Goal: Task Accomplishment & Management: Complete application form

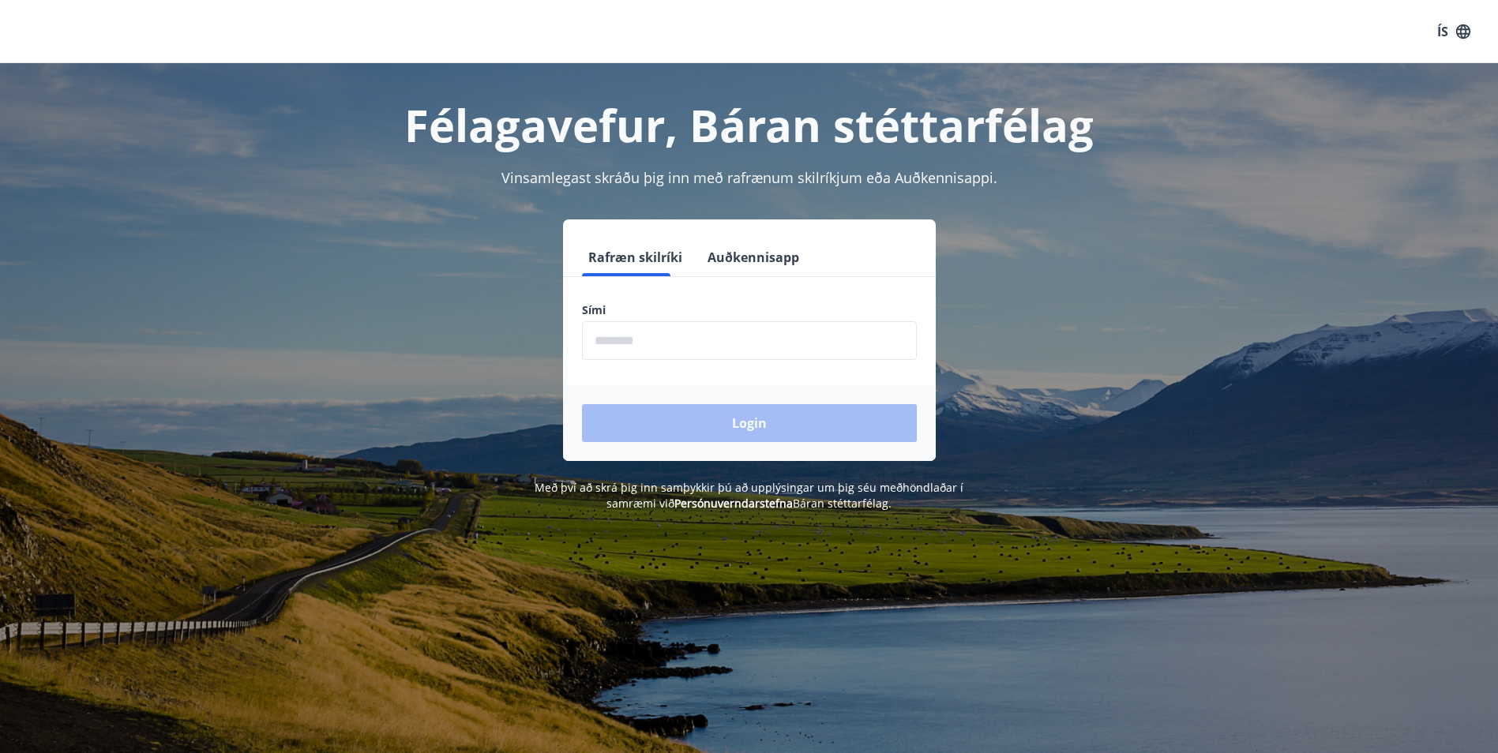
click at [681, 348] on input "phone" at bounding box center [749, 340] width 335 height 39
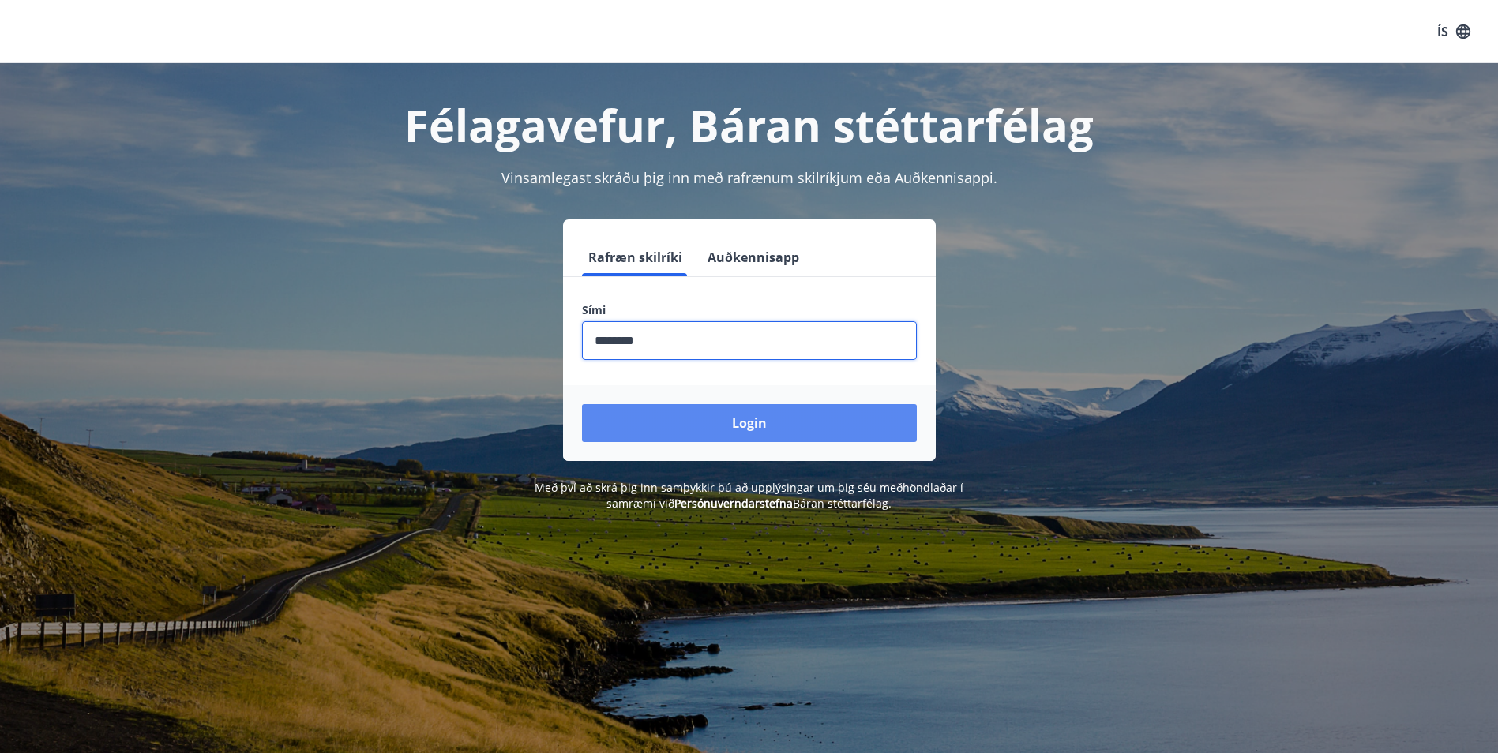
type input "********"
click at [700, 426] on button "Login" at bounding box center [749, 423] width 335 height 38
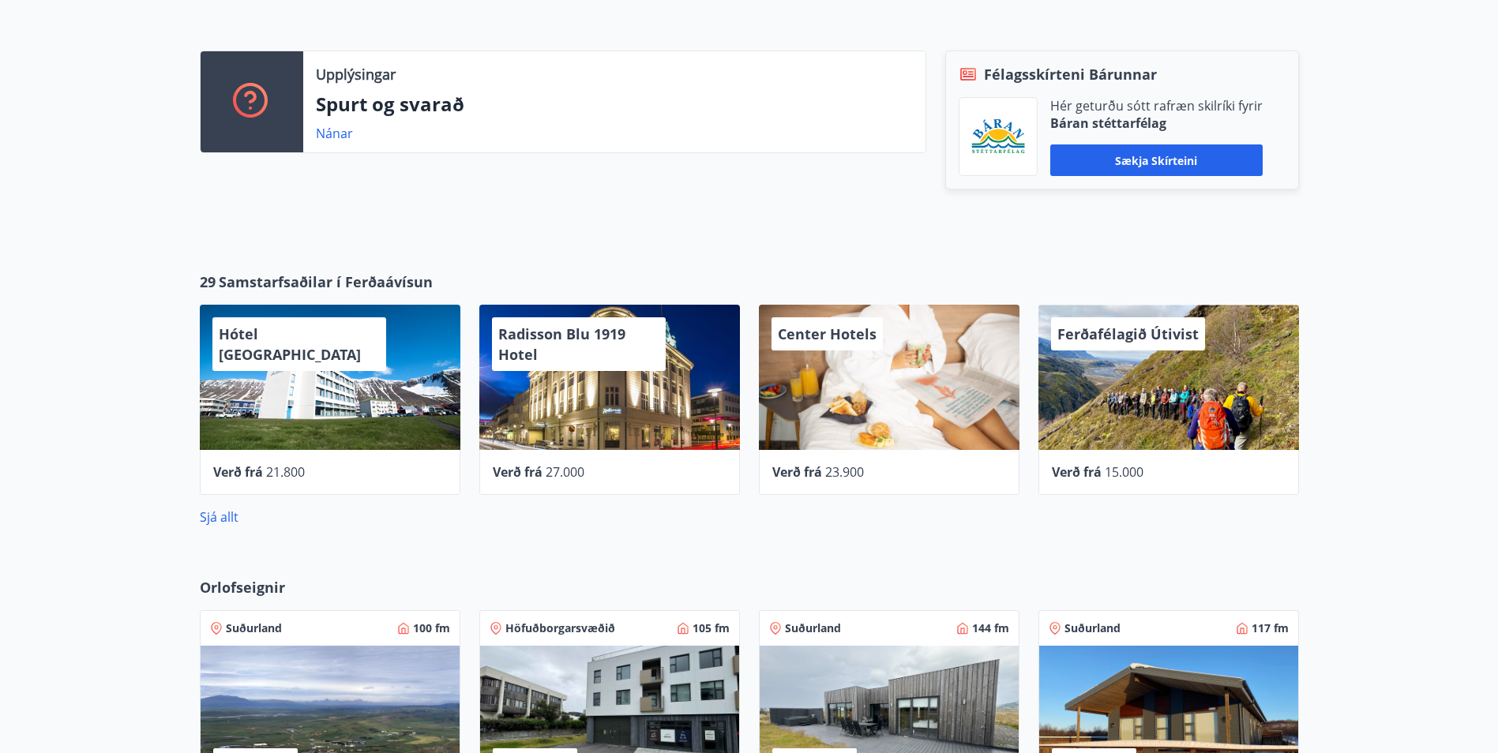
scroll to position [632, 0]
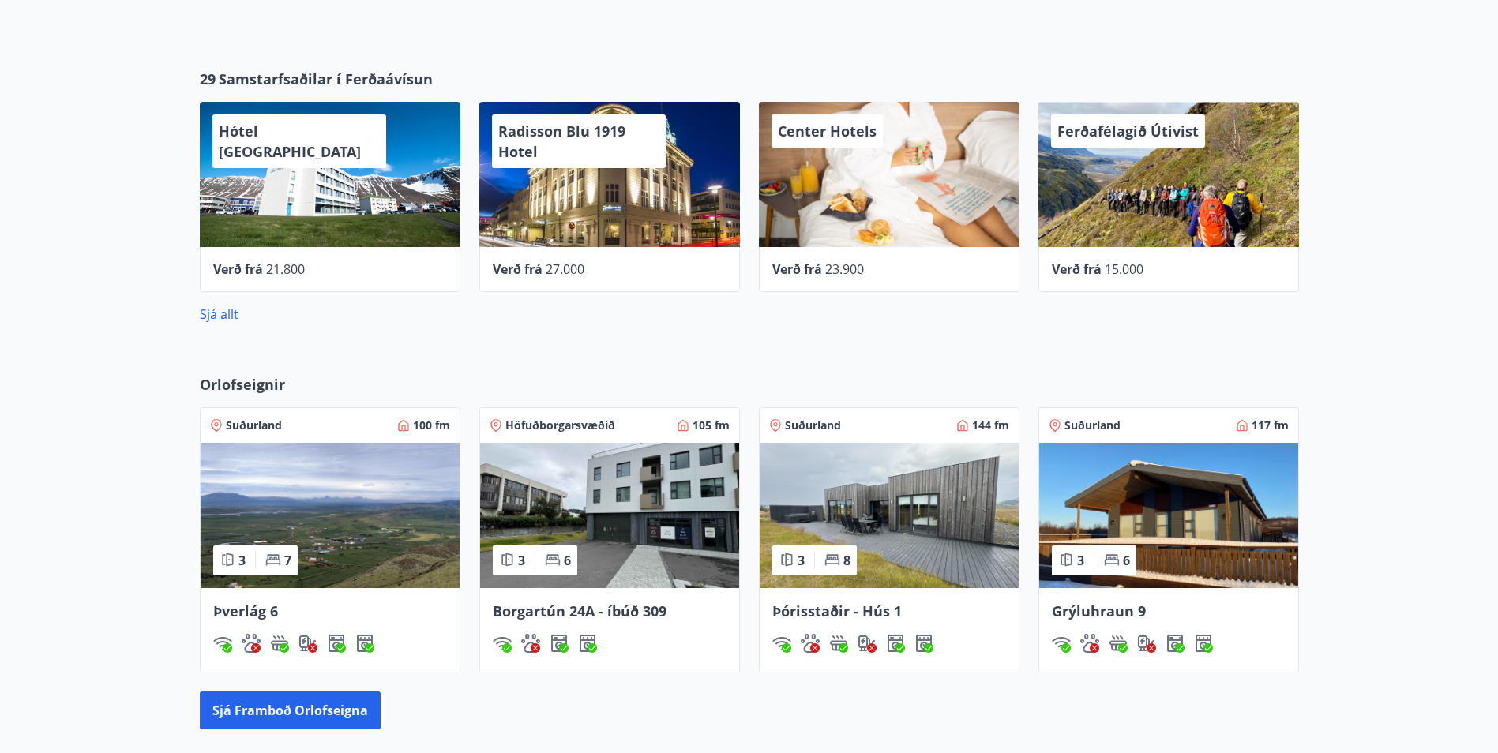
drag, startPoint x: 935, startPoint y: 521, endPoint x: 862, endPoint y: 703, distance: 195.6
click at [861, 703] on div "Sjá framboð orlofseigna" at bounding box center [749, 711] width 1099 height 38
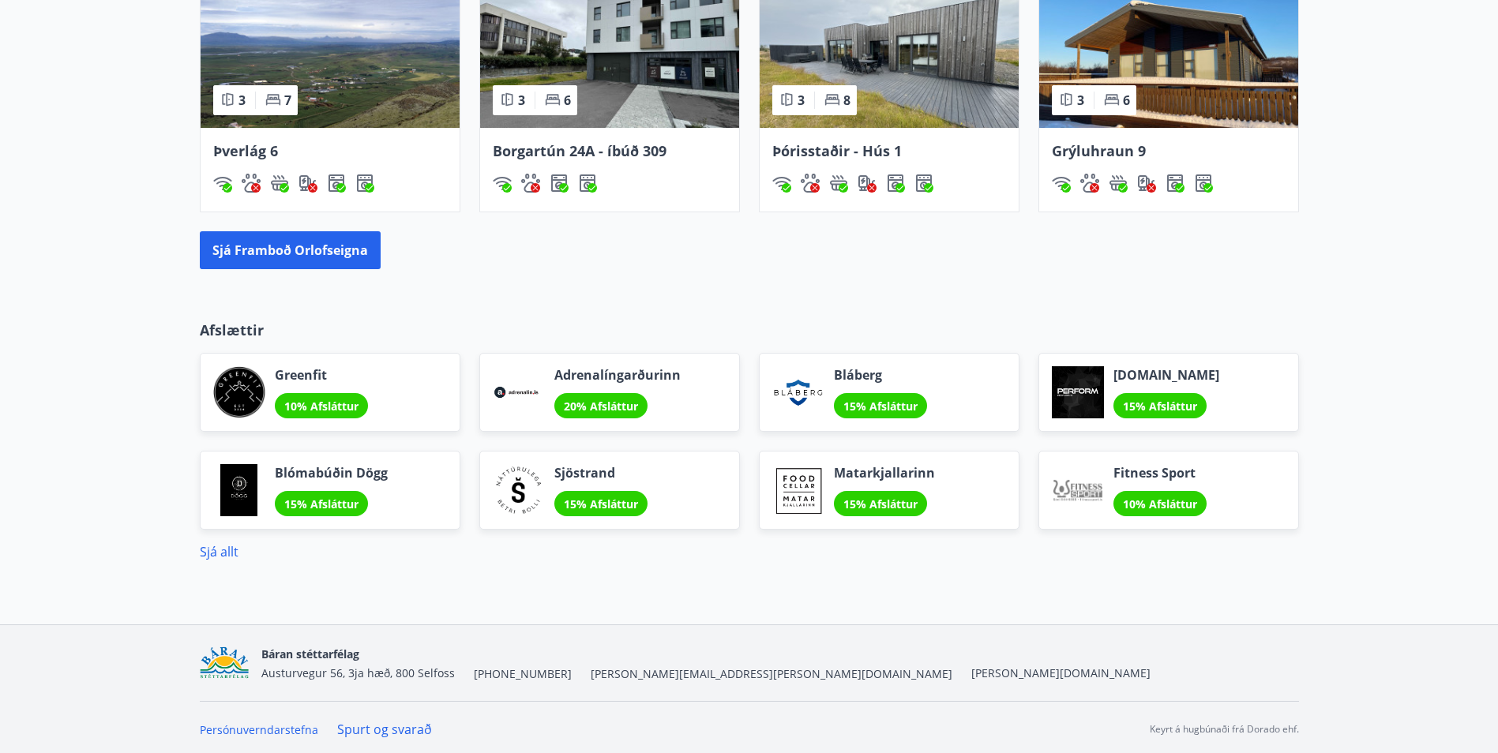
scroll to position [1096, 0]
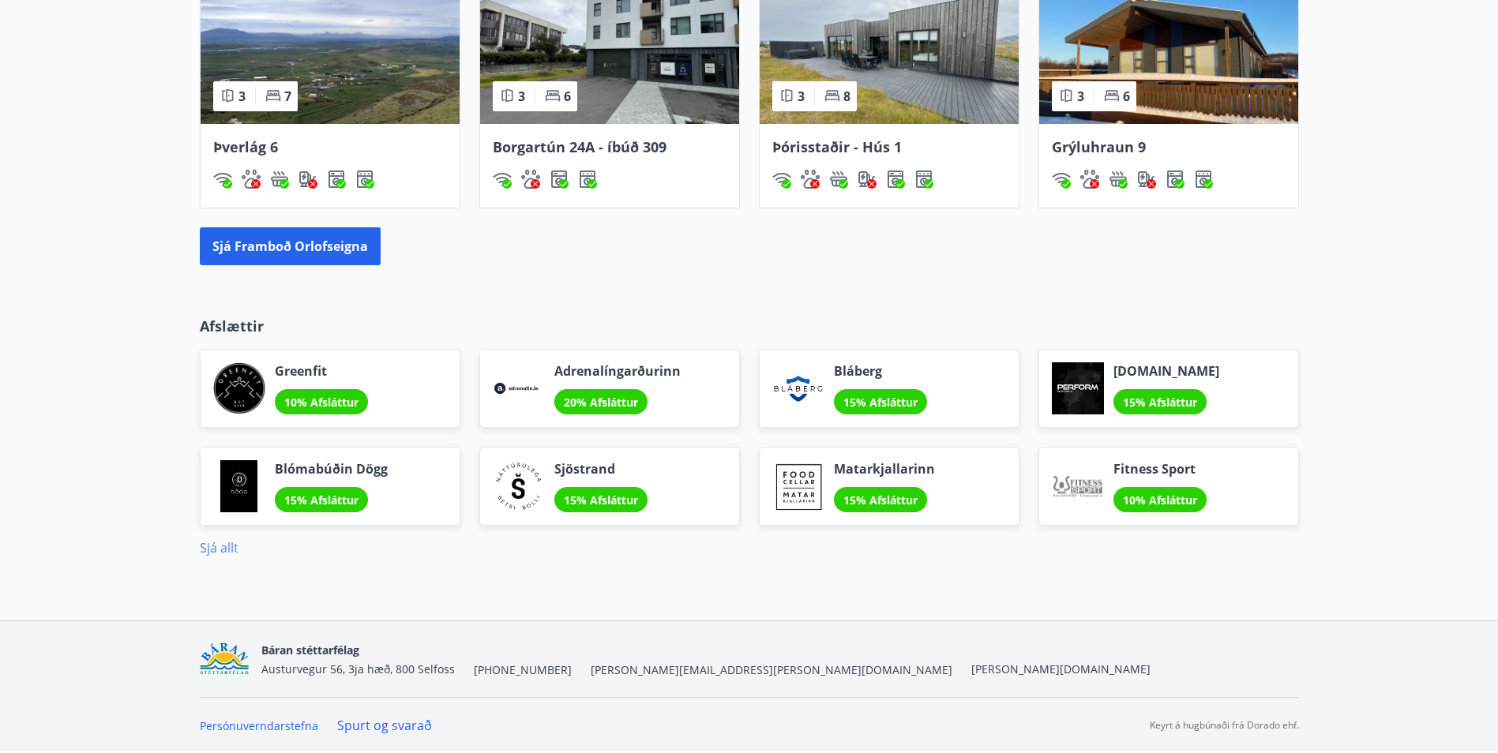
click at [230, 551] on link "Sjá allt" at bounding box center [219, 547] width 39 height 17
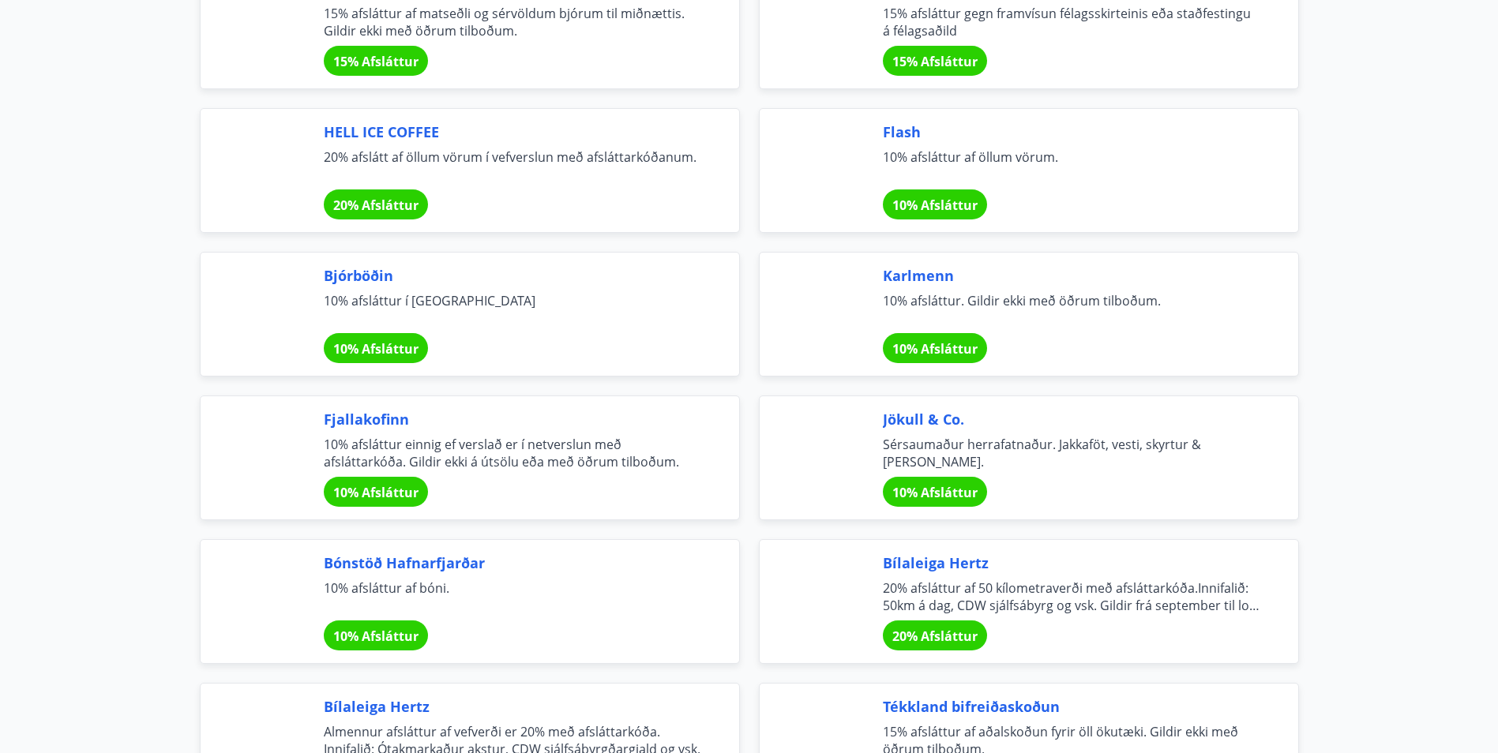
scroll to position [5290, 0]
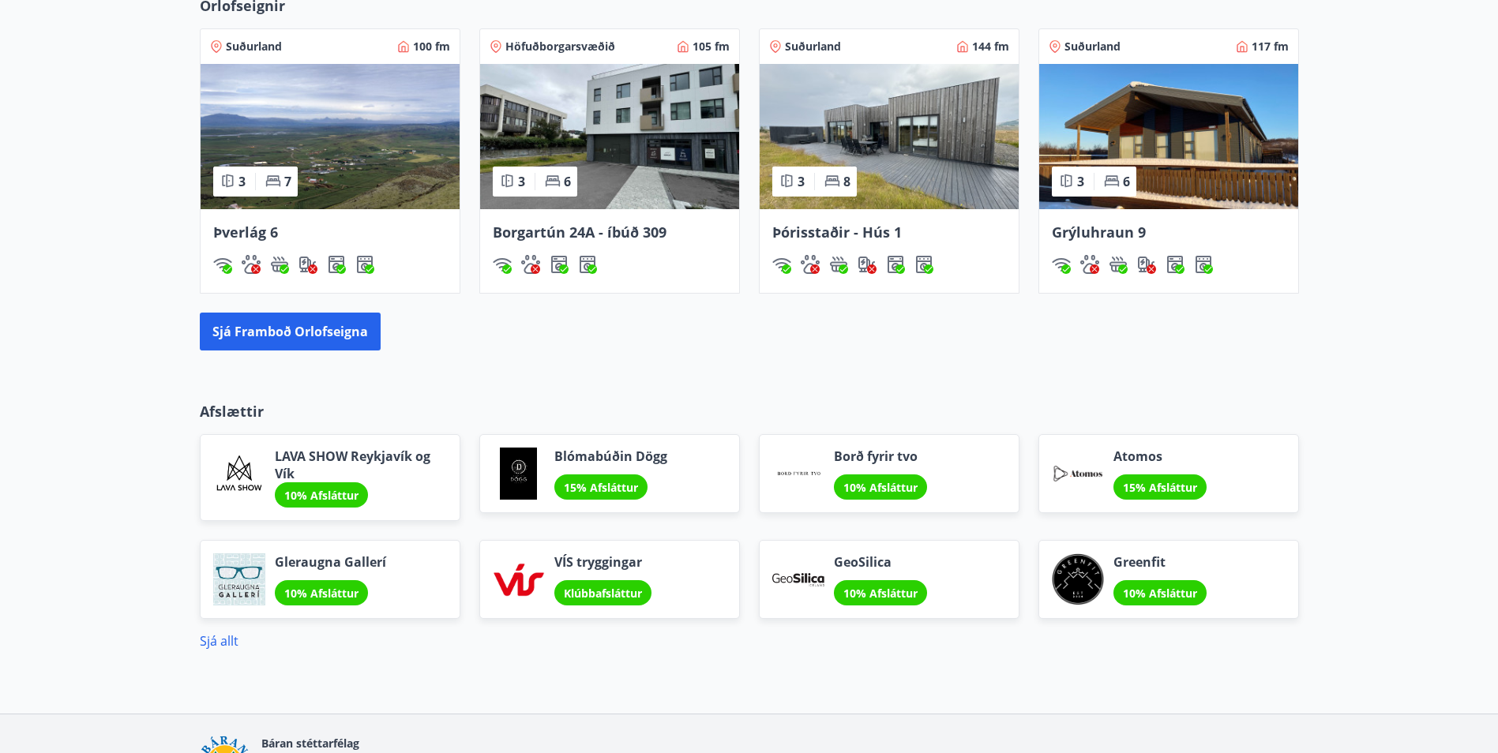
scroll to position [867, 0]
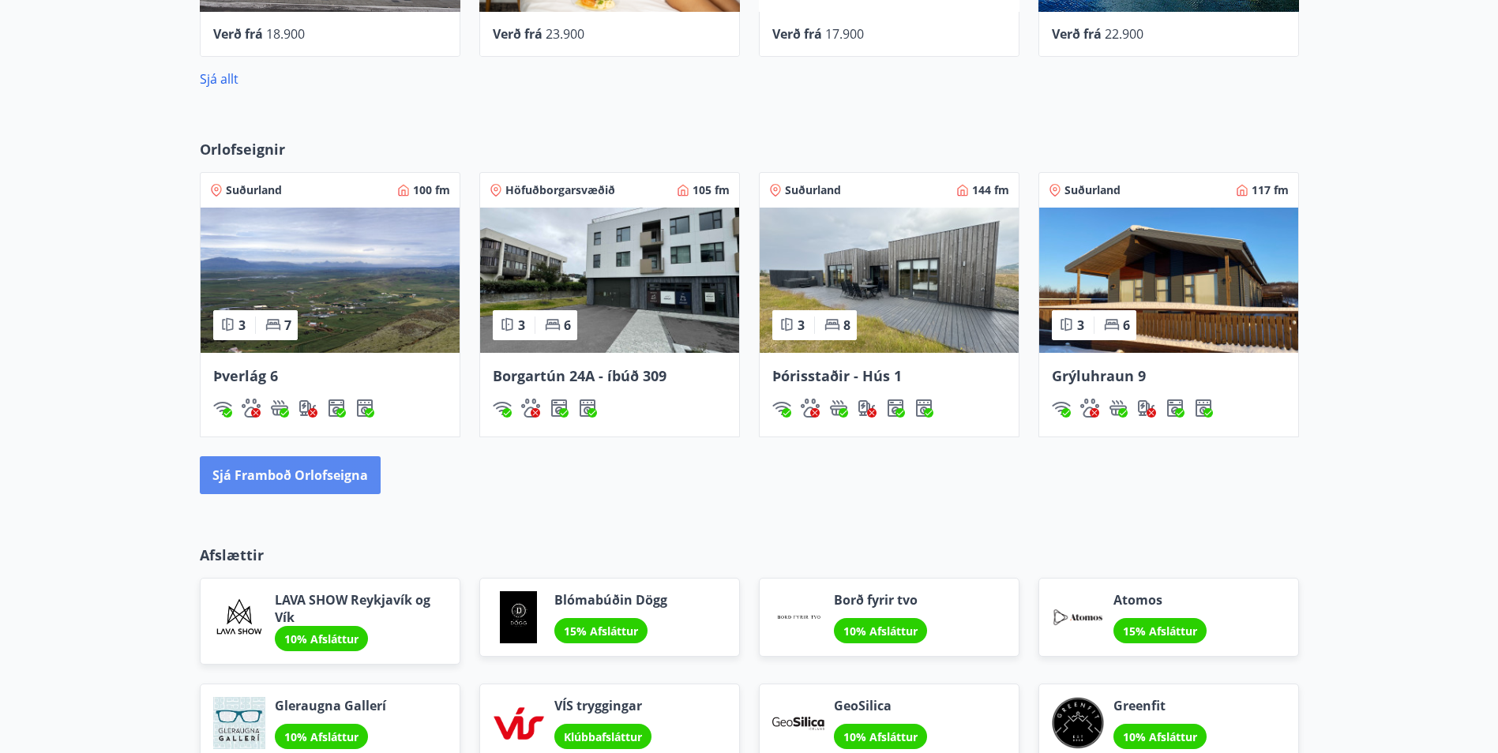
click at [294, 472] on button "Sjá framboð orlofseigna" at bounding box center [290, 475] width 181 height 38
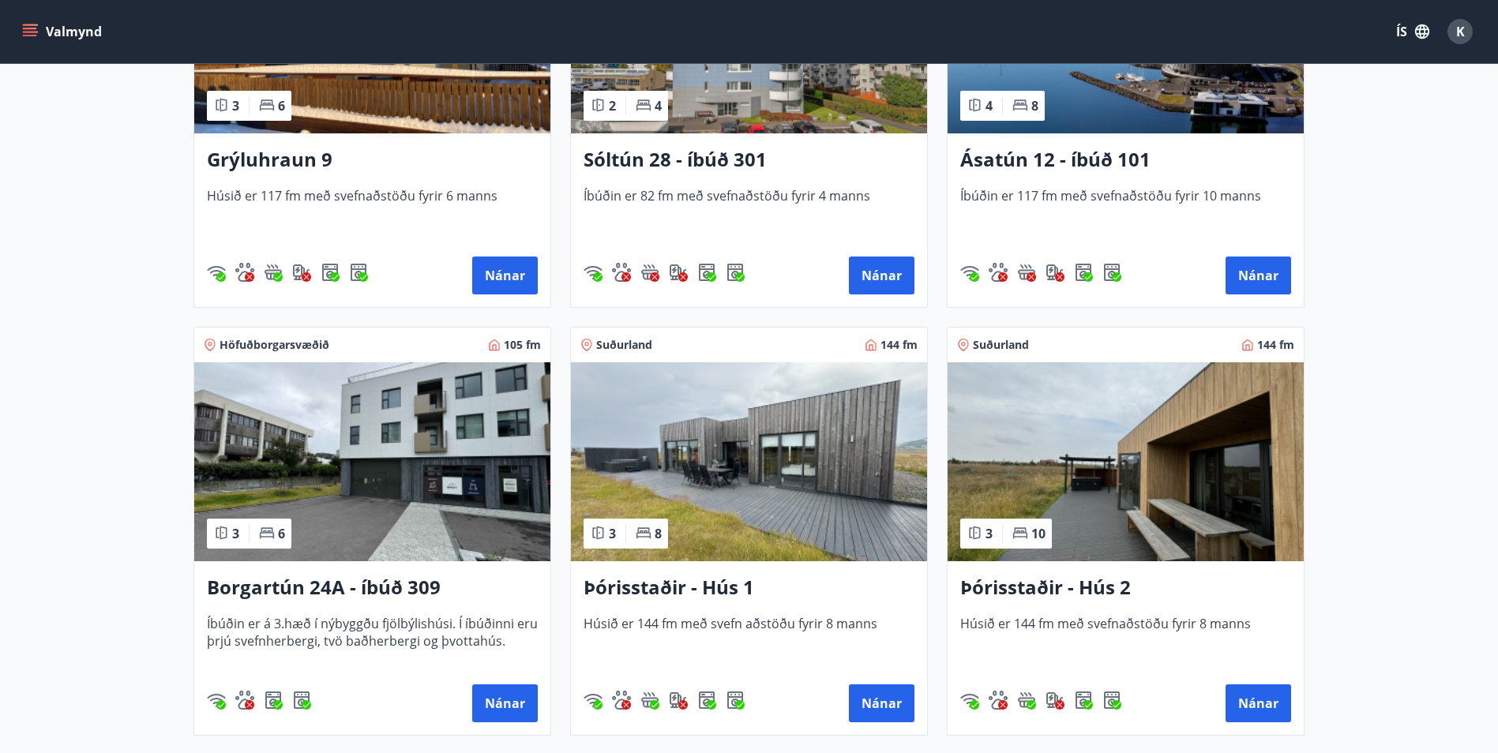
scroll to position [947, 0]
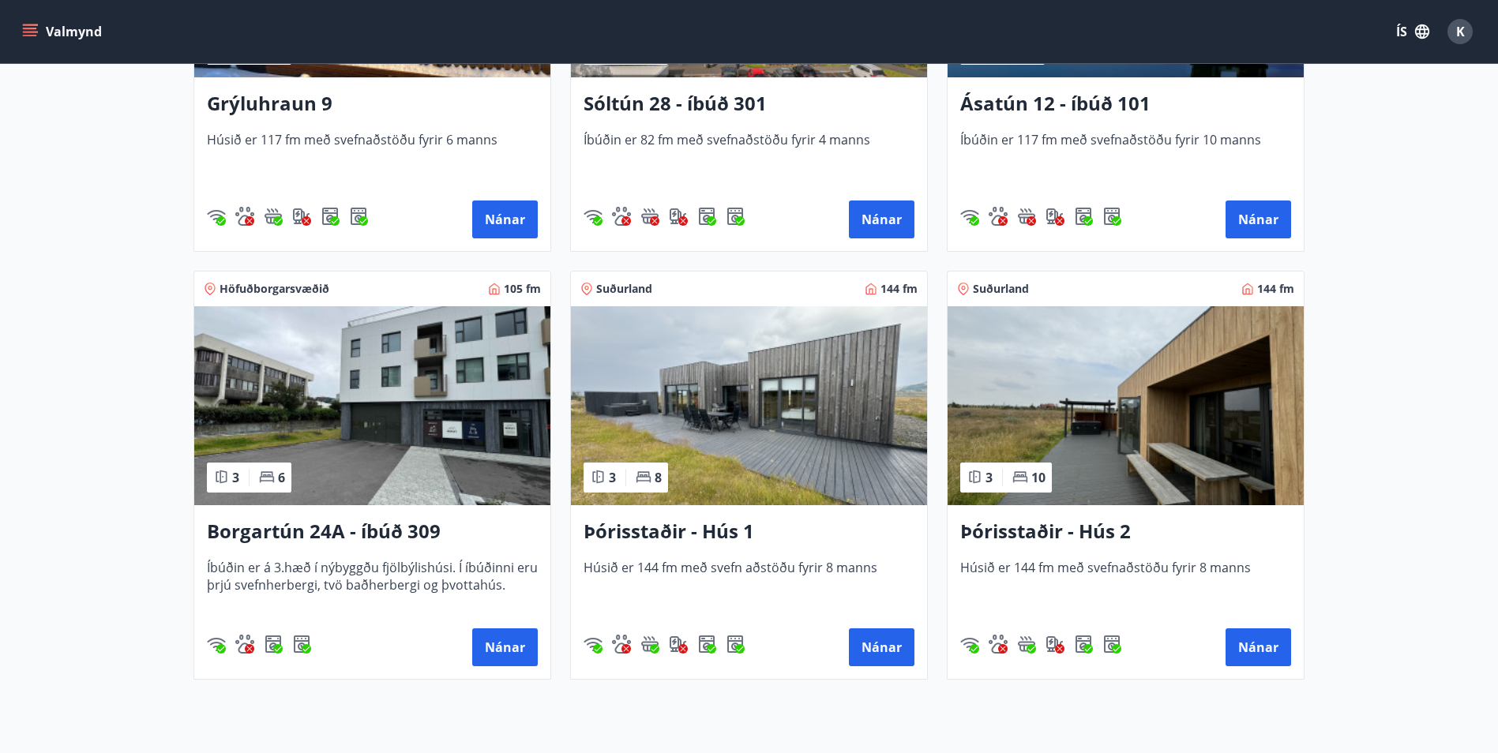
click at [766, 432] on img at bounding box center [749, 405] width 356 height 199
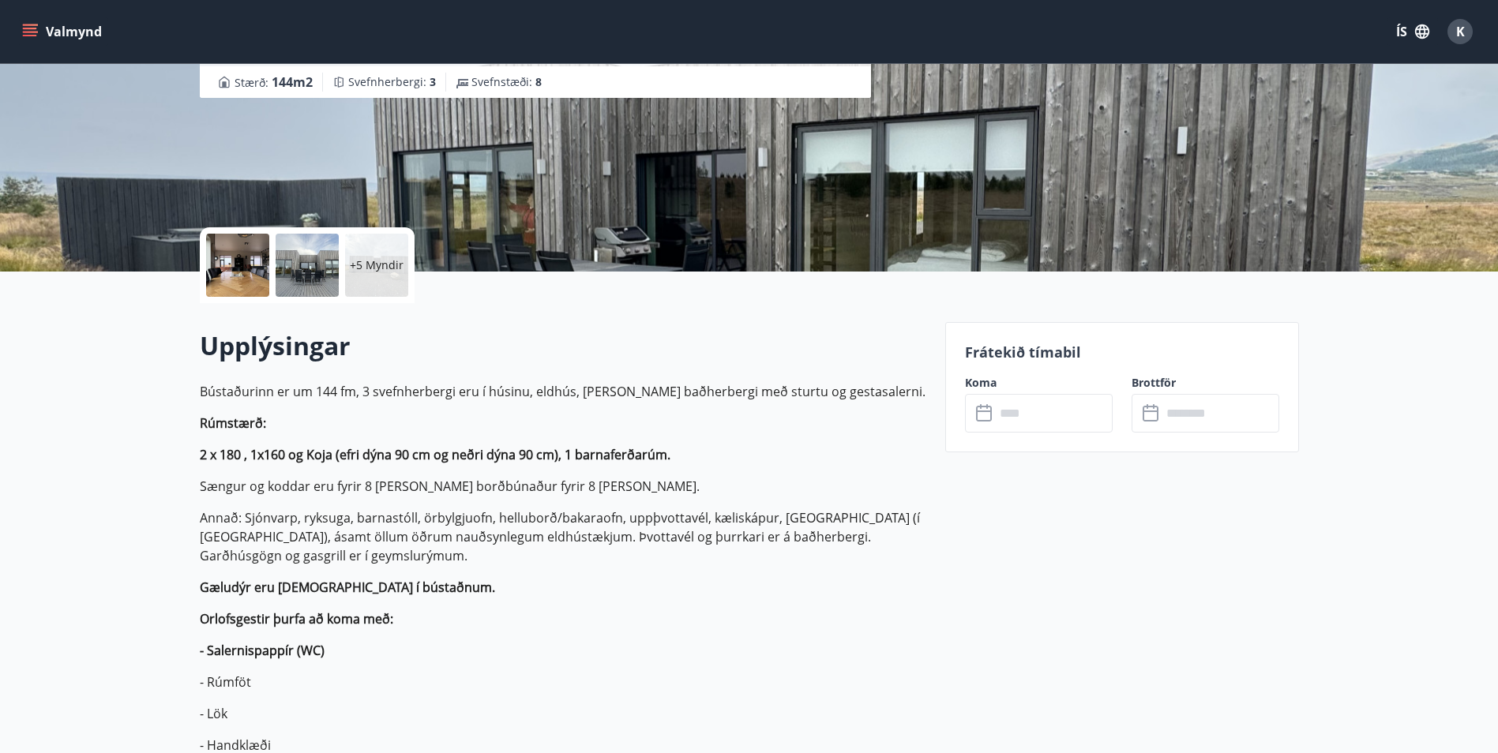
scroll to position [237, 0]
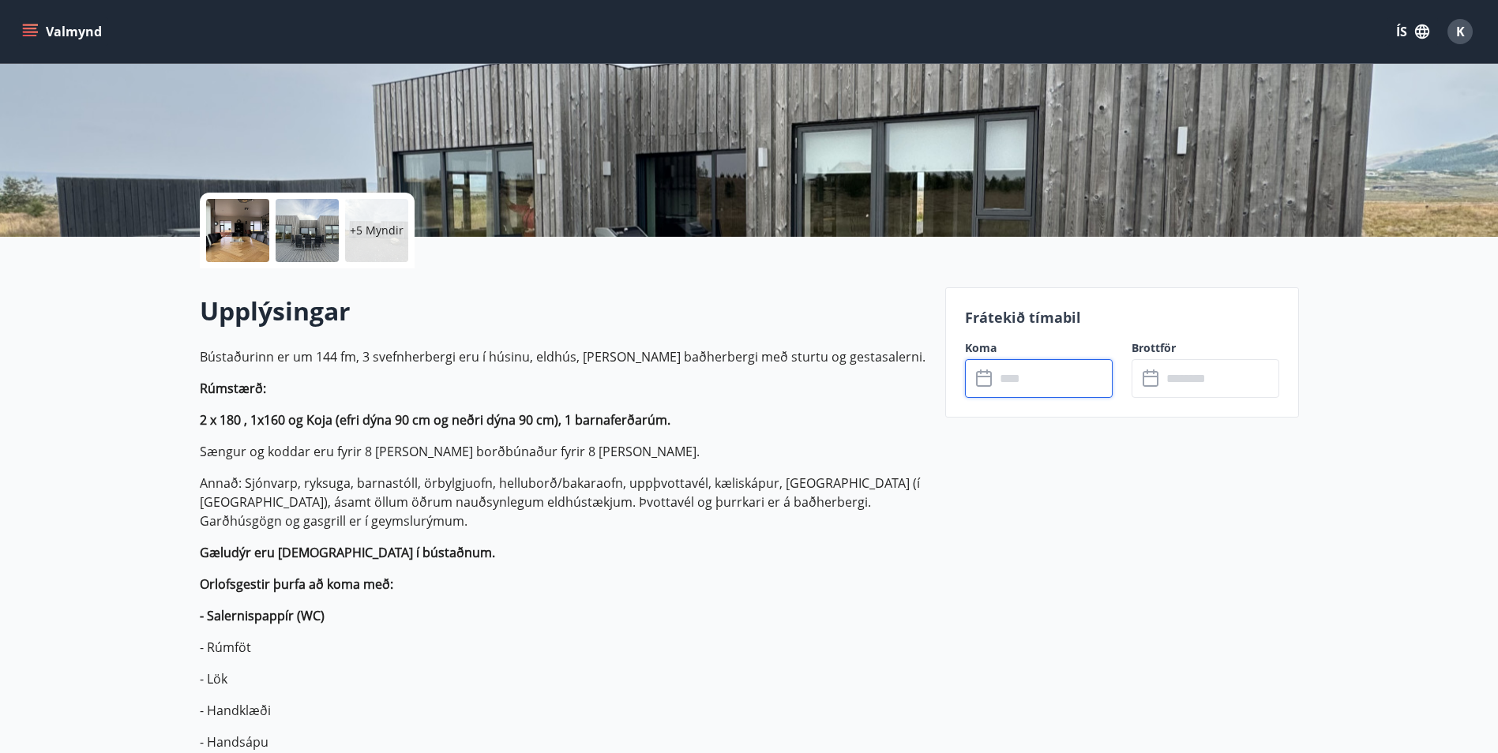
click at [1067, 381] on input "text" at bounding box center [1054, 378] width 118 height 39
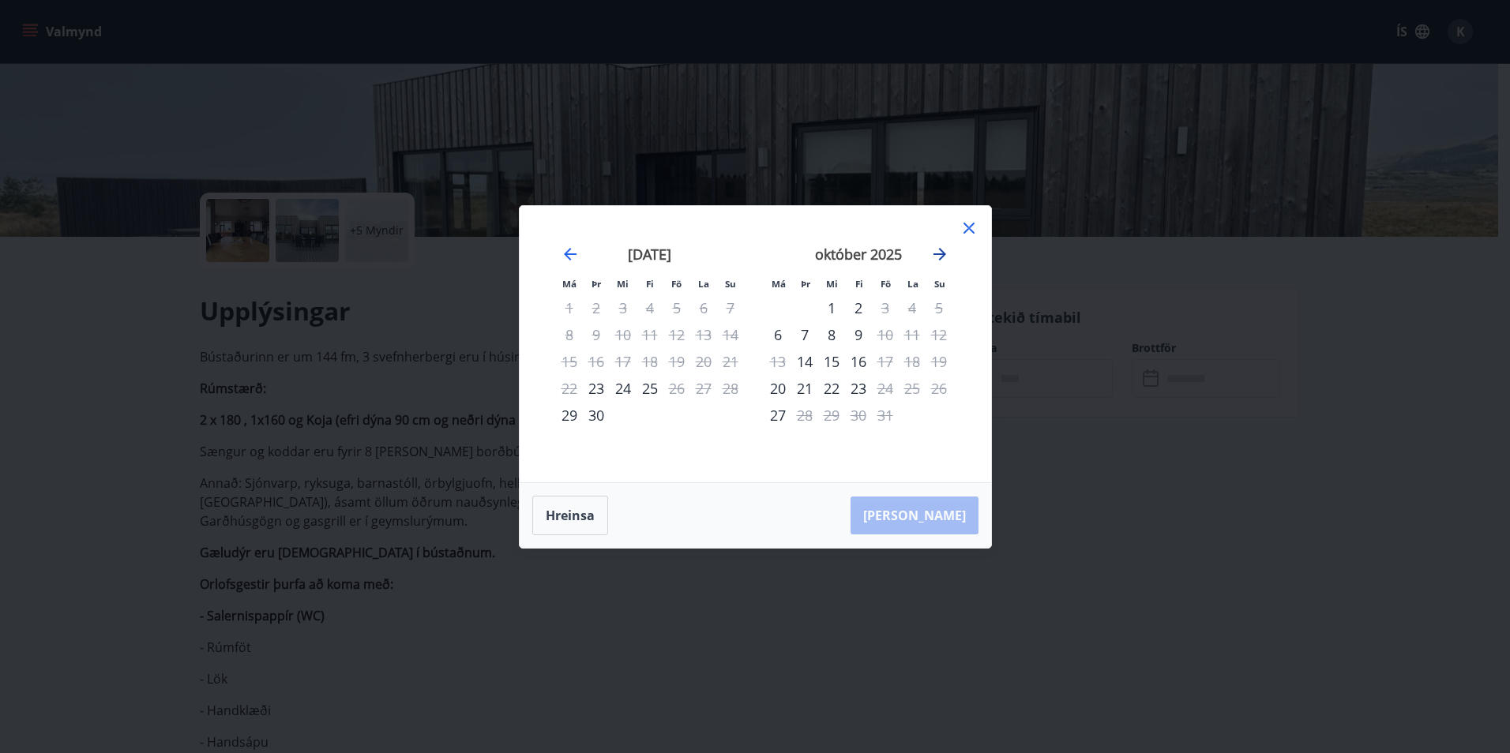
click at [936, 258] on icon "Move forward to switch to the next month." at bounding box center [939, 254] width 19 height 19
click at [577, 257] on icon "Move backward to switch to the previous month." at bounding box center [570, 254] width 19 height 19
click at [940, 259] on icon "Move forward to switch to the next month." at bounding box center [939, 254] width 13 height 13
click at [936, 263] on icon "Move forward to switch to the next month." at bounding box center [939, 254] width 19 height 19
click at [572, 249] on icon "Move backward to switch to the previous month." at bounding box center [570, 254] width 19 height 19
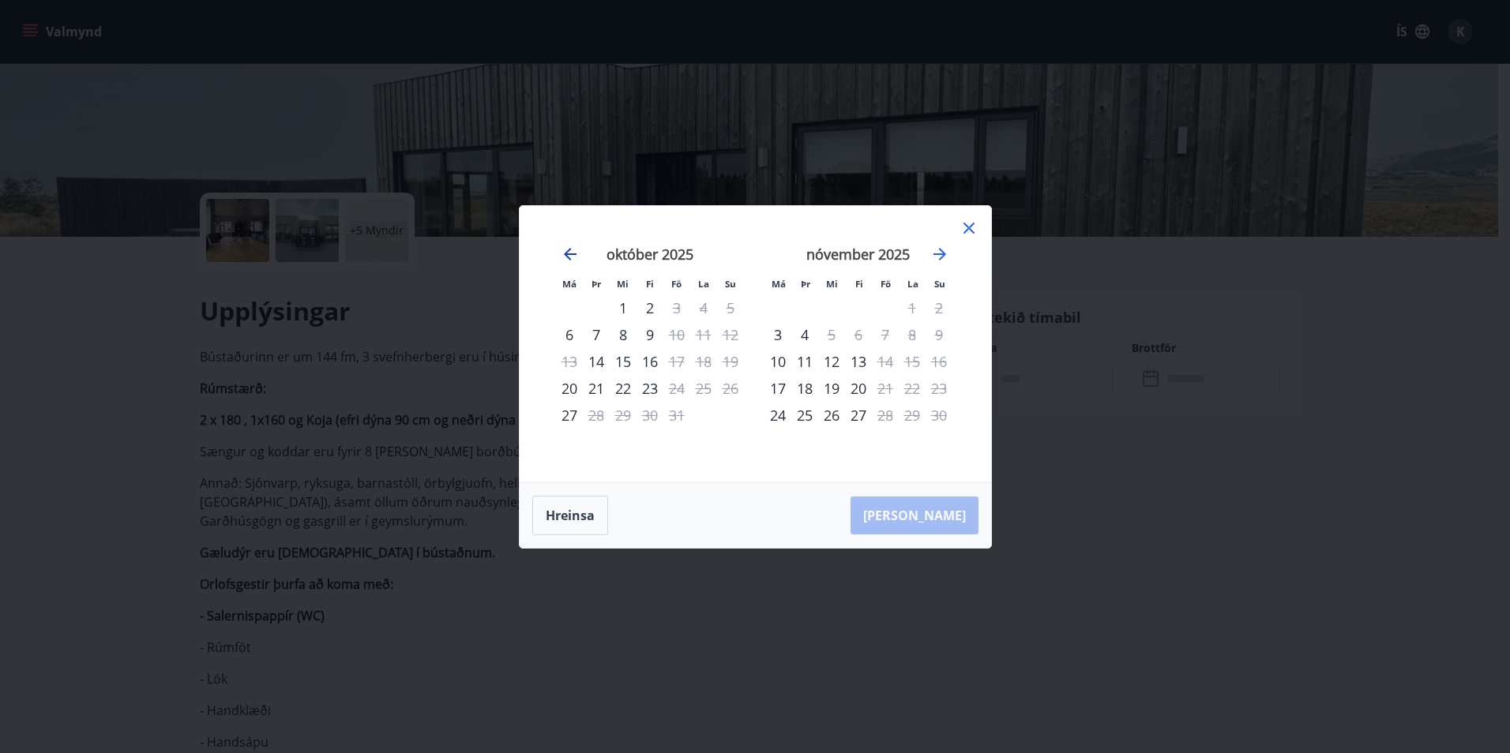
click at [568, 250] on icon "Move backward to switch to the previous month." at bounding box center [570, 254] width 19 height 19
click at [778, 336] on div "6" at bounding box center [777, 334] width 27 height 27
click at [941, 260] on icon "Move forward to switch to the next month." at bounding box center [939, 254] width 19 height 19
click at [943, 258] on icon "Move forward to switch to the next month." at bounding box center [939, 254] width 19 height 19
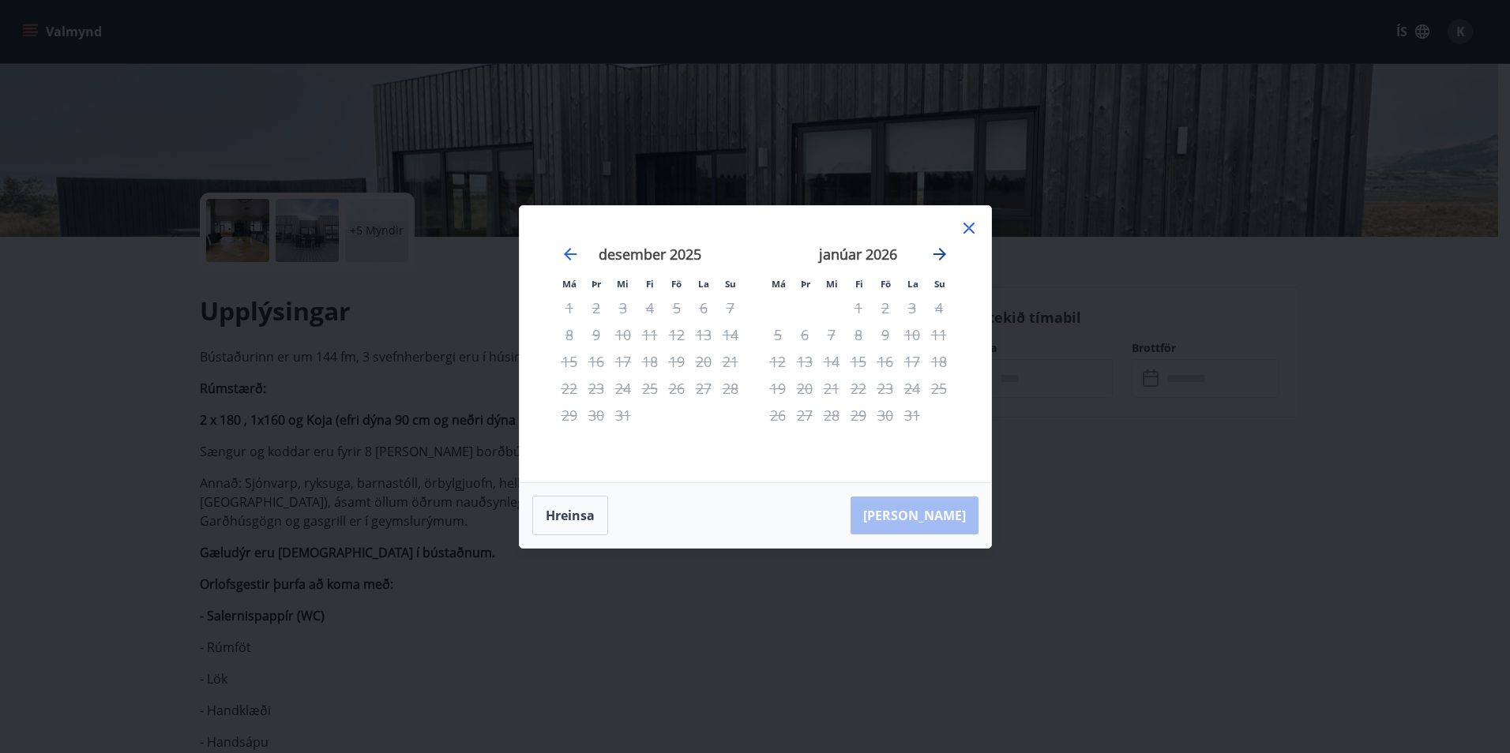
click at [942, 260] on icon "Move forward to switch to the next month." at bounding box center [939, 254] width 19 height 19
click at [942, 261] on icon "Move forward to switch to the next month." at bounding box center [939, 254] width 19 height 19
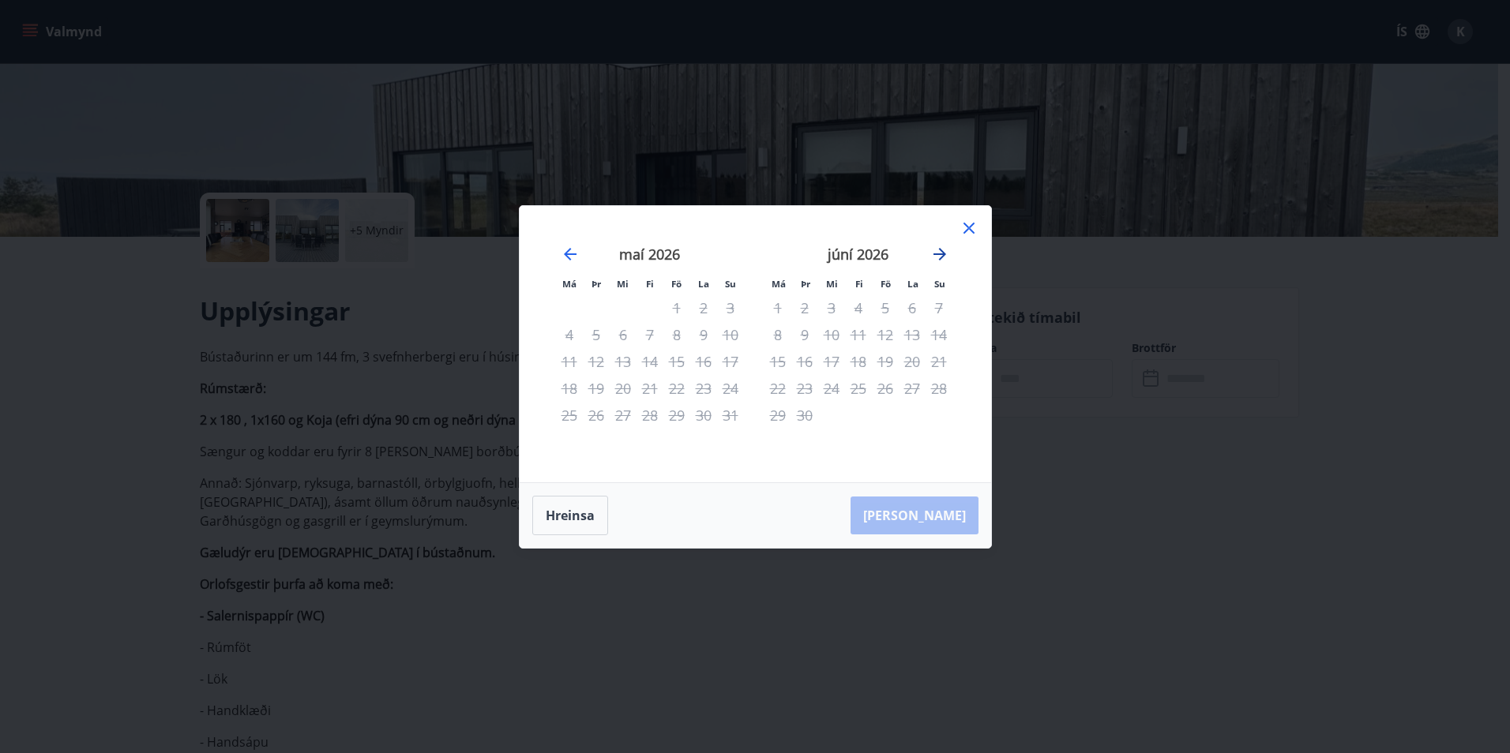
click at [942, 261] on icon "Move forward to switch to the next month." at bounding box center [939, 254] width 19 height 19
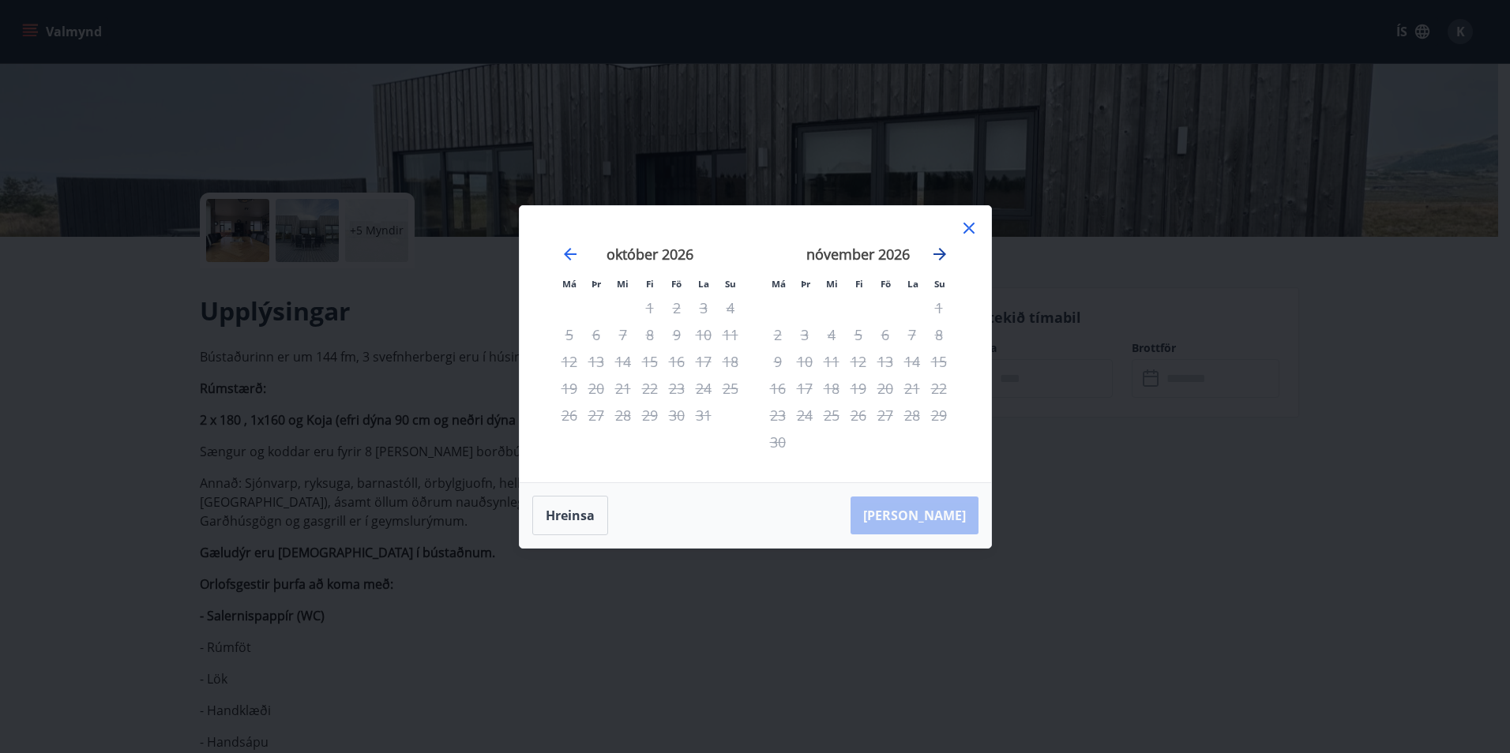
click at [942, 261] on icon "Move forward to switch to the next month." at bounding box center [939, 254] width 19 height 19
click at [941, 261] on icon "Move forward to switch to the next month." at bounding box center [939, 254] width 19 height 19
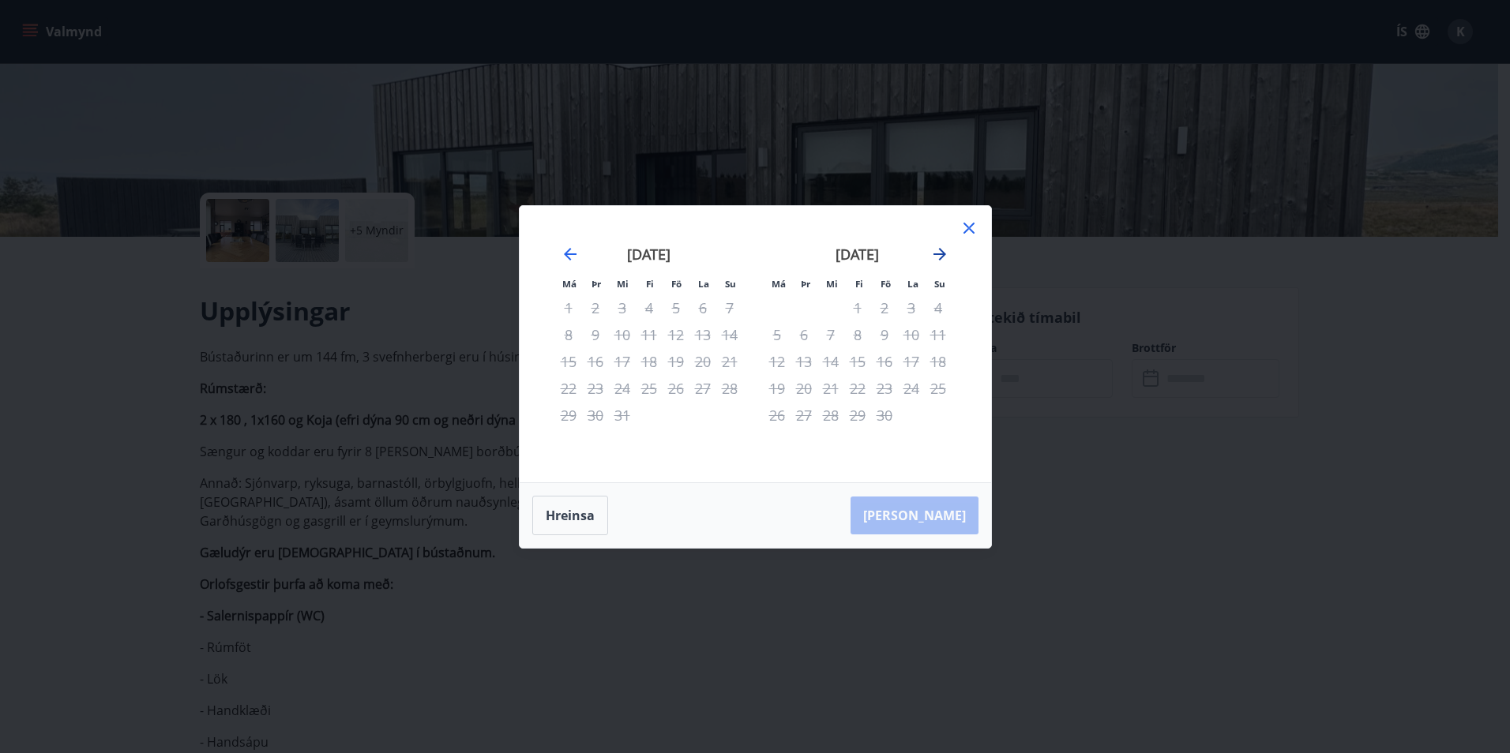
click at [941, 261] on icon "Move forward to switch to the next month." at bounding box center [939, 254] width 19 height 19
click at [940, 262] on icon "Move forward to switch to the next month." at bounding box center [939, 254] width 19 height 19
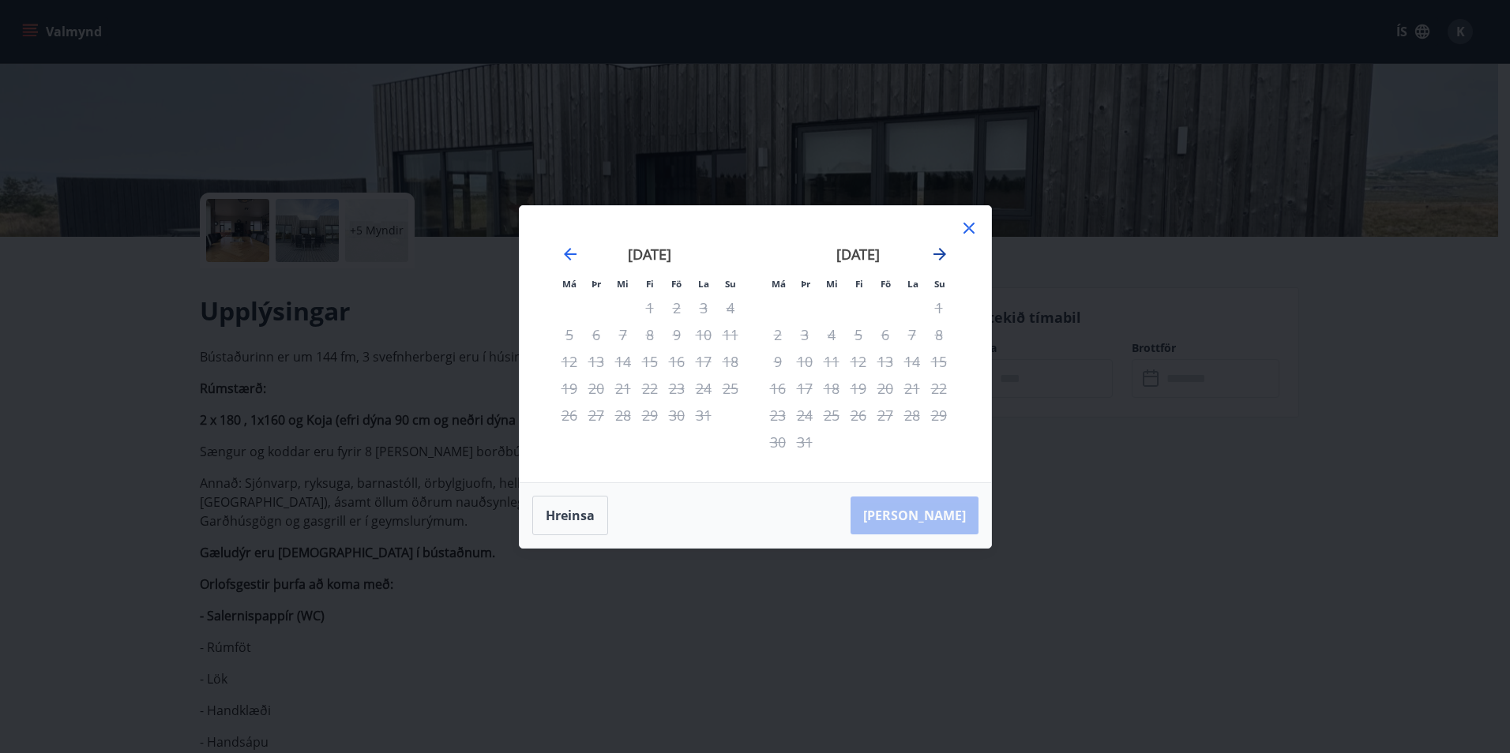
click at [940, 262] on icon "Move forward to switch to the next month." at bounding box center [939, 254] width 19 height 19
click at [1119, 265] on div "Má Þr Mi Fi Fö La Su Má Þr Mi Fi Fö La Su [DATE] 1 2 3 4 5 6 7 8 9 10 11 12 13 …" at bounding box center [755, 376] width 1510 height 753
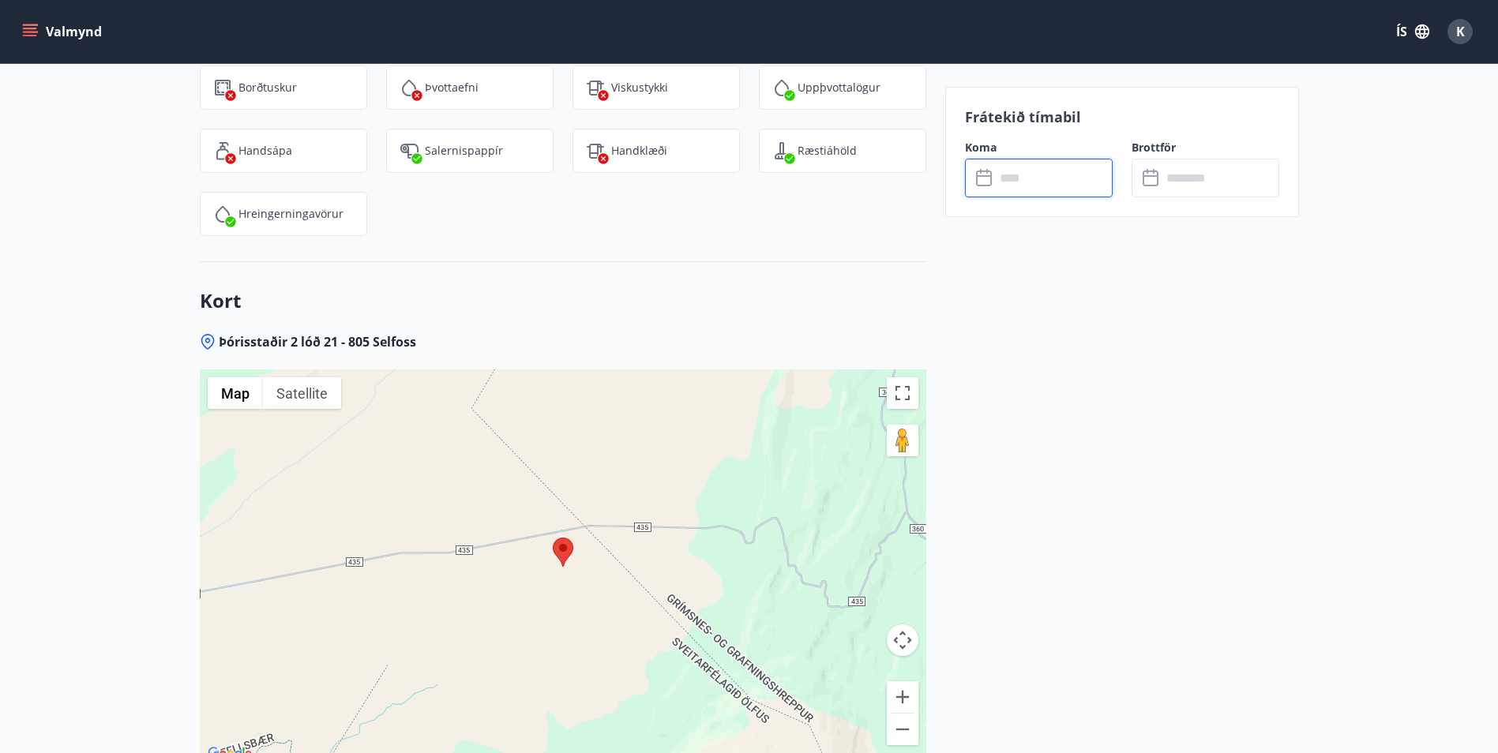
scroll to position [3549, 0]
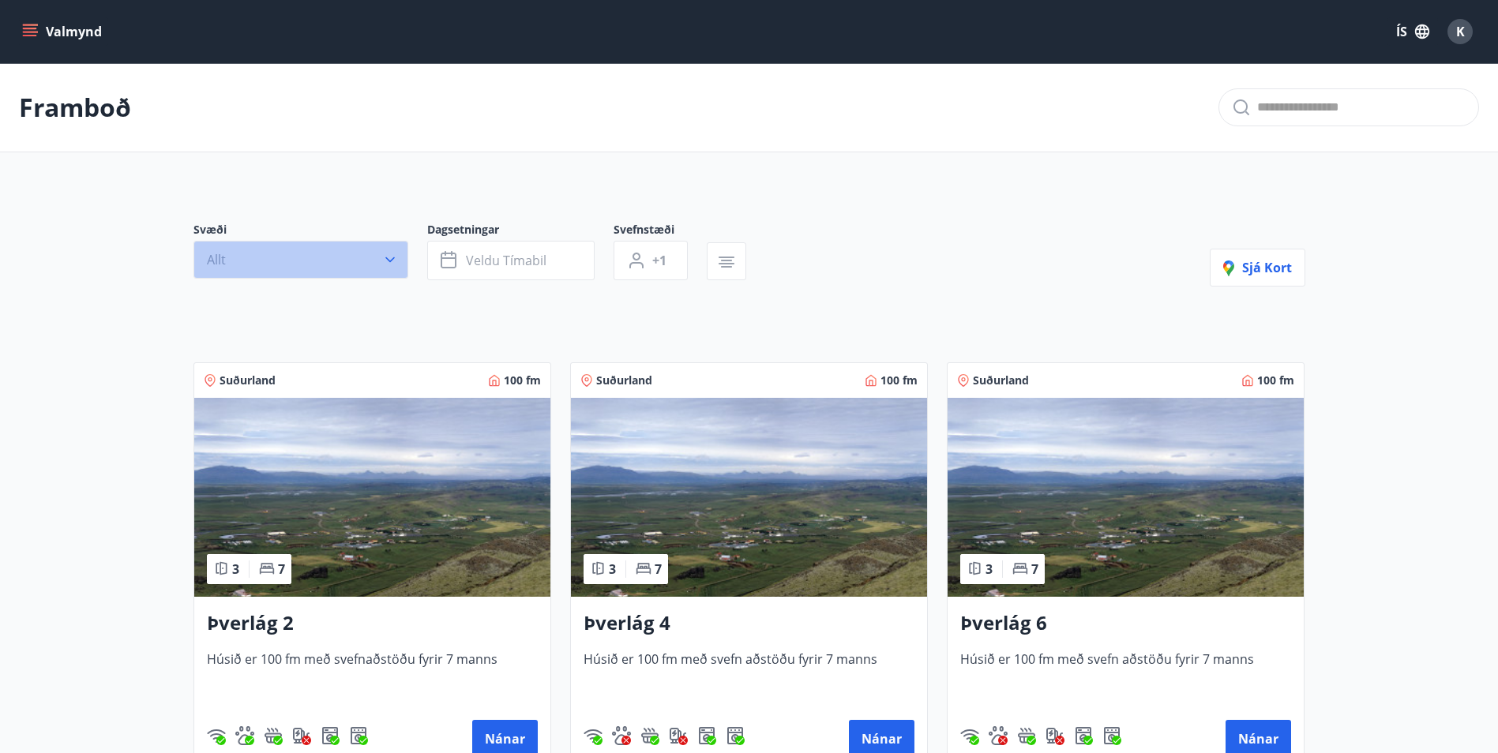
click at [344, 253] on button "Allt" at bounding box center [300, 260] width 215 height 38
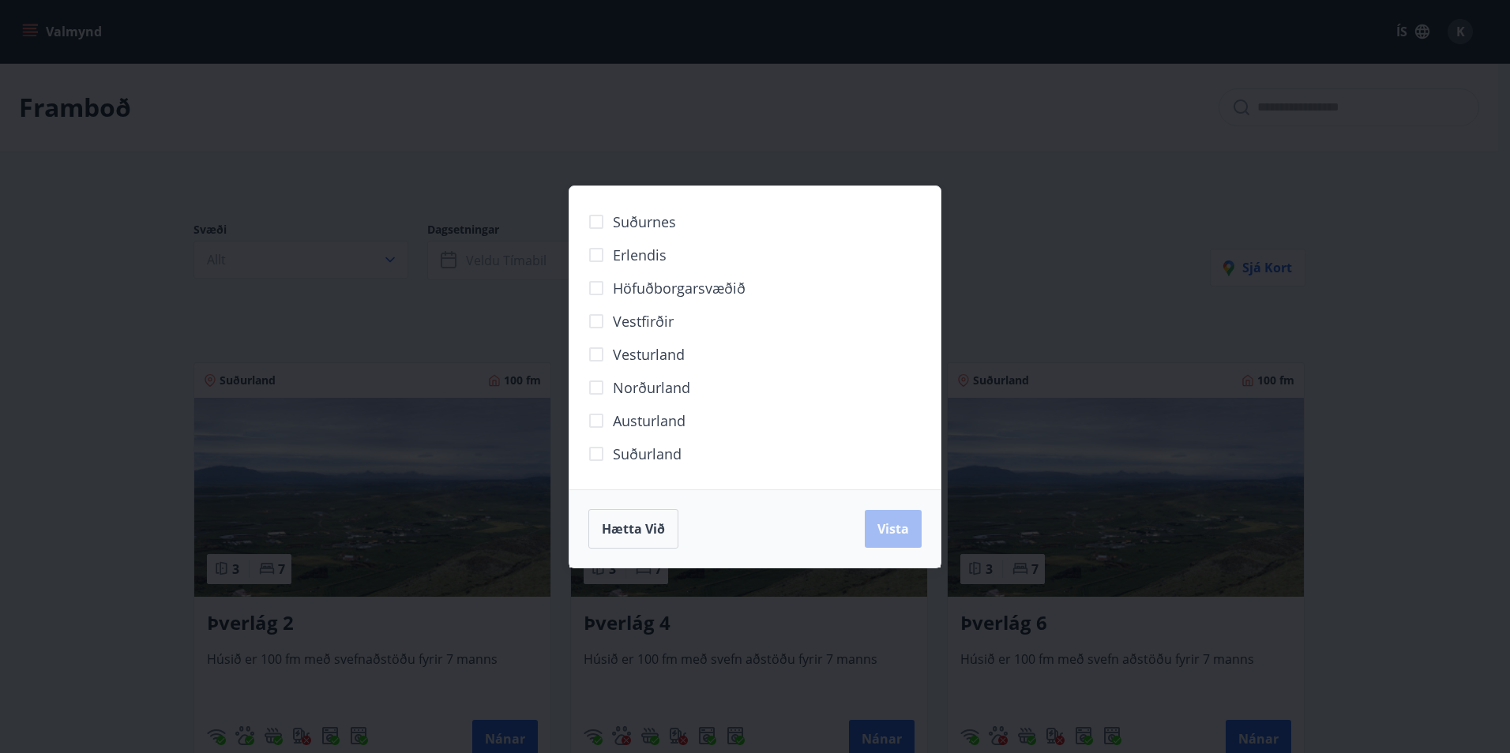
click at [344, 255] on div "Suðurnes Erlendis Höfuðborgarsvæðið [GEOGRAPHIC_DATA] [GEOGRAPHIC_DATA] [GEOGRA…" at bounding box center [755, 376] width 1510 height 753
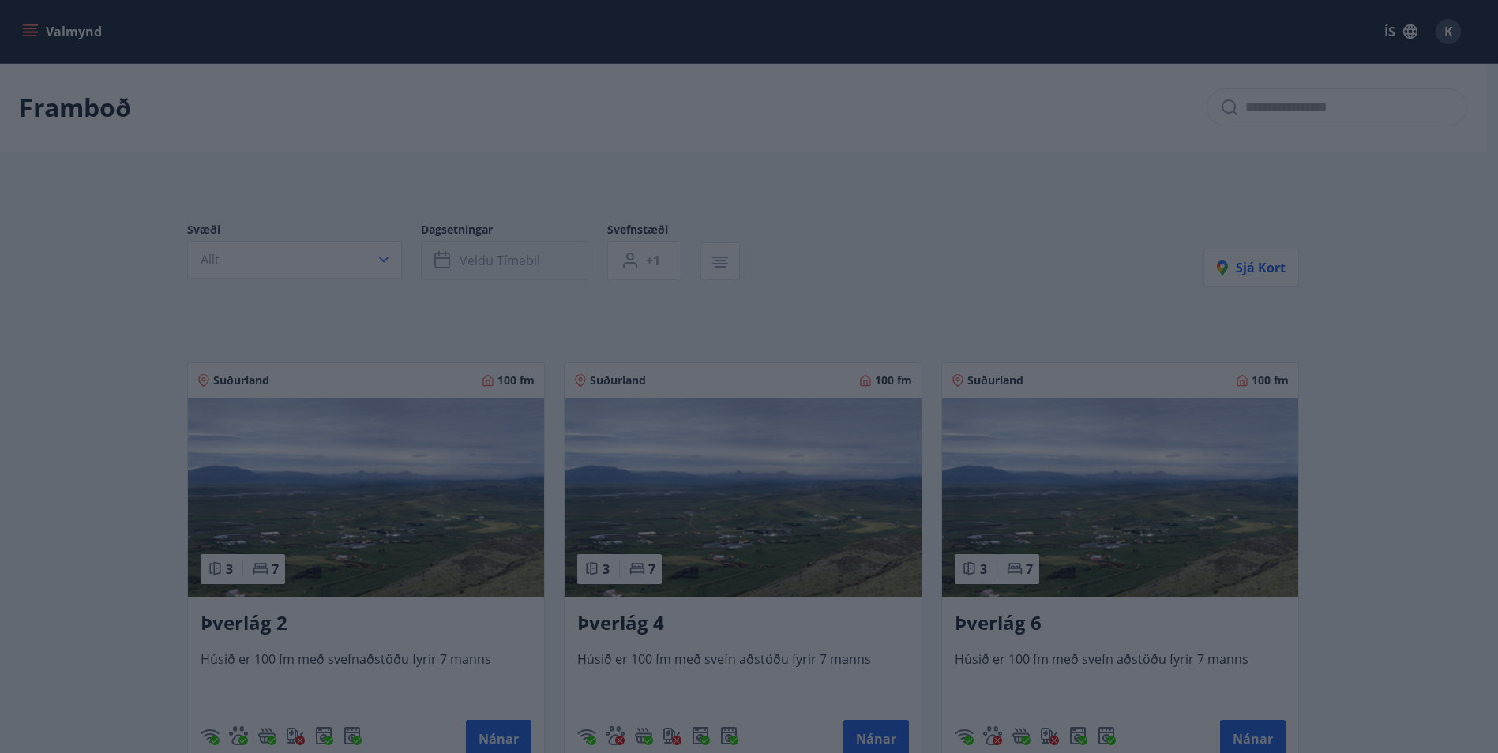
click at [523, 260] on span "Veldu tímabil" at bounding box center [500, 260] width 81 height 17
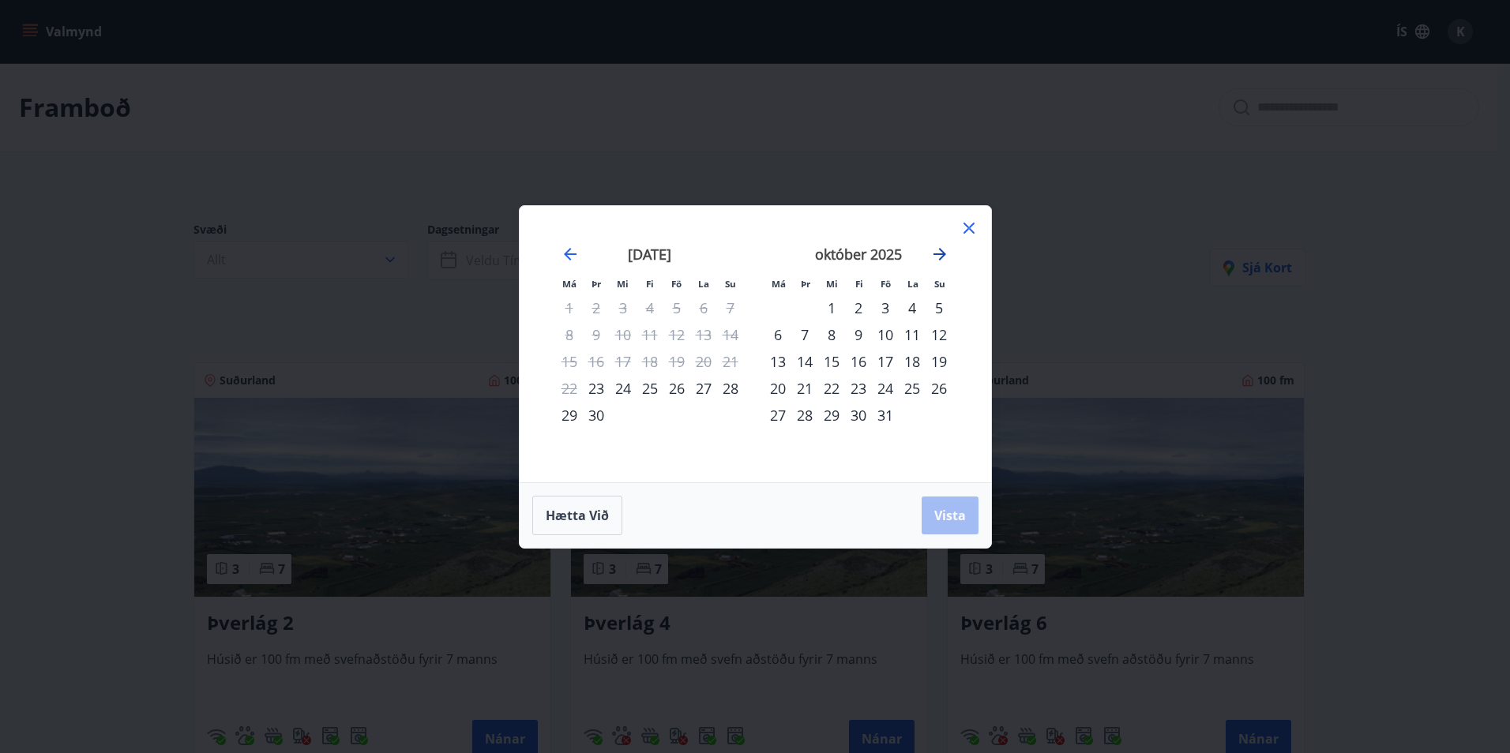
click at [937, 257] on icon "Move forward to switch to the next month." at bounding box center [939, 254] width 19 height 19
click at [569, 251] on icon "Move backward to switch to the previous month." at bounding box center [570, 254] width 19 height 19
click at [943, 256] on icon "Move forward to switch to the next month." at bounding box center [939, 254] width 19 height 19
click at [890, 336] on div "7" at bounding box center [885, 334] width 27 height 27
click at [938, 336] on div "9" at bounding box center [938, 334] width 27 height 27
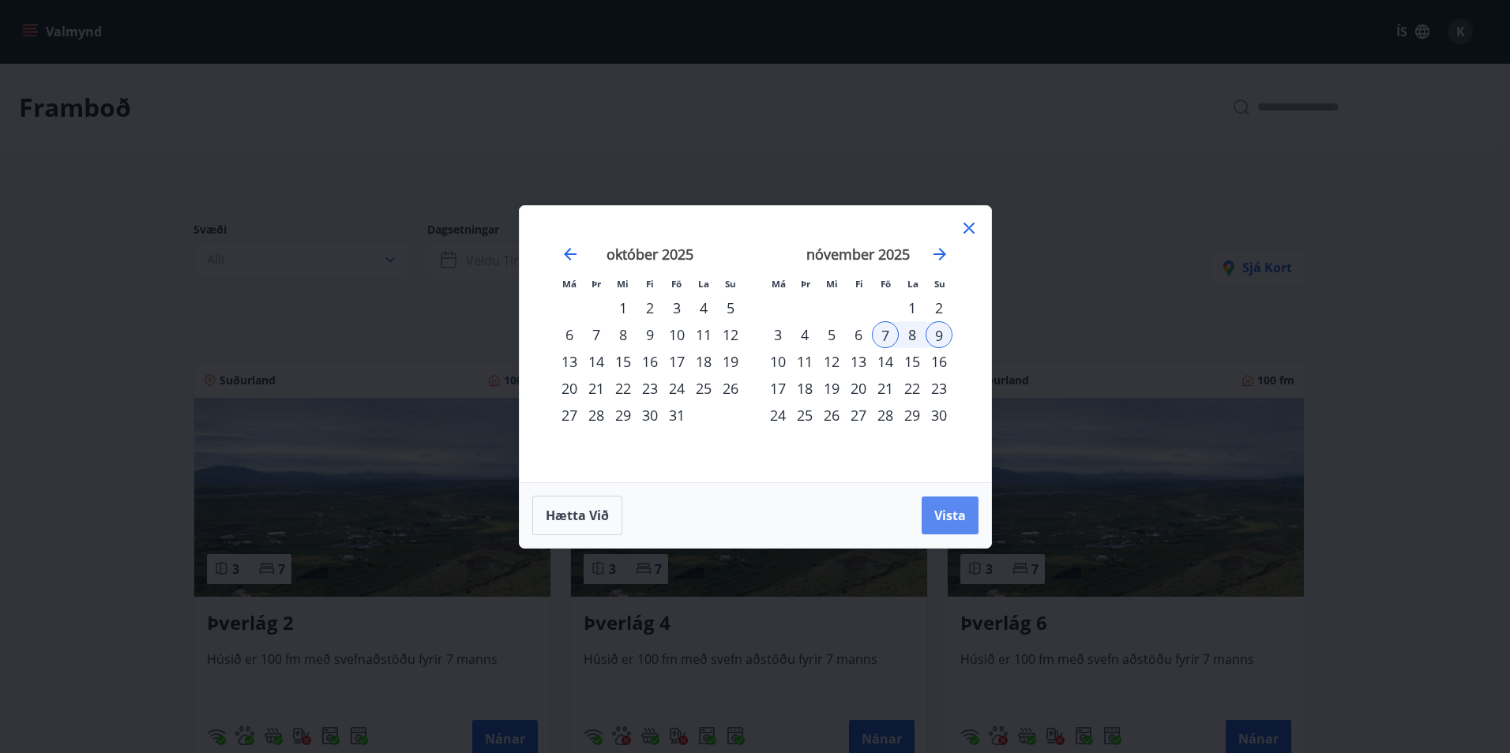
click at [958, 517] on span "Vista" at bounding box center [950, 515] width 32 height 17
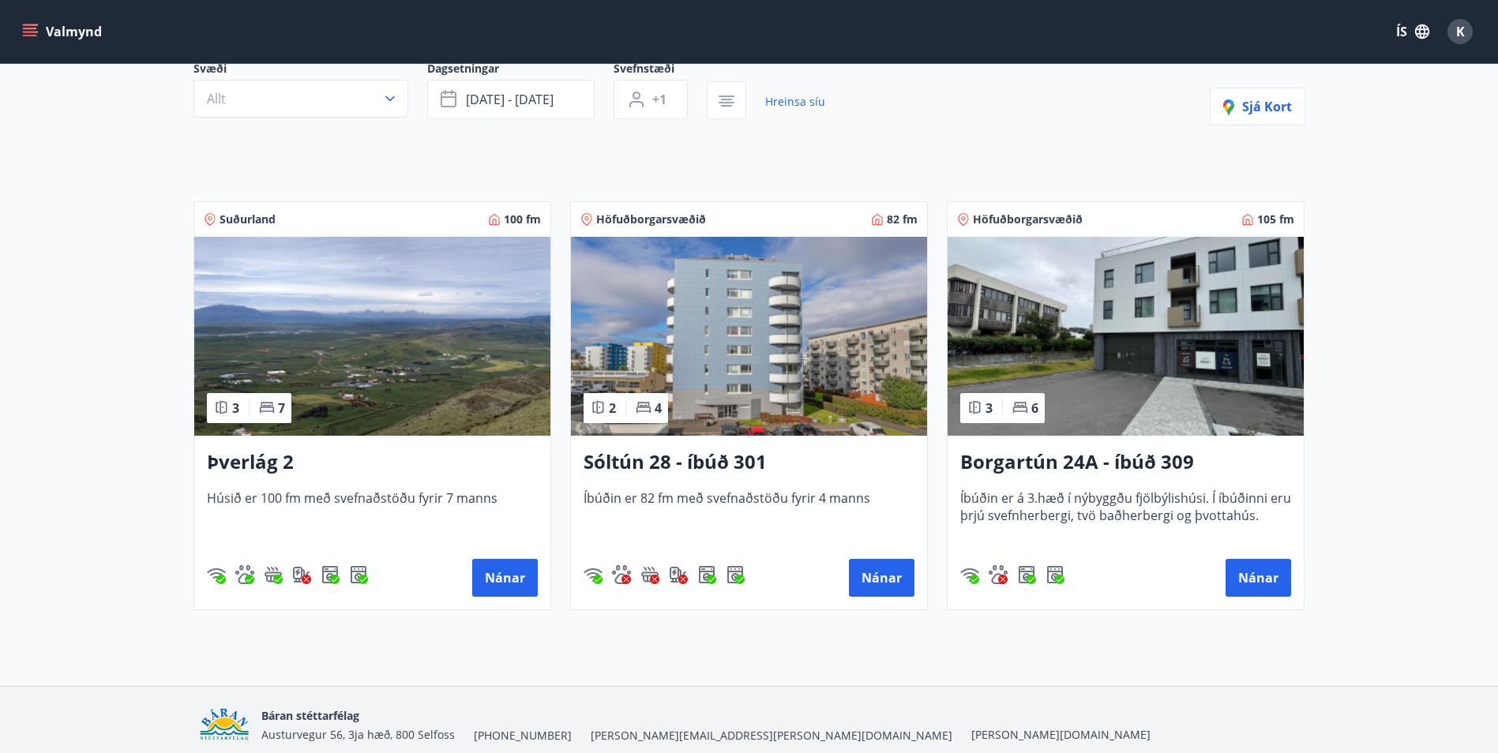
scroll to position [148, 0]
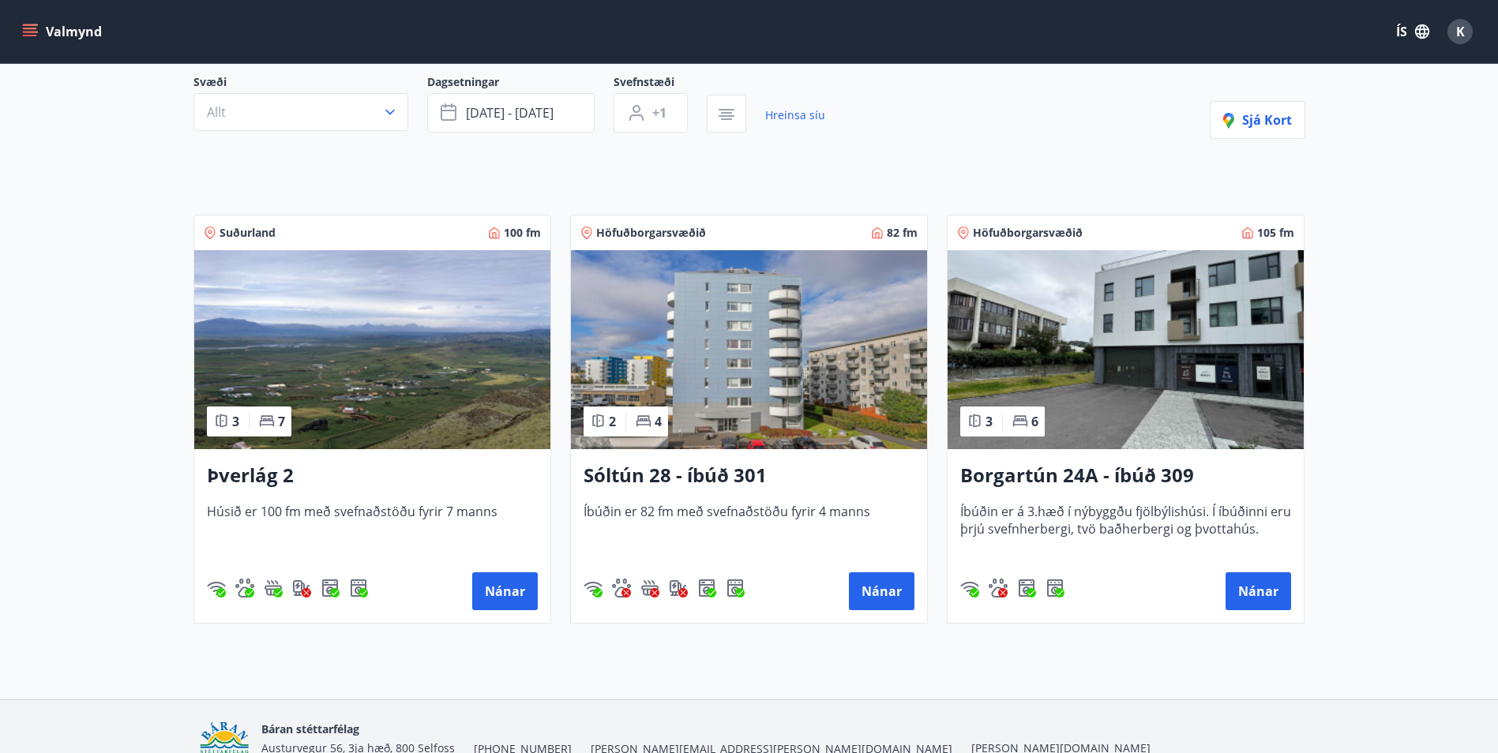
click at [431, 487] on h3 "Þverlág 2" at bounding box center [372, 476] width 331 height 28
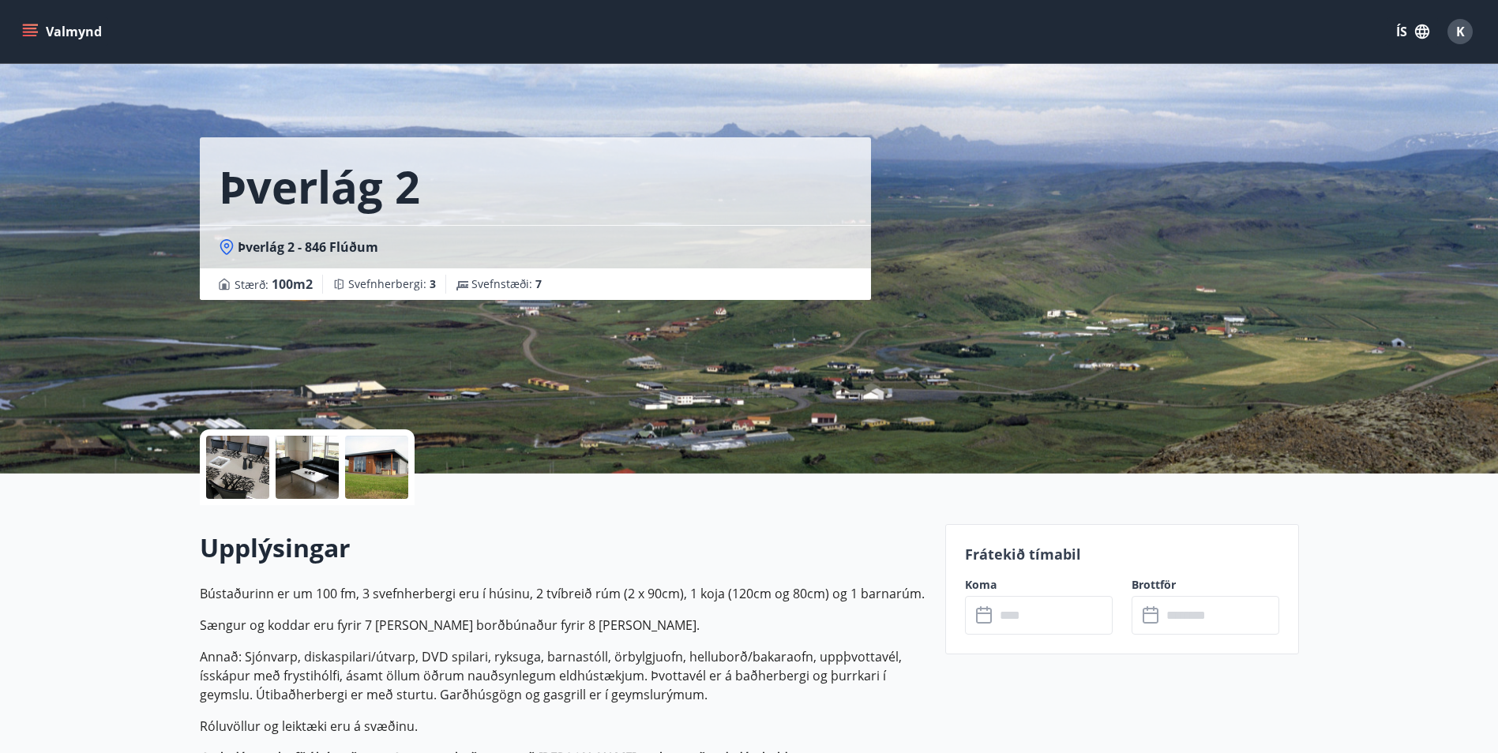
click at [234, 477] on div at bounding box center [237, 467] width 63 height 63
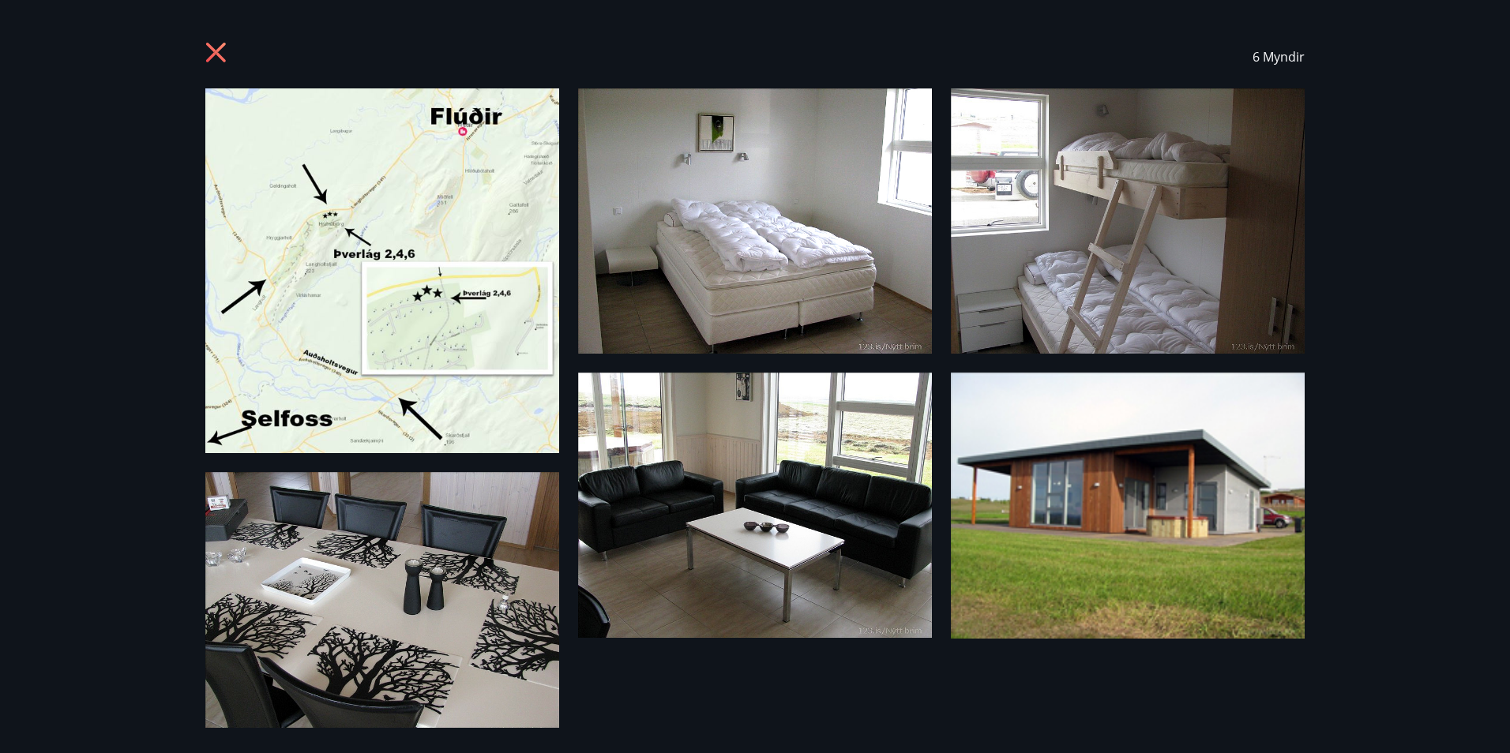
click at [219, 56] on icon at bounding box center [216, 53] width 20 height 20
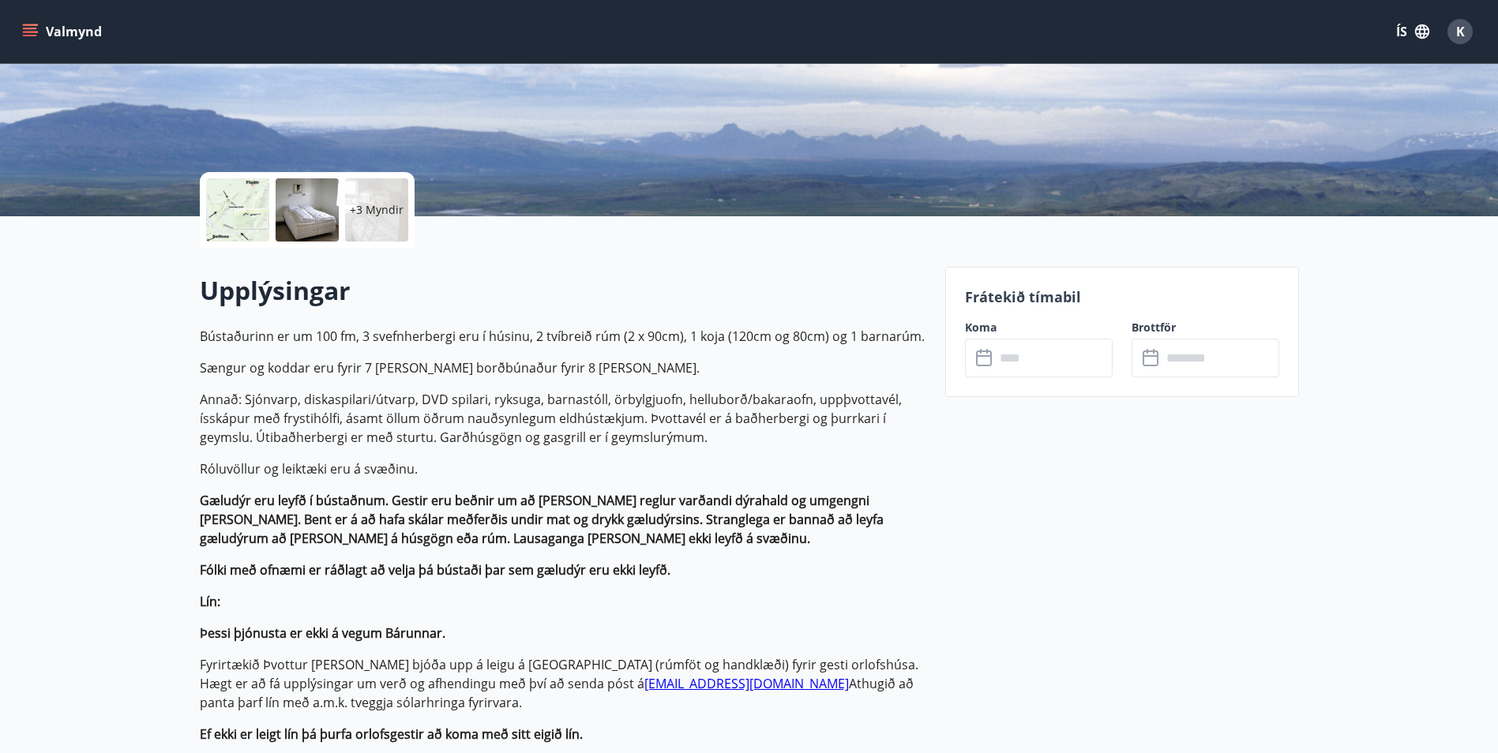
scroll to position [395, 0]
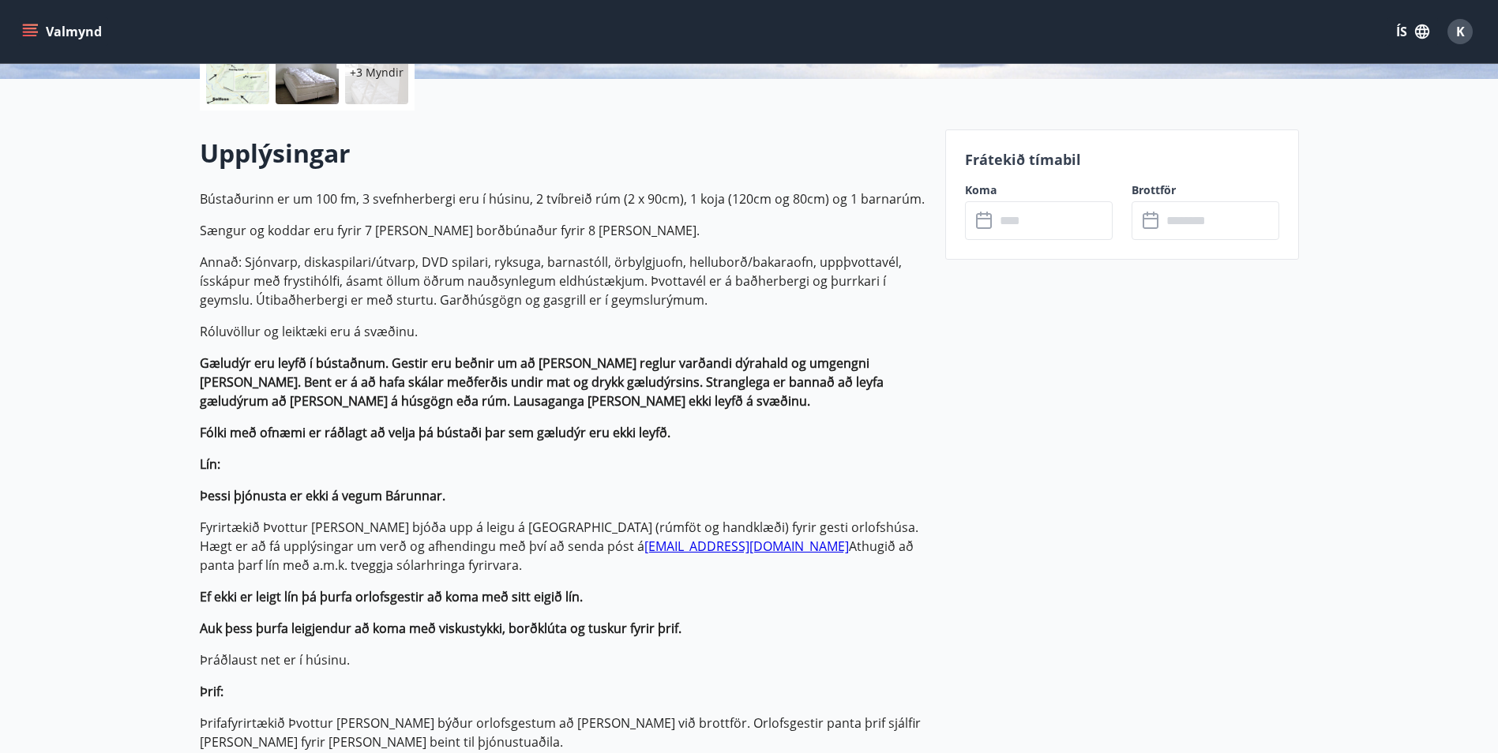
click at [1046, 223] on input "text" at bounding box center [1054, 220] width 118 height 39
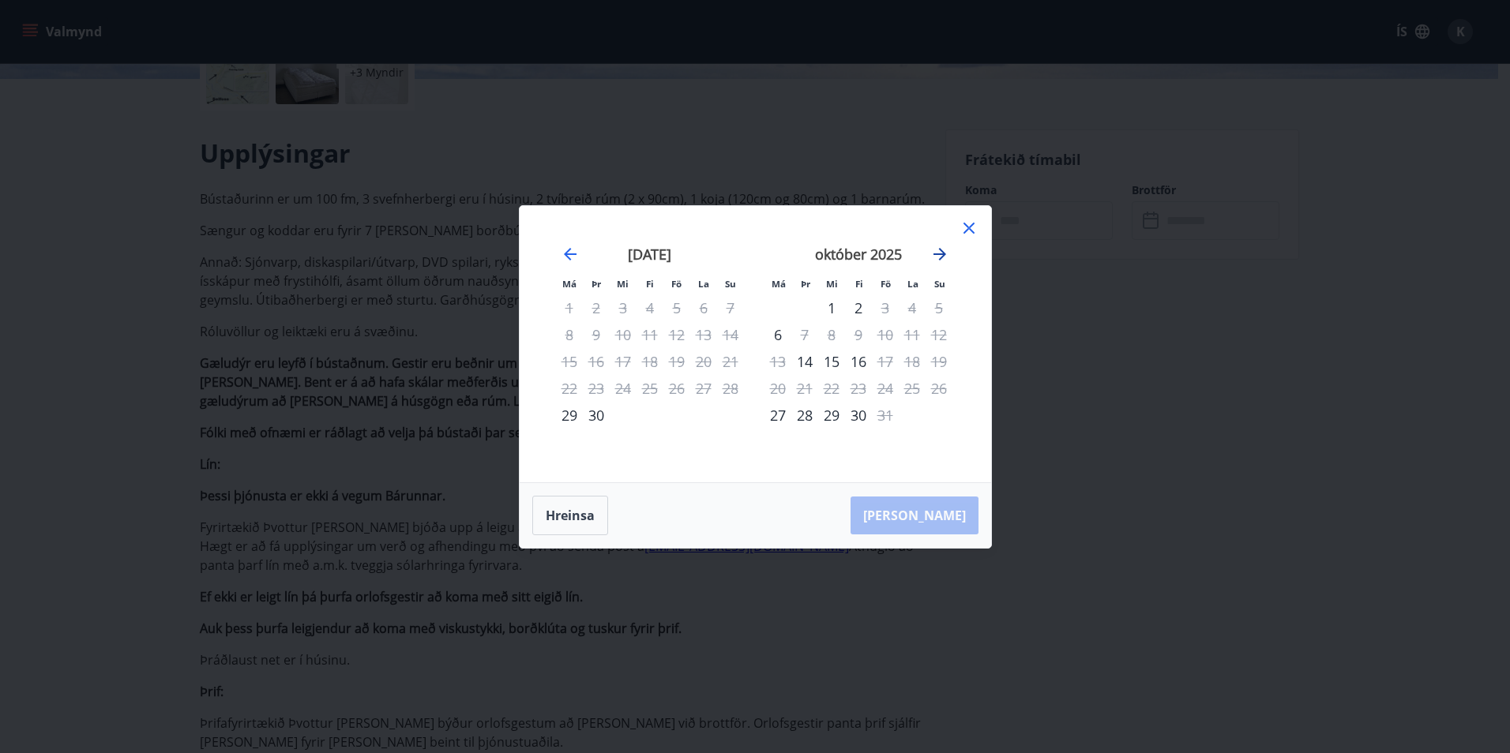
click at [943, 256] on icon "Move forward to switch to the next month." at bounding box center [939, 254] width 13 height 13
click at [580, 249] on div "nóvember 2025" at bounding box center [650, 259] width 188 height 69
click at [574, 254] on icon "Move backward to switch to the previous month." at bounding box center [570, 254] width 13 height 13
click at [883, 334] on div "7" at bounding box center [885, 334] width 27 height 27
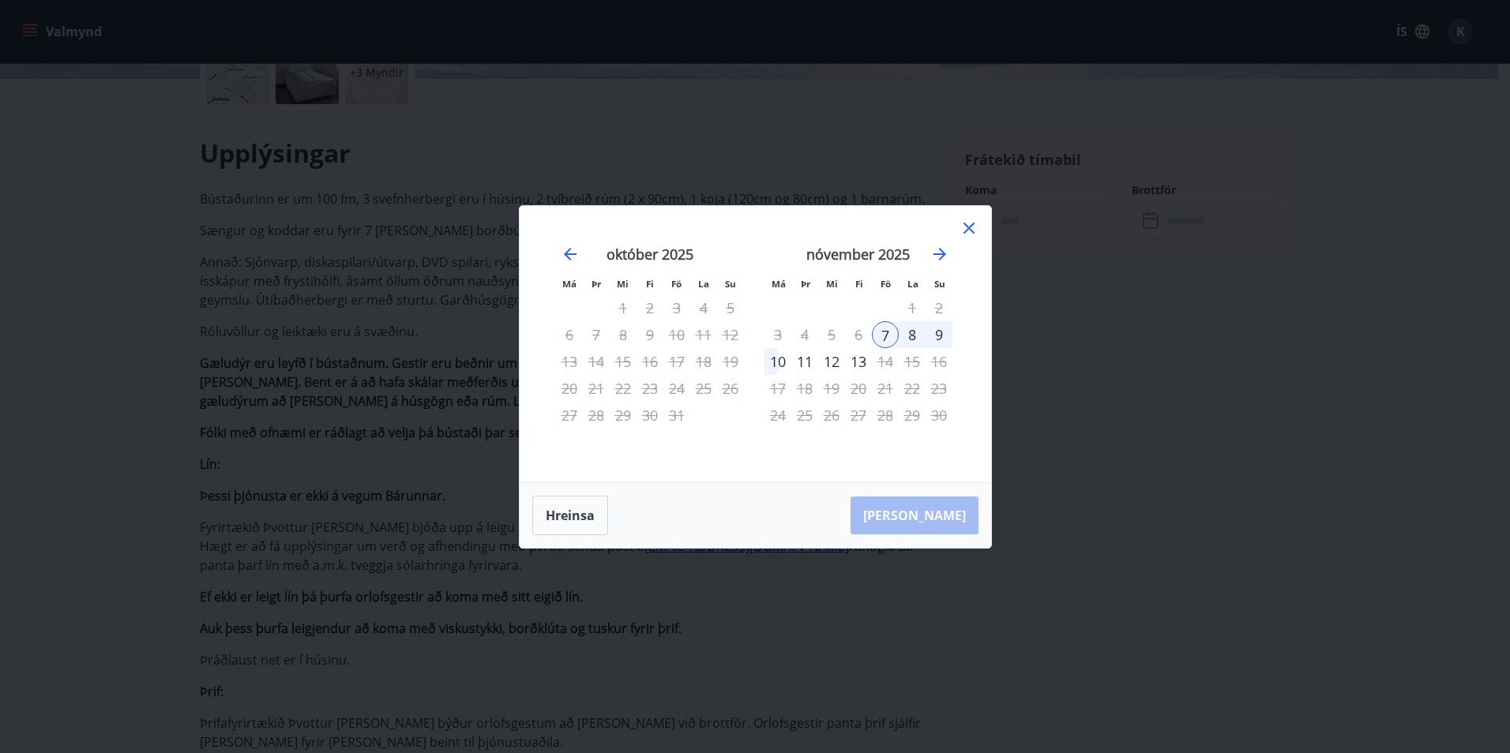
click at [857, 331] on div "6" at bounding box center [858, 334] width 27 height 27
click at [868, 344] on div "6" at bounding box center [858, 334] width 27 height 27
drag, startPoint x: 595, startPoint y: 511, endPoint x: 686, endPoint y: 470, distance: 100.4
click at [595, 510] on button "Hreinsa" at bounding box center [570, 515] width 76 height 39
click at [857, 338] on div "6" at bounding box center [858, 334] width 27 height 27
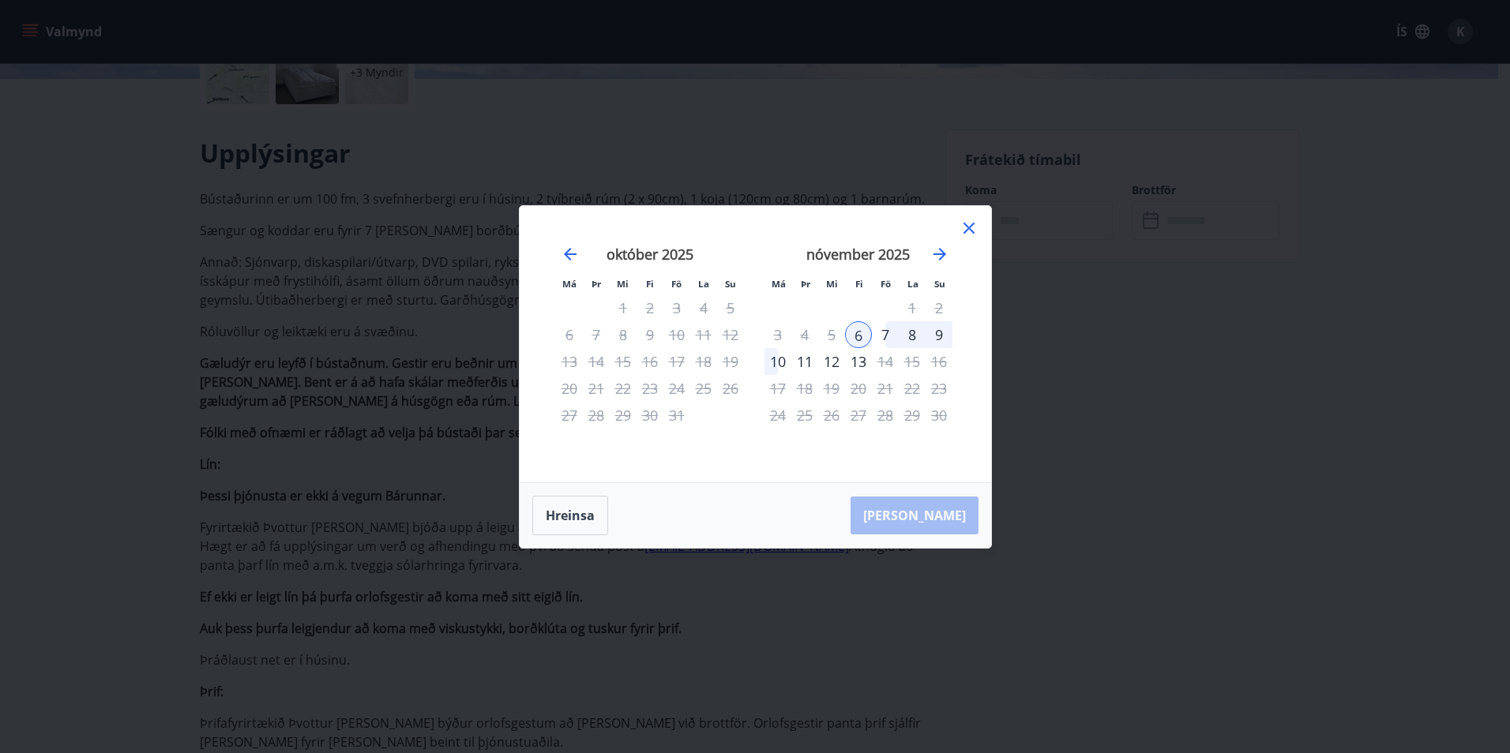
click at [932, 335] on div "9" at bounding box center [938, 334] width 27 height 27
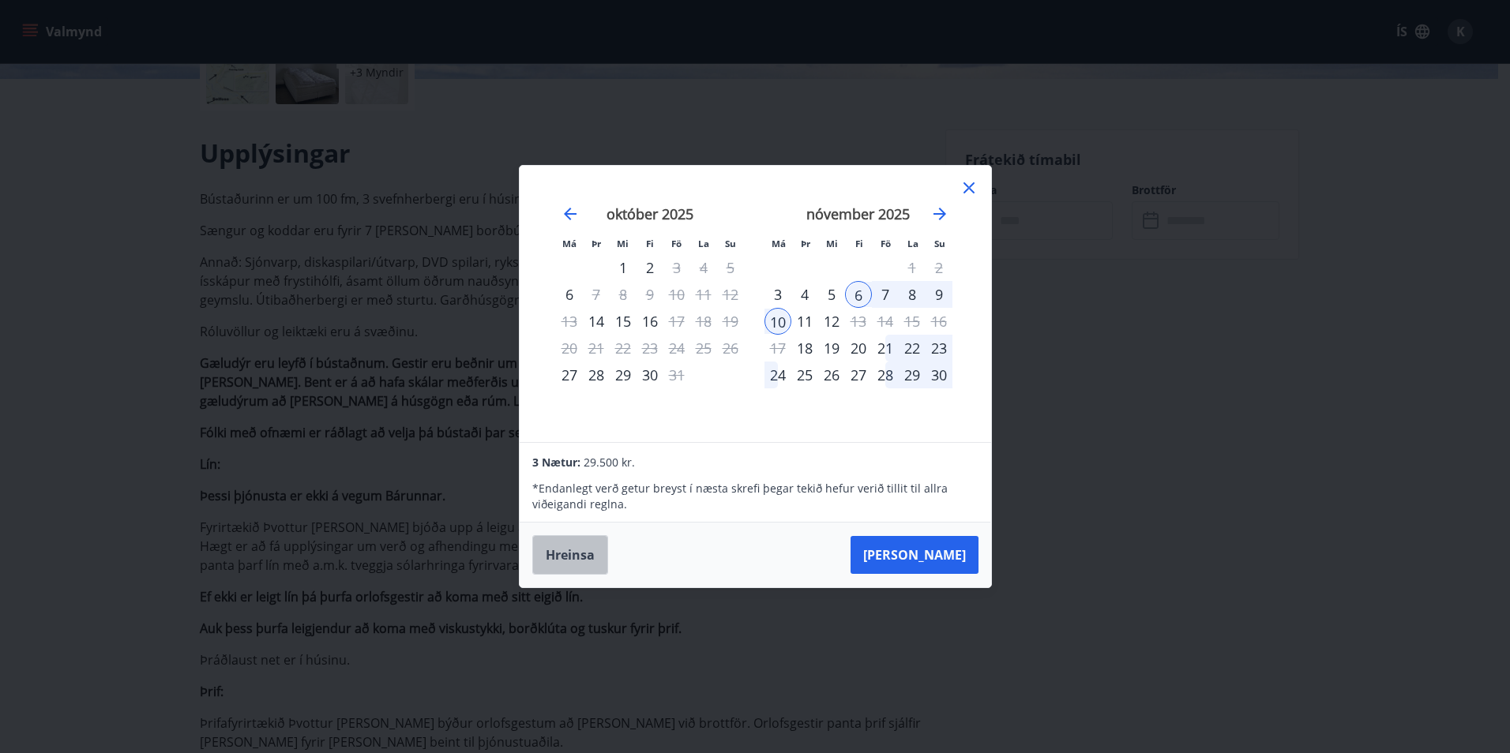
drag, startPoint x: 587, startPoint y: 565, endPoint x: 708, endPoint y: 509, distance: 133.6
click at [587, 564] on button "Hreinsa" at bounding box center [570, 554] width 76 height 39
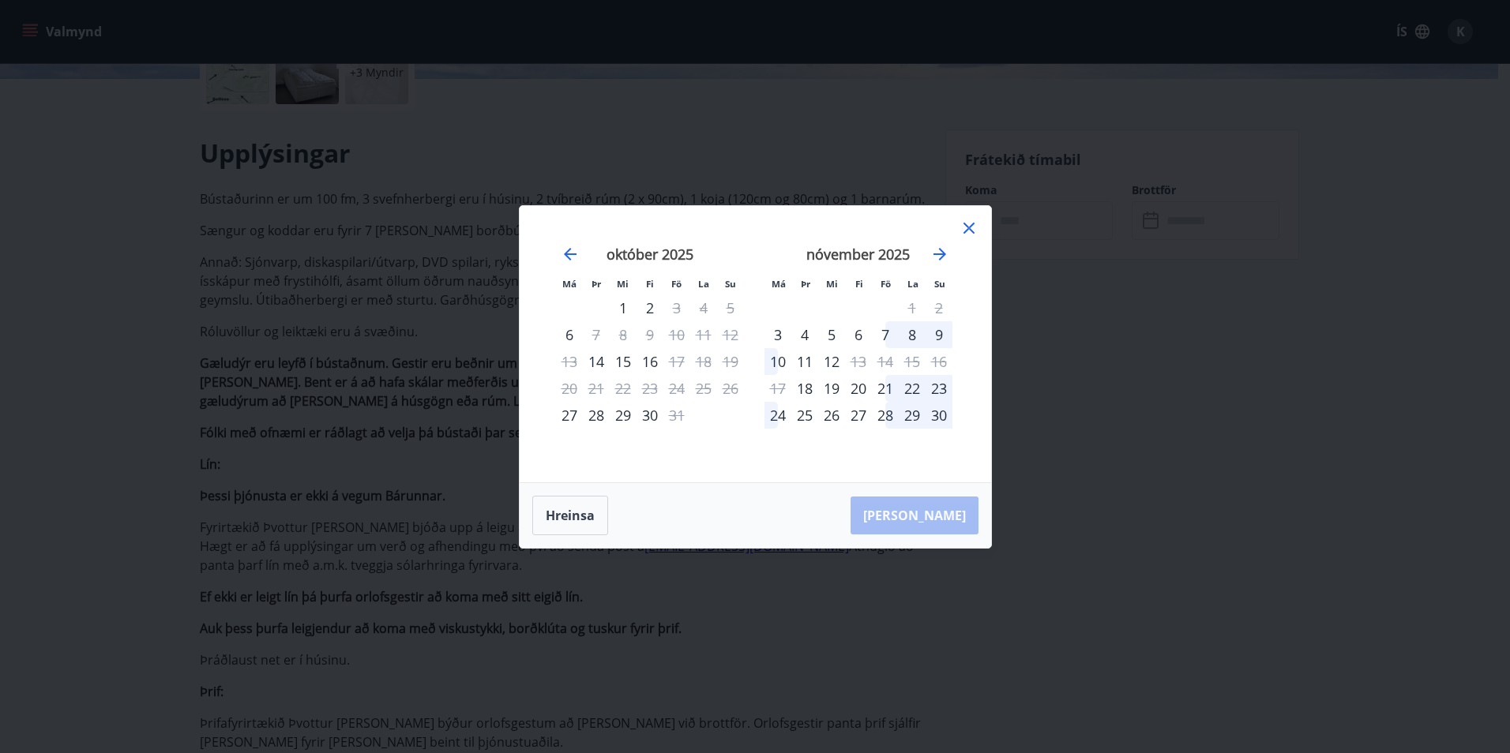
click at [886, 338] on div "7" at bounding box center [885, 334] width 27 height 27
click at [934, 334] on div "9" at bounding box center [938, 334] width 27 height 27
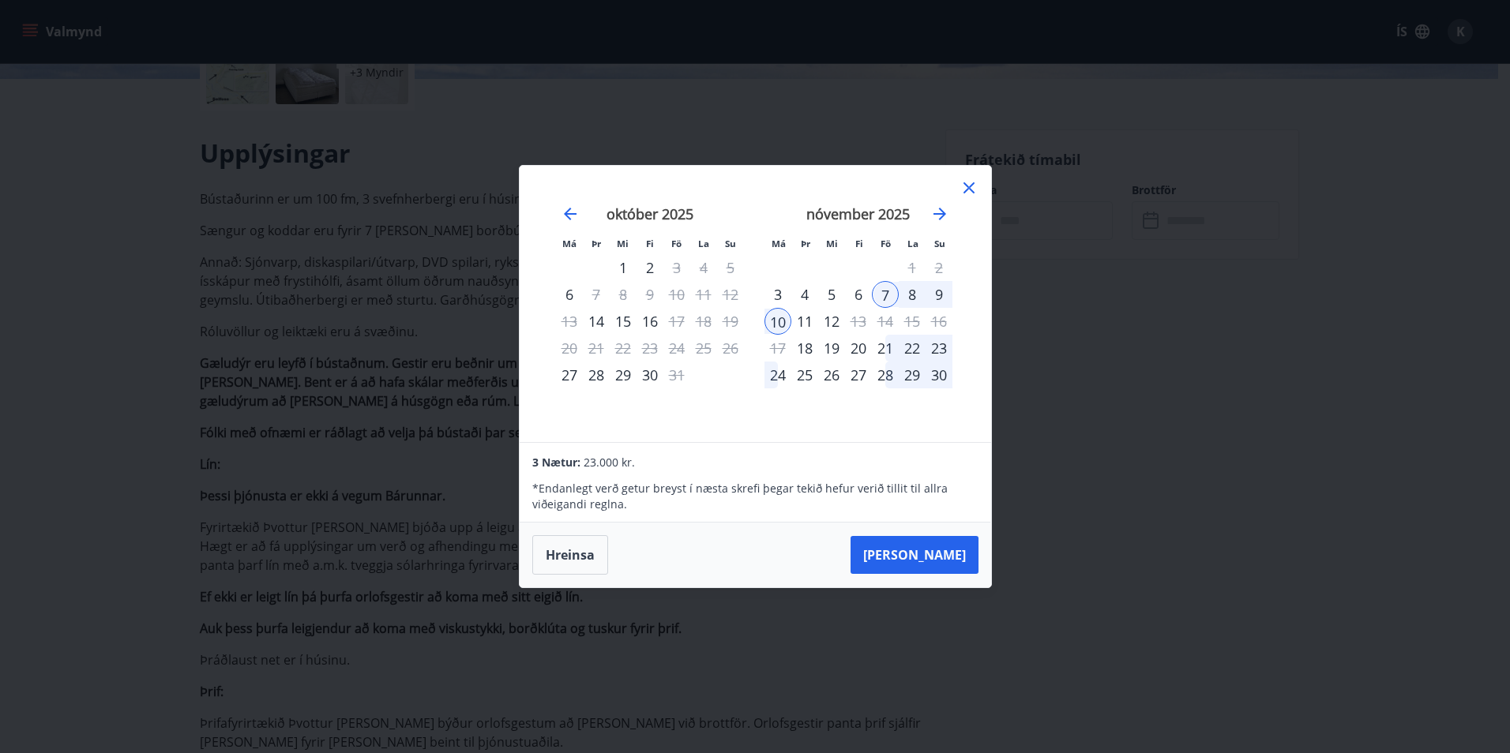
click at [576, 555] on button "Hreinsa" at bounding box center [570, 554] width 76 height 39
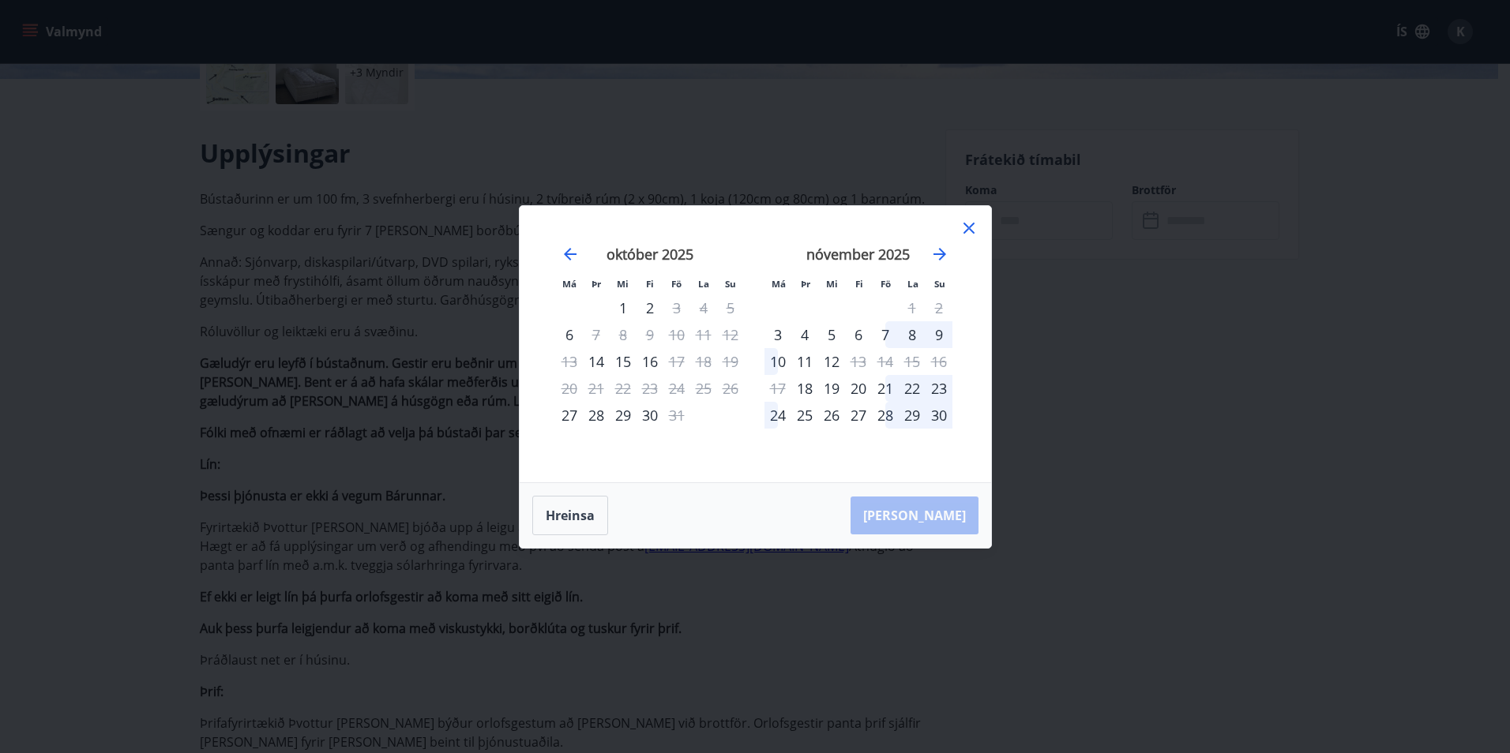
click at [856, 336] on div "6" at bounding box center [858, 334] width 27 height 27
click at [938, 328] on div "9" at bounding box center [938, 334] width 27 height 27
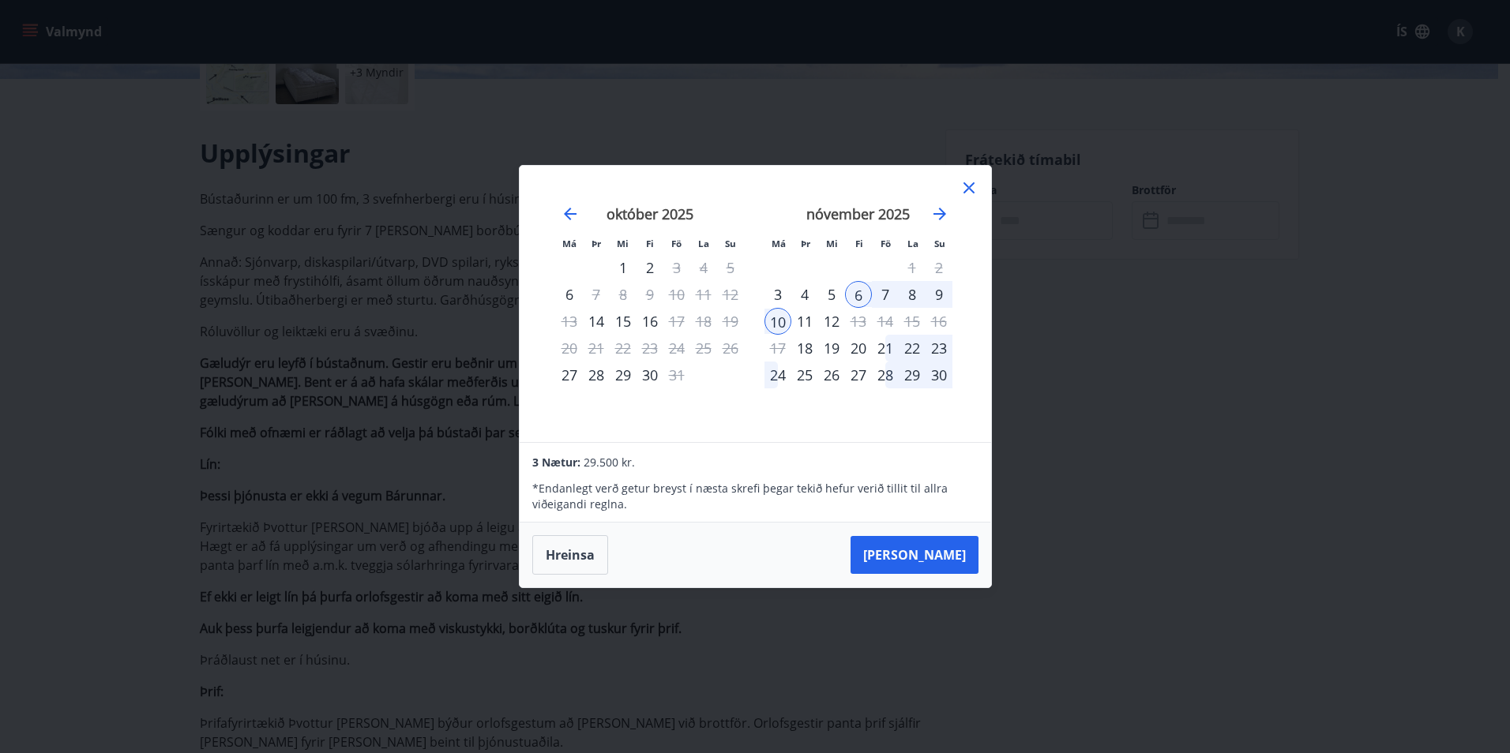
click at [966, 186] on icon at bounding box center [968, 187] width 11 height 11
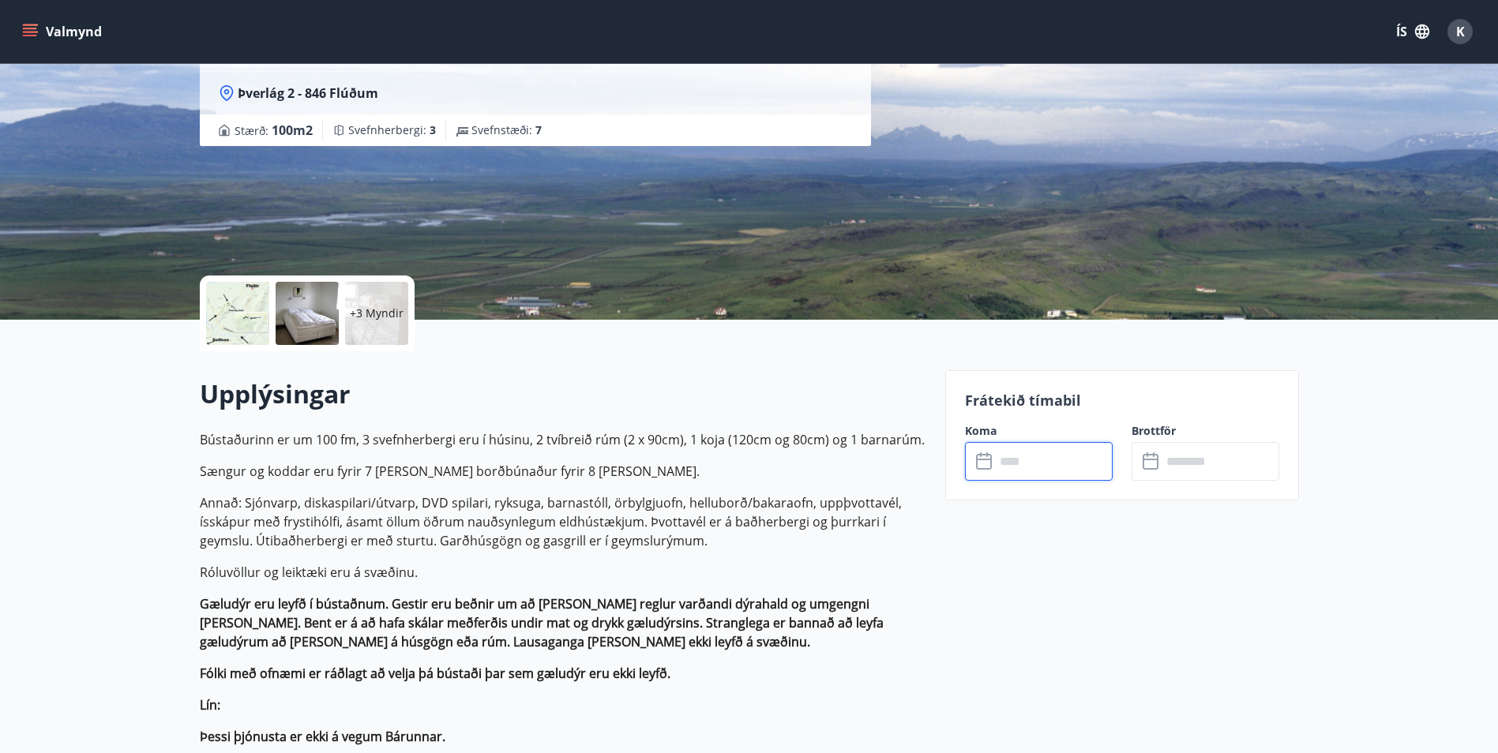
scroll to position [158, 0]
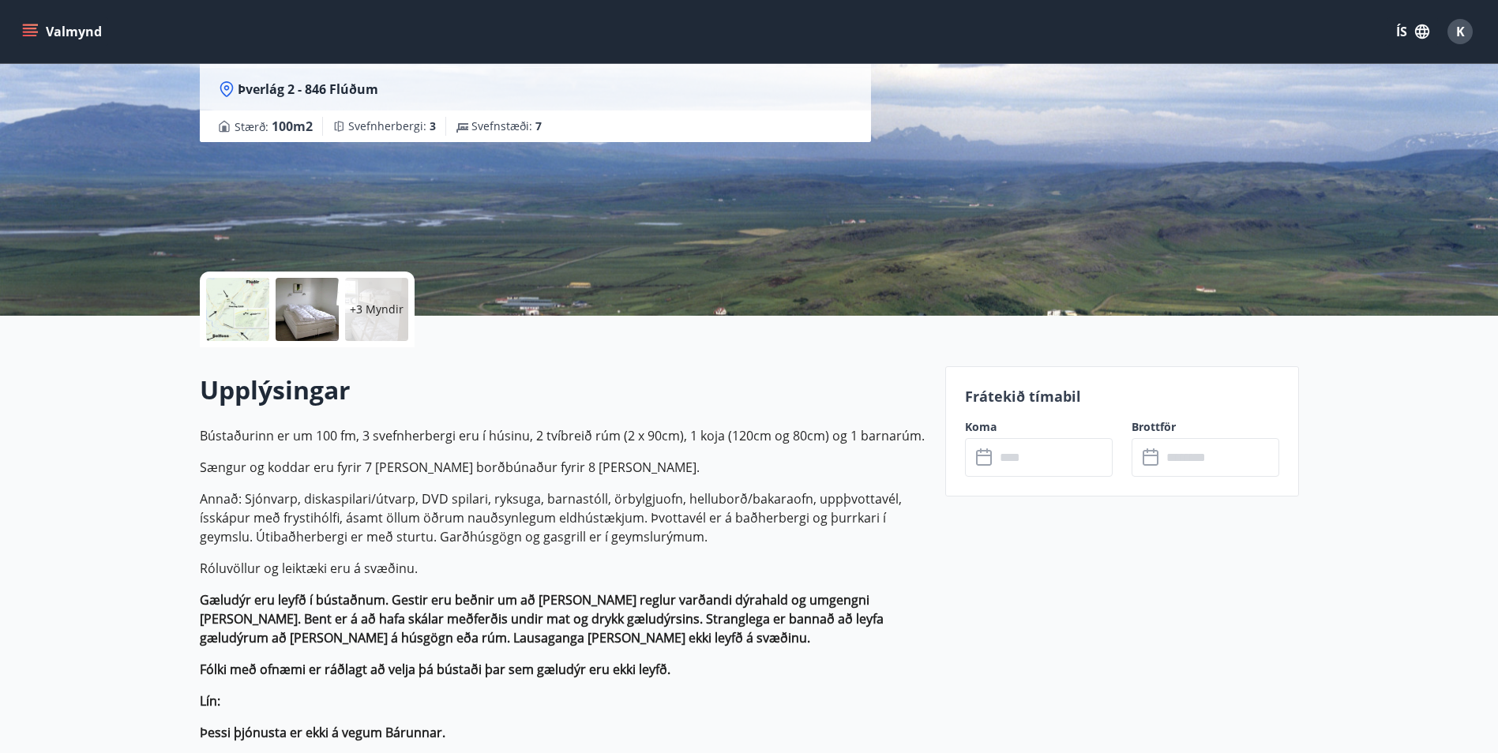
click at [253, 305] on div at bounding box center [237, 309] width 63 height 63
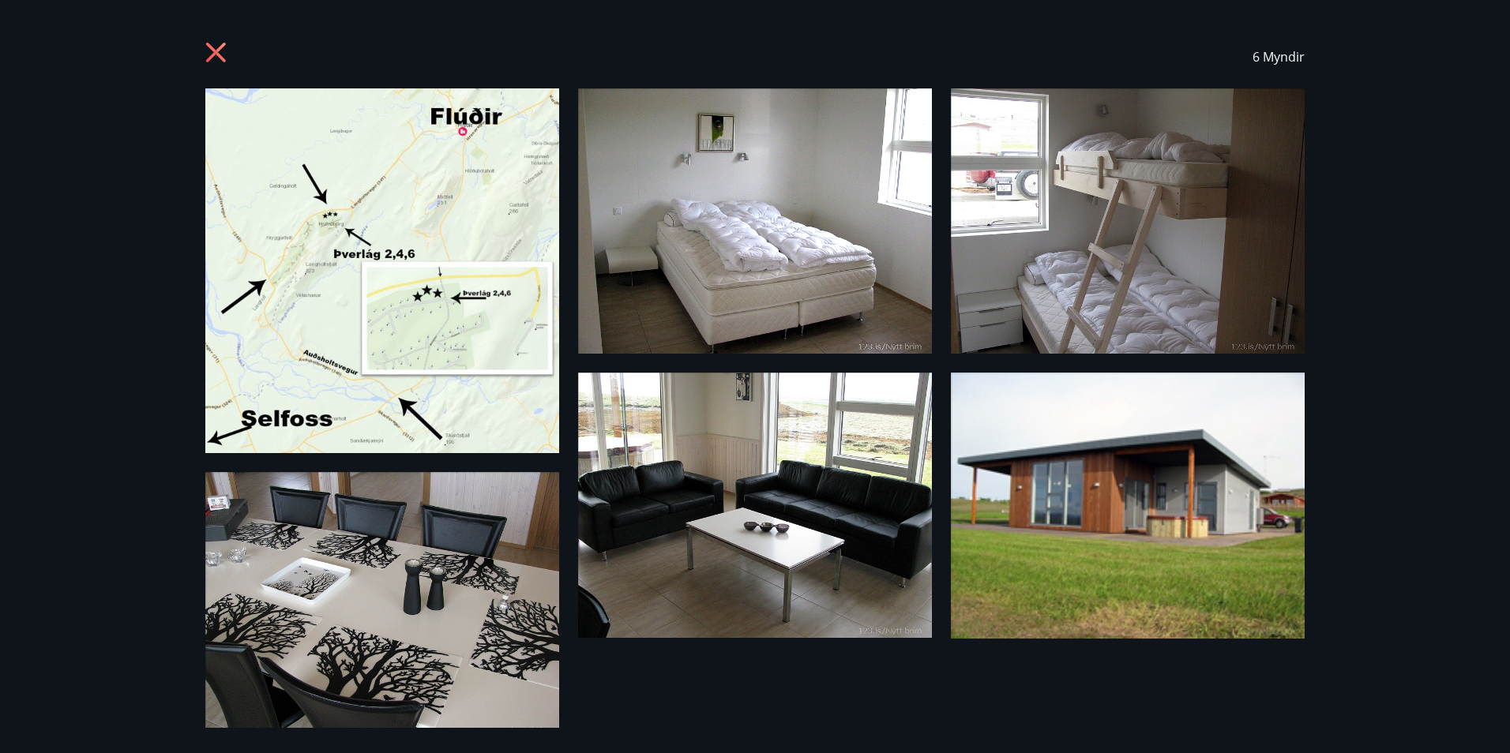
click at [1115, 466] on img at bounding box center [1128, 506] width 354 height 266
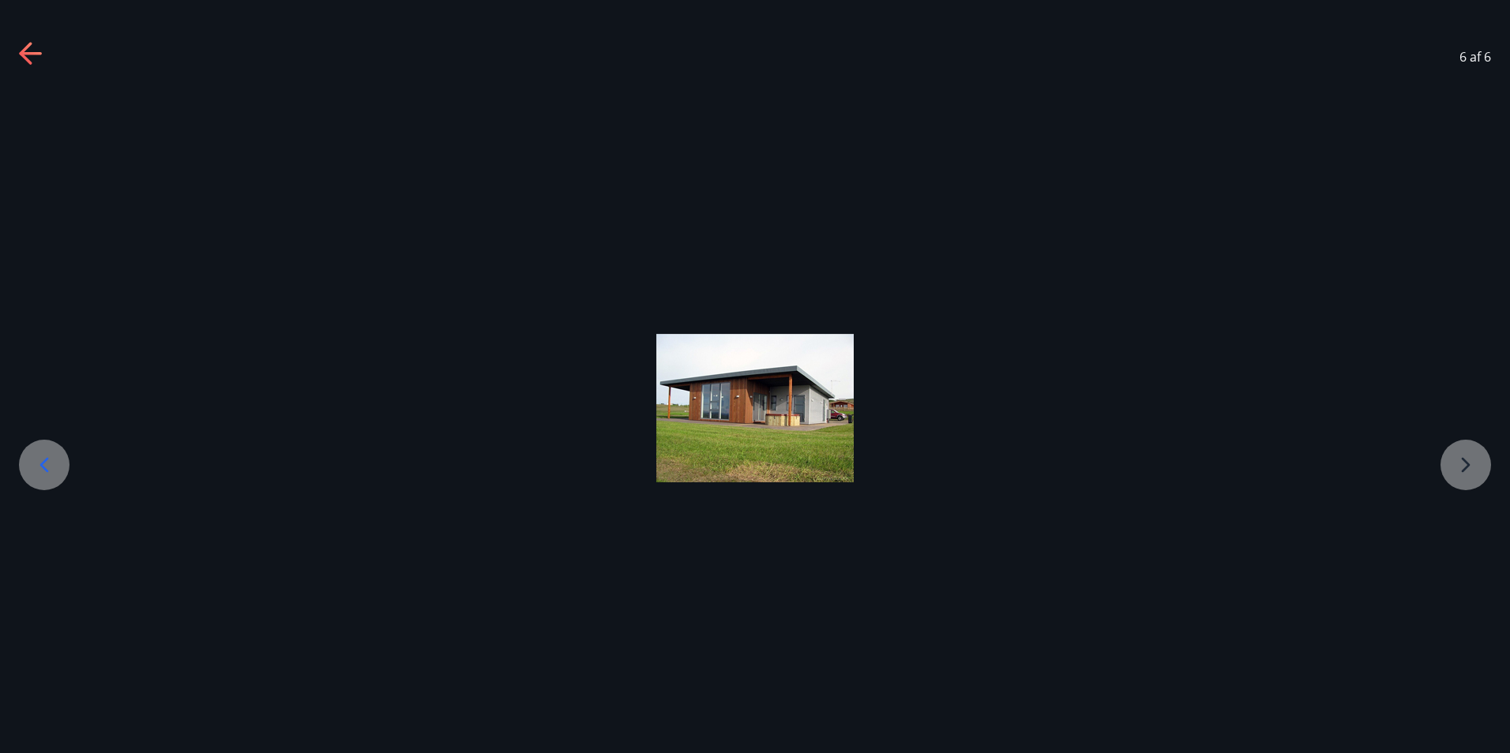
click at [62, 470] on div at bounding box center [44, 465] width 51 height 51
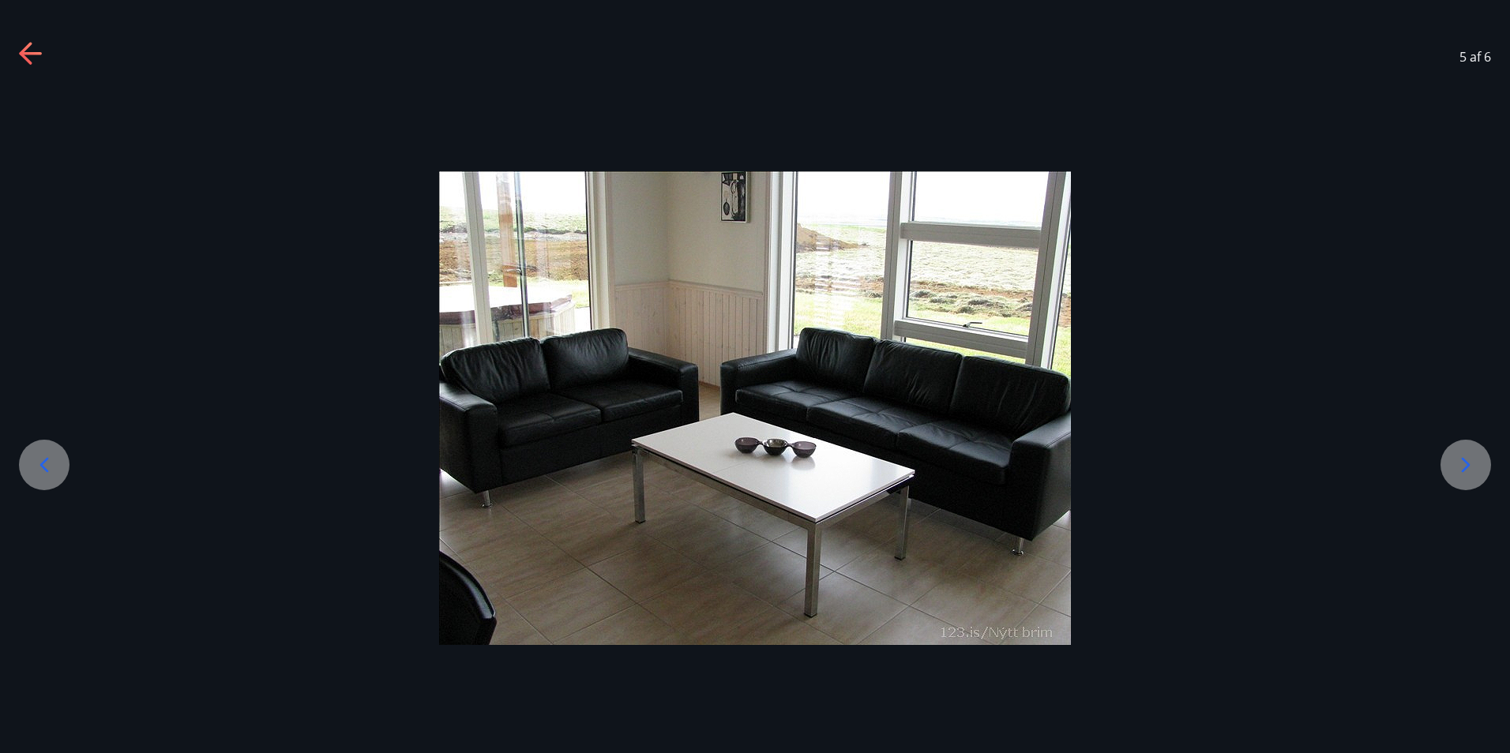
click at [58, 470] on div at bounding box center [44, 465] width 51 height 51
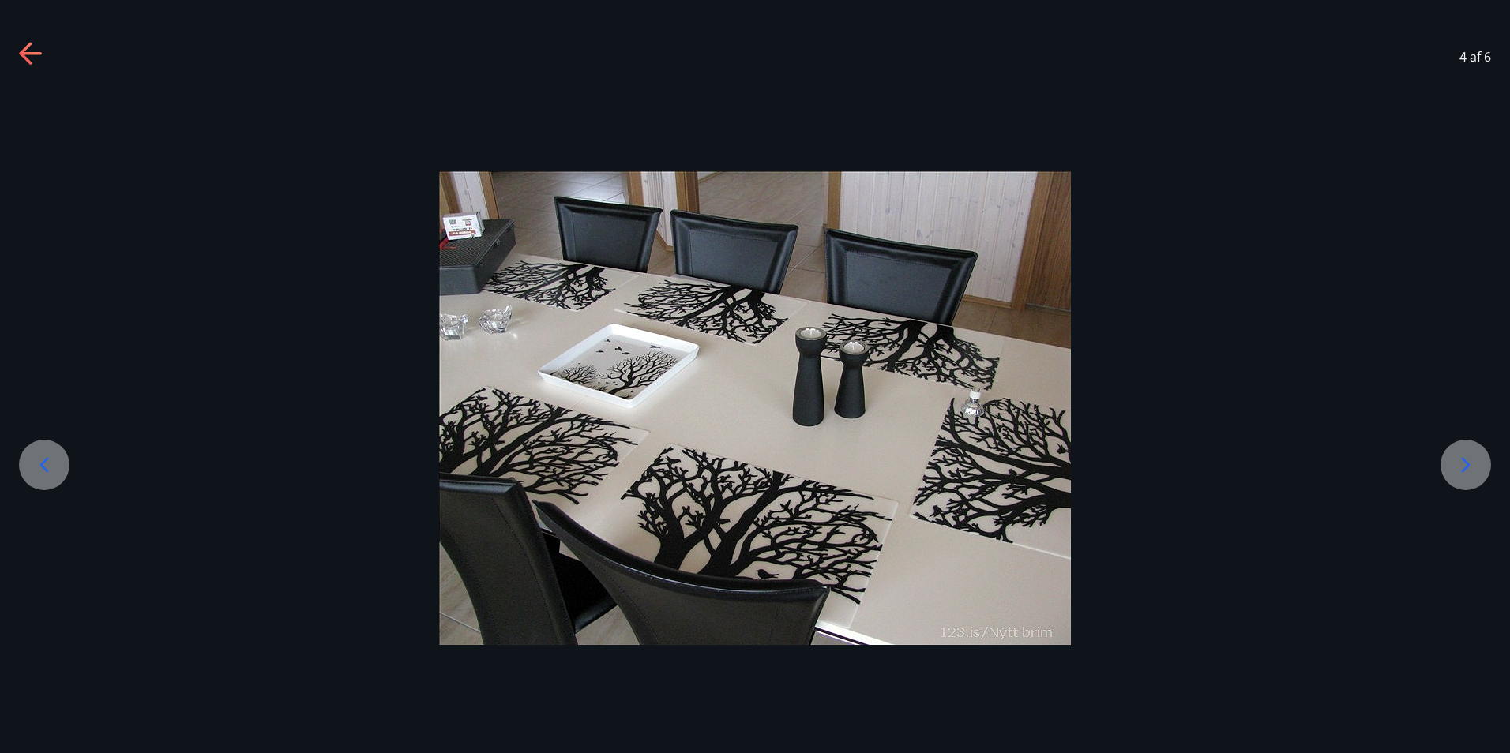
click at [58, 470] on div at bounding box center [44, 465] width 51 height 51
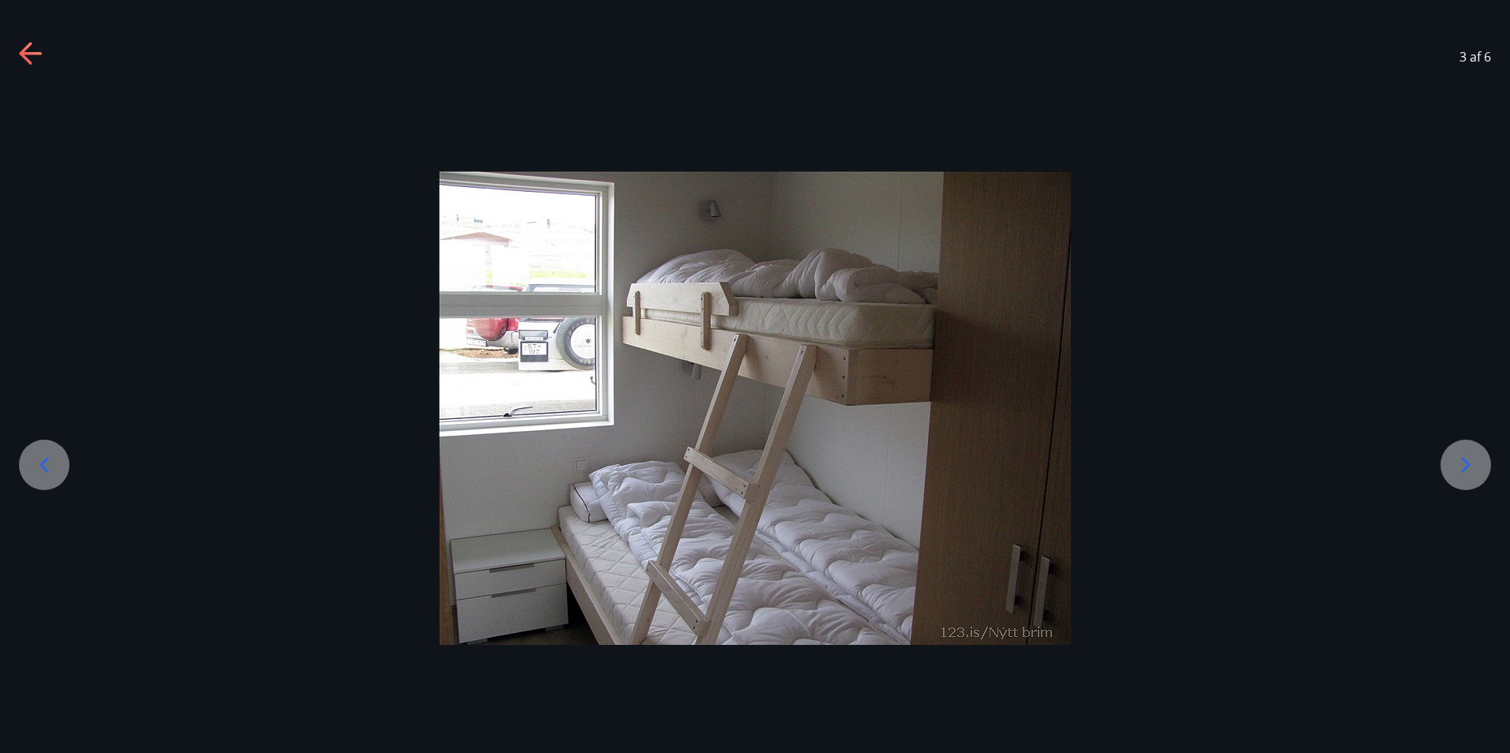
click at [35, 54] on icon at bounding box center [30, 53] width 22 height 3
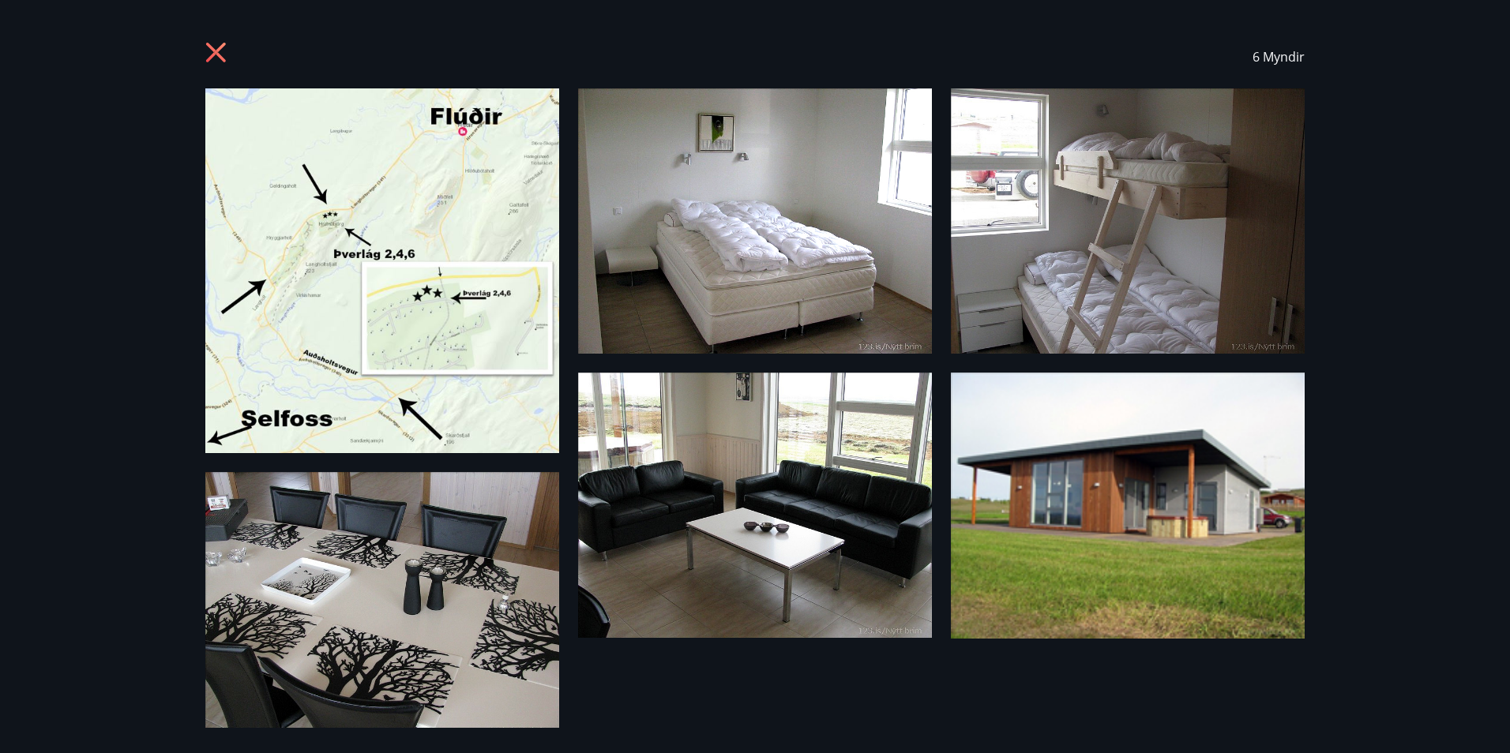
click at [212, 47] on icon at bounding box center [217, 54] width 25 height 25
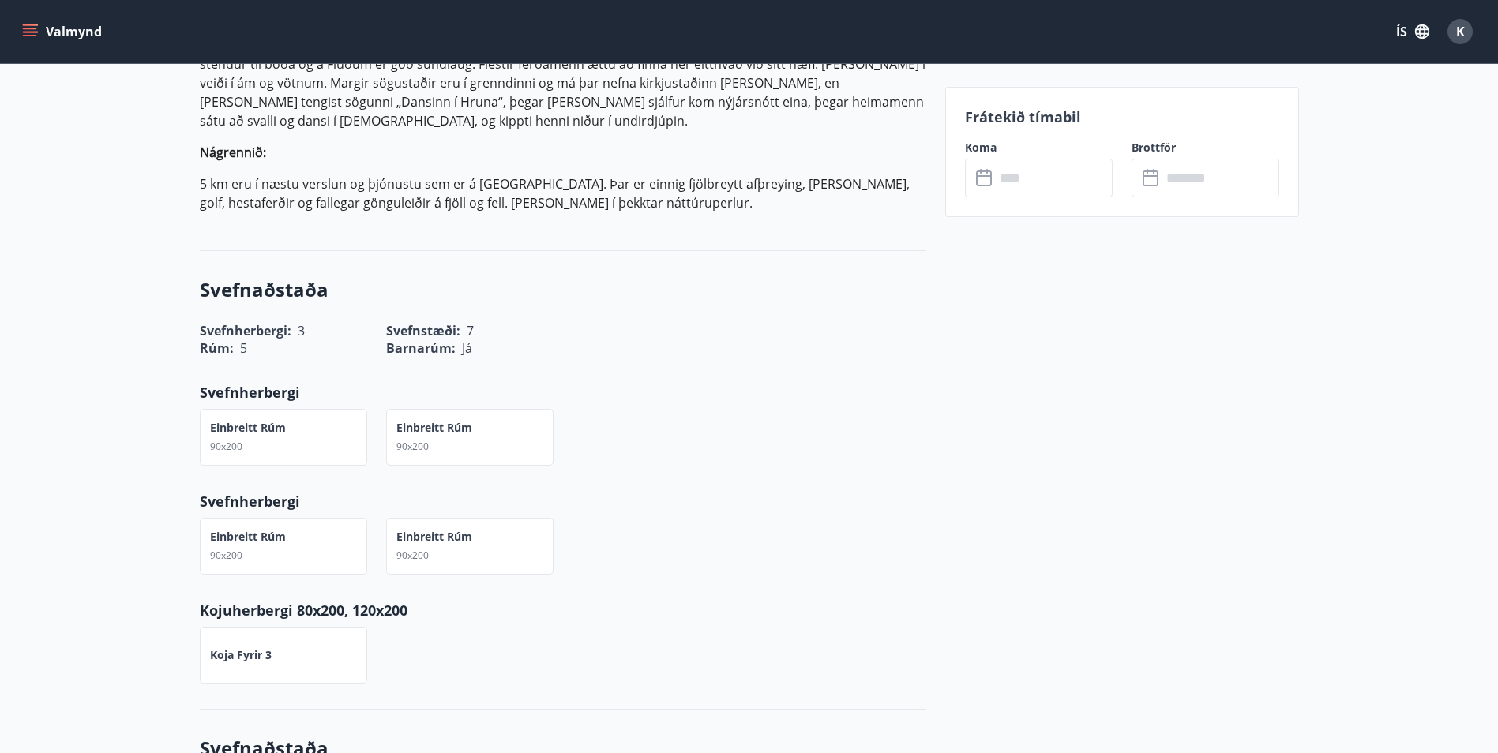
scroll to position [1682, 0]
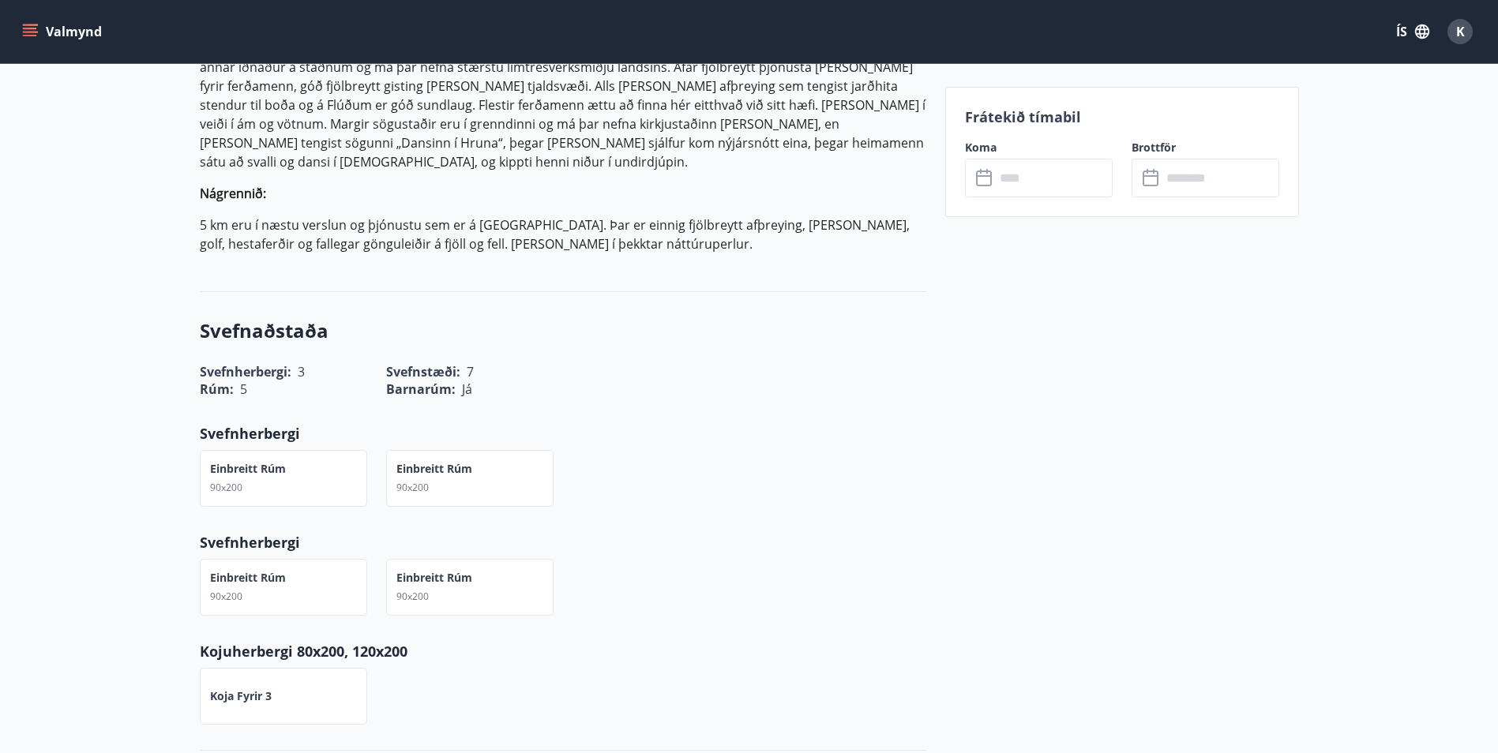
click at [63, 44] on div "Valmynd ÍS K" at bounding box center [749, 31] width 1498 height 63
click at [66, 39] on button "Valmynd" at bounding box center [63, 31] width 89 height 28
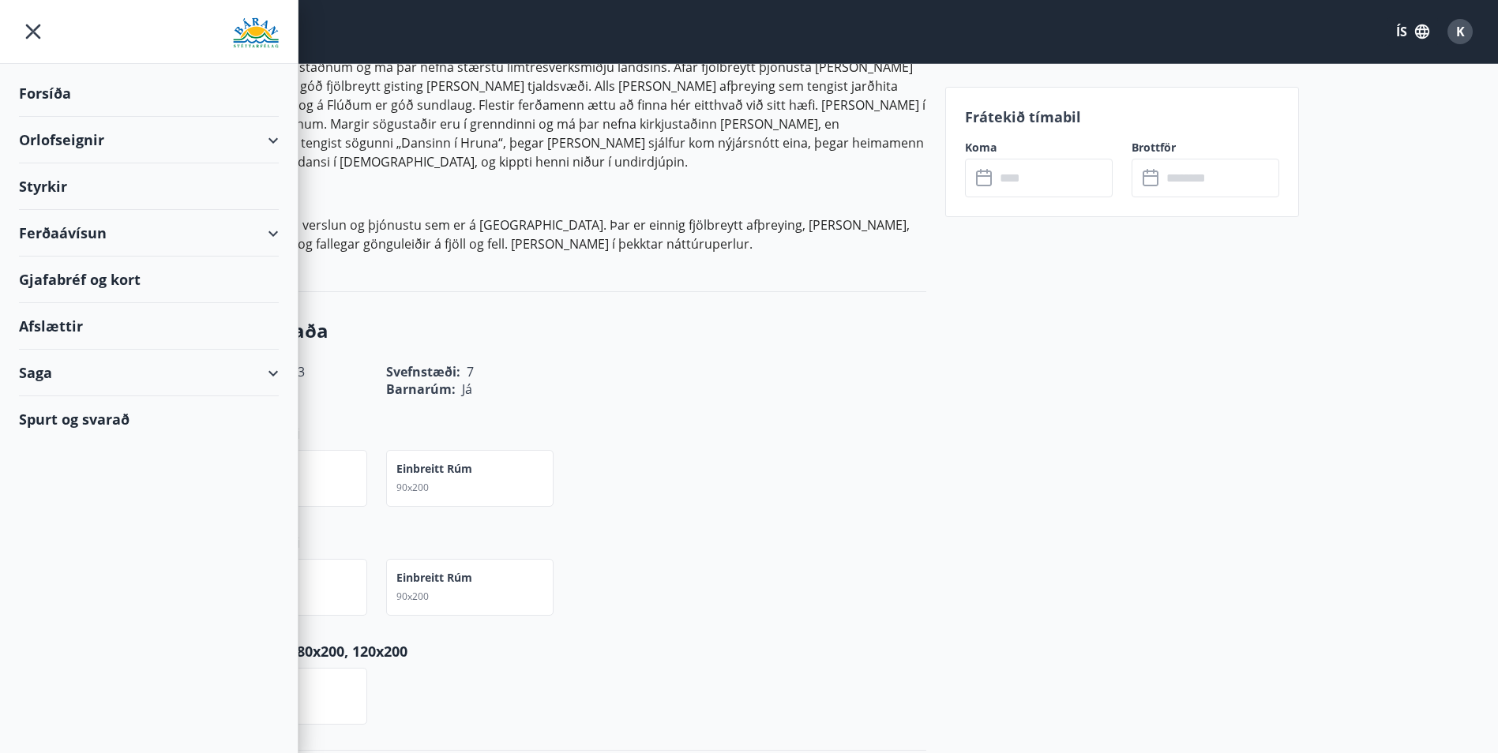
click at [61, 88] on div "Forsíða" at bounding box center [149, 93] width 260 height 47
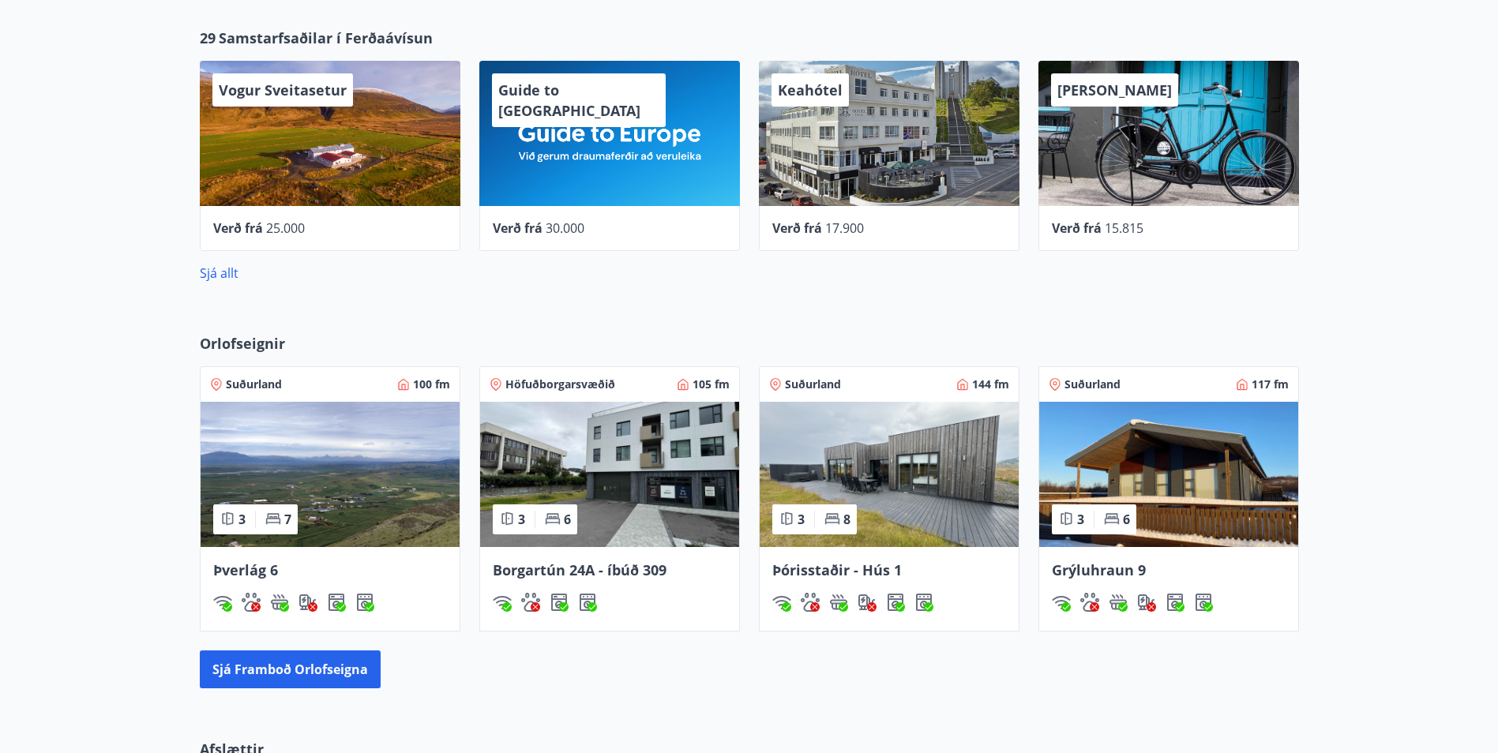
scroll to position [325, 0]
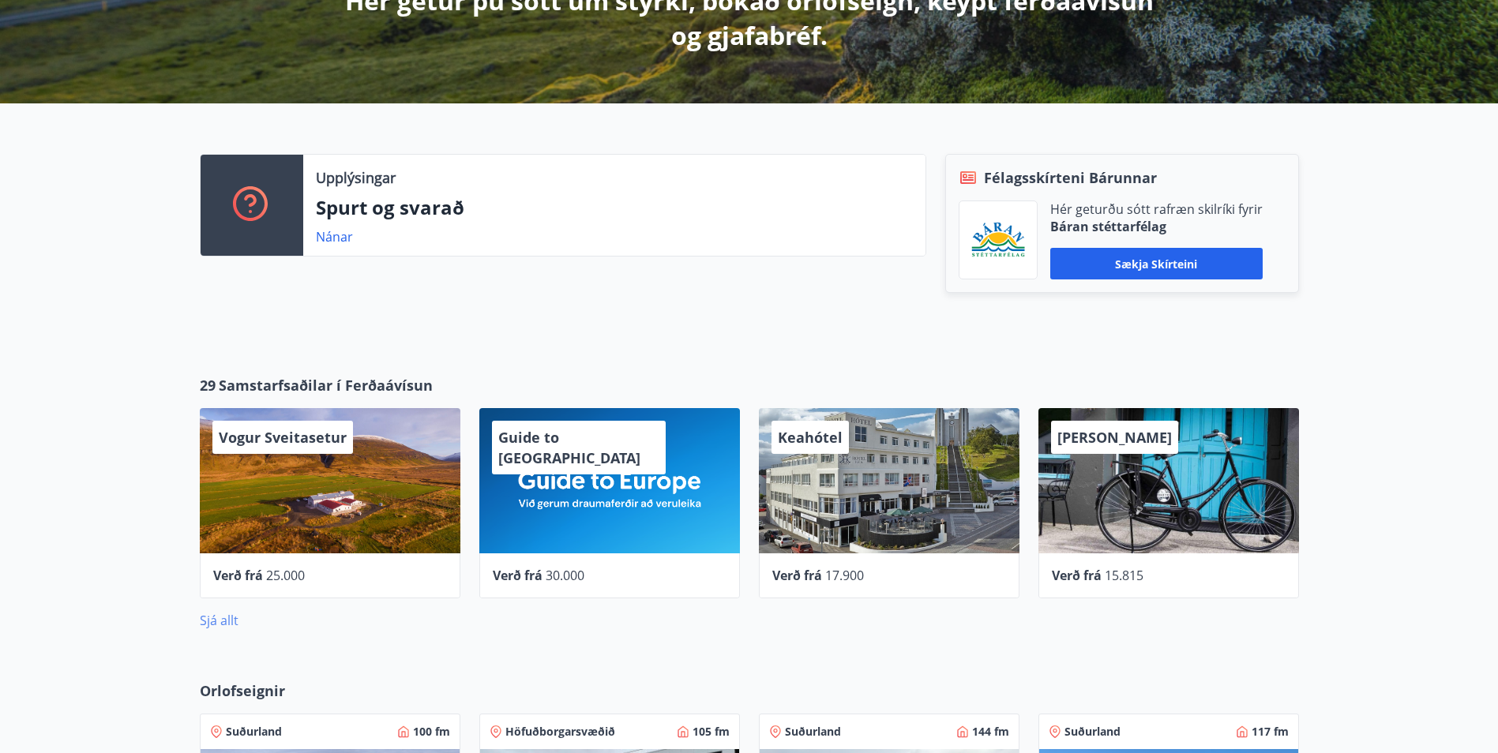
click at [230, 625] on link "Sjá allt" at bounding box center [219, 620] width 39 height 17
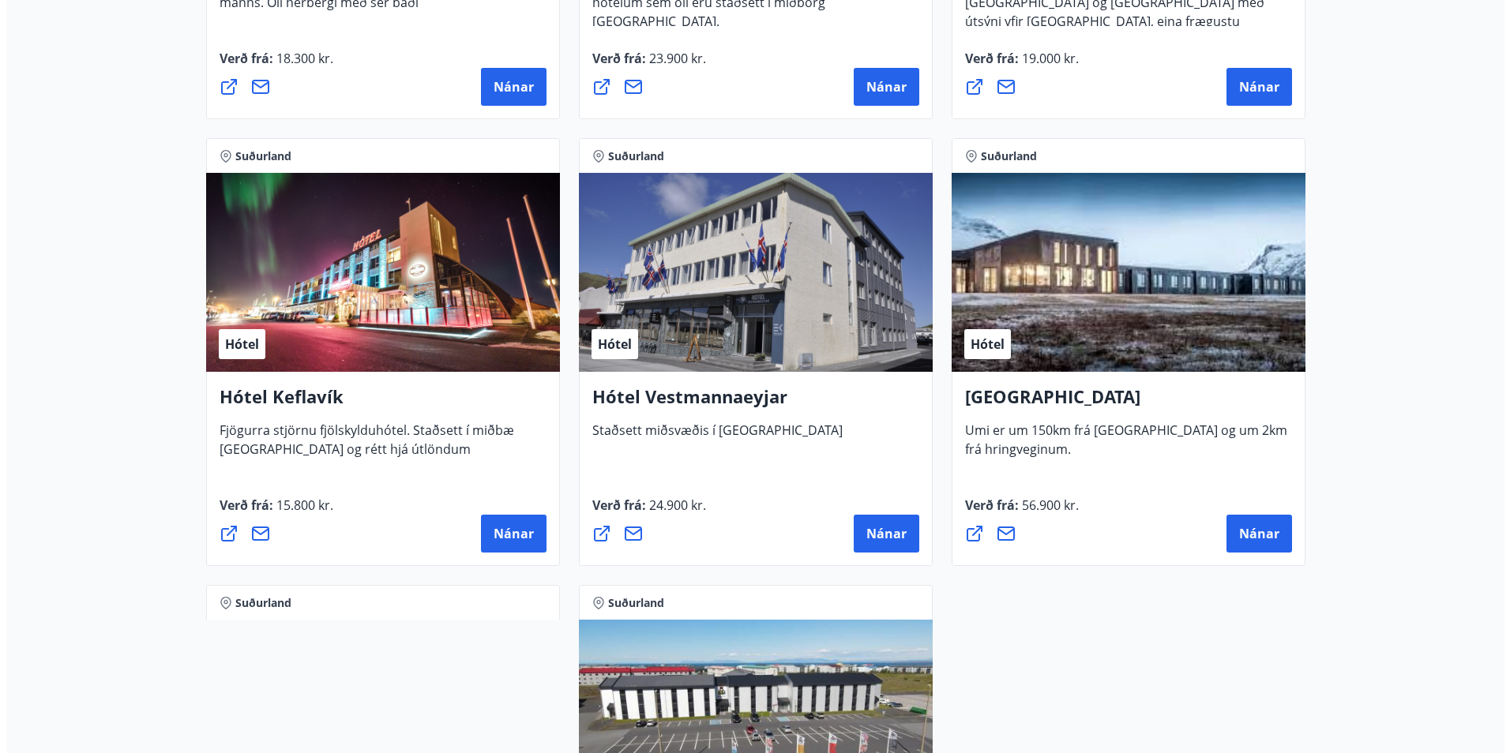
scroll to position [3632, 0]
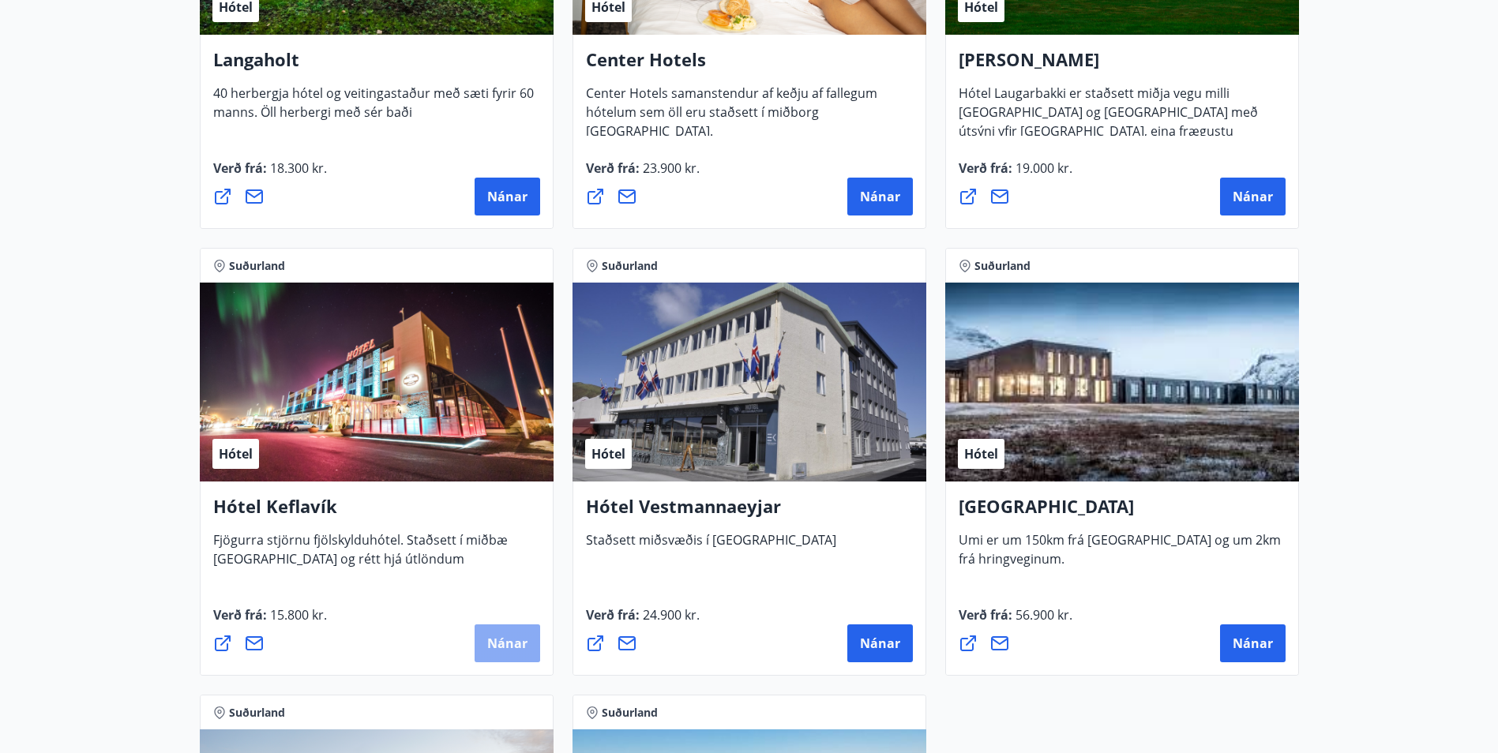
click at [500, 637] on span "Nánar" at bounding box center [507, 643] width 40 height 17
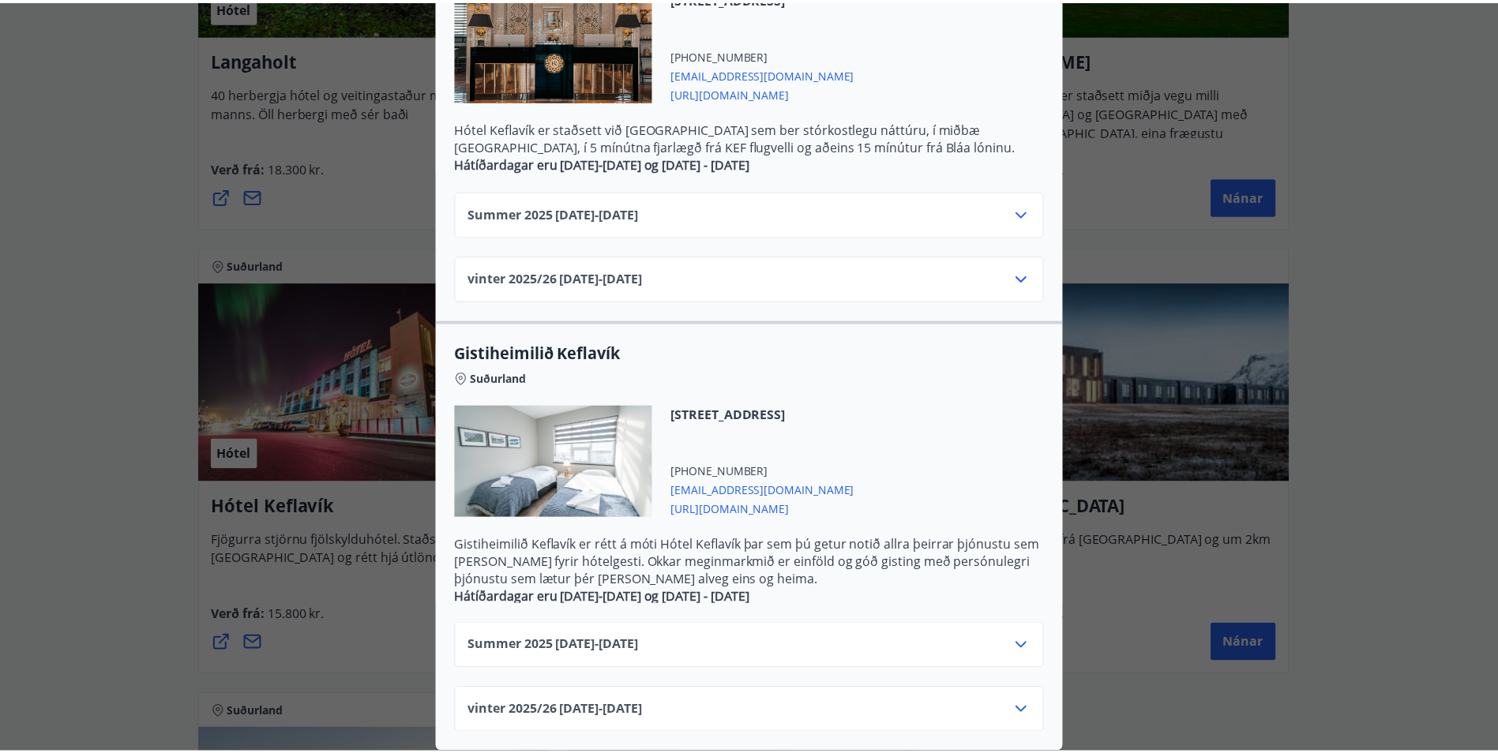
scroll to position [0, 0]
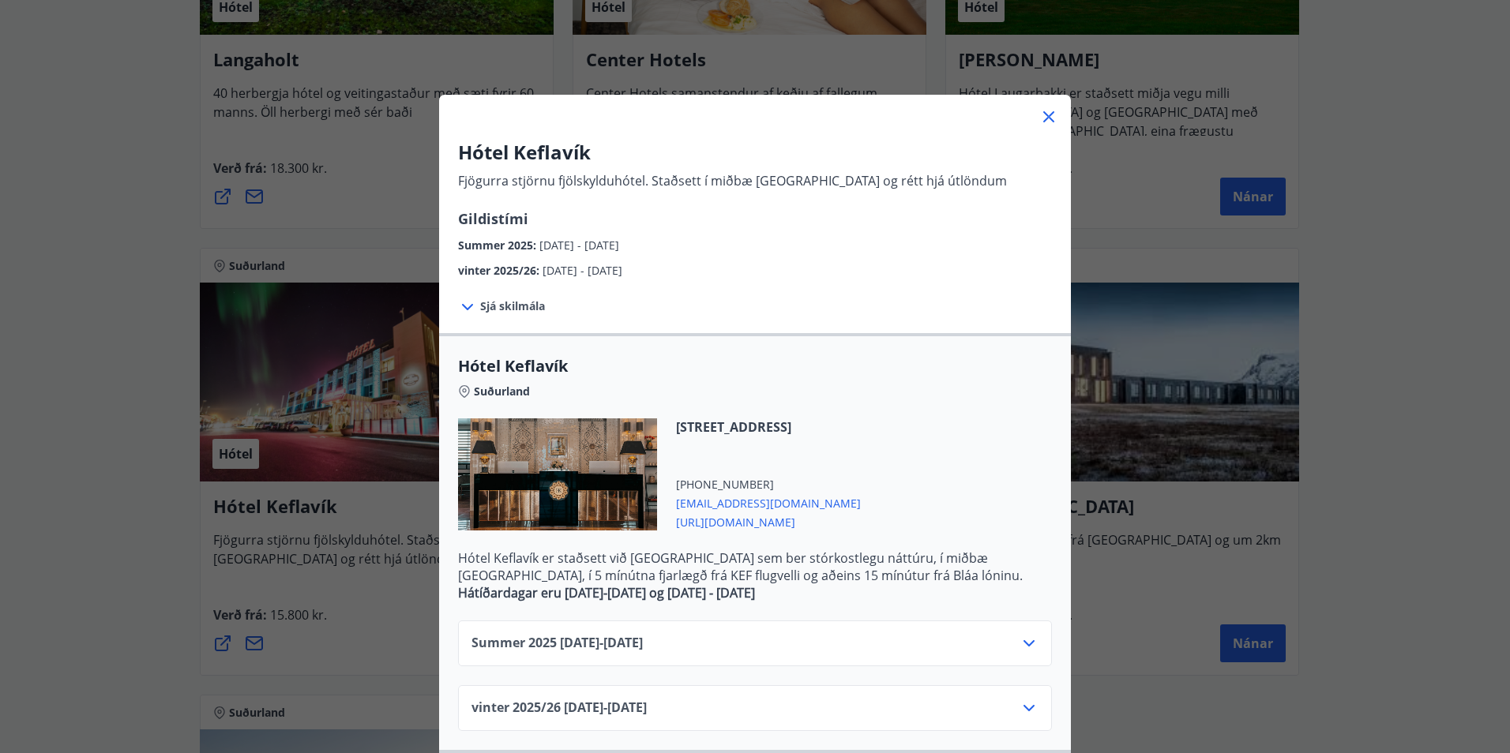
click at [197, 586] on div "Hótel Keflavík Fjögurra stjörnu fjölskylduhótel. Staðsett í miðbæ [GEOGRAPHIC_D…" at bounding box center [755, 376] width 1510 height 753
click at [381, 572] on div "Hótel Keflavík Fjögurra stjörnu fjölskylduhótel. Staðsett í miðbæ [GEOGRAPHIC_D…" at bounding box center [755, 376] width 1510 height 753
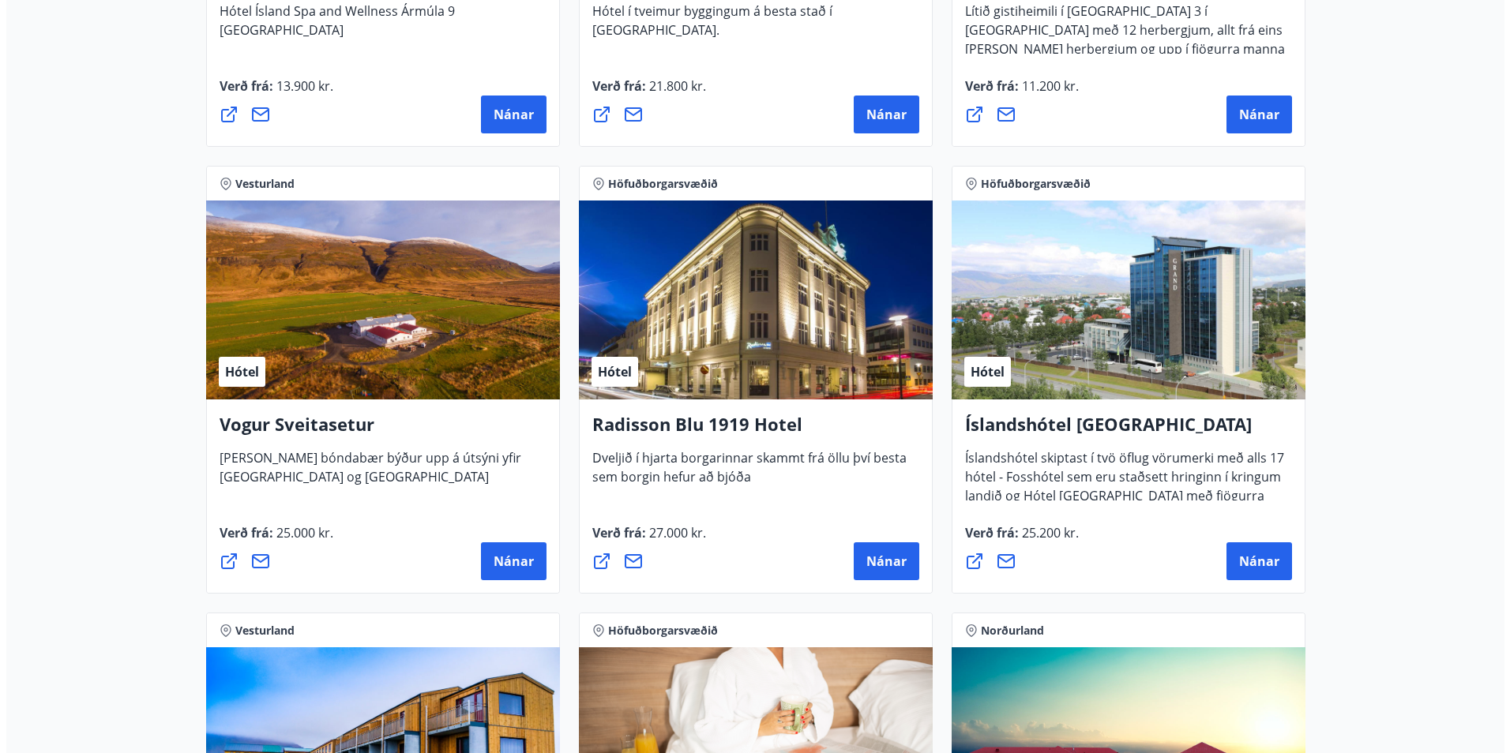
scroll to position [2763, 0]
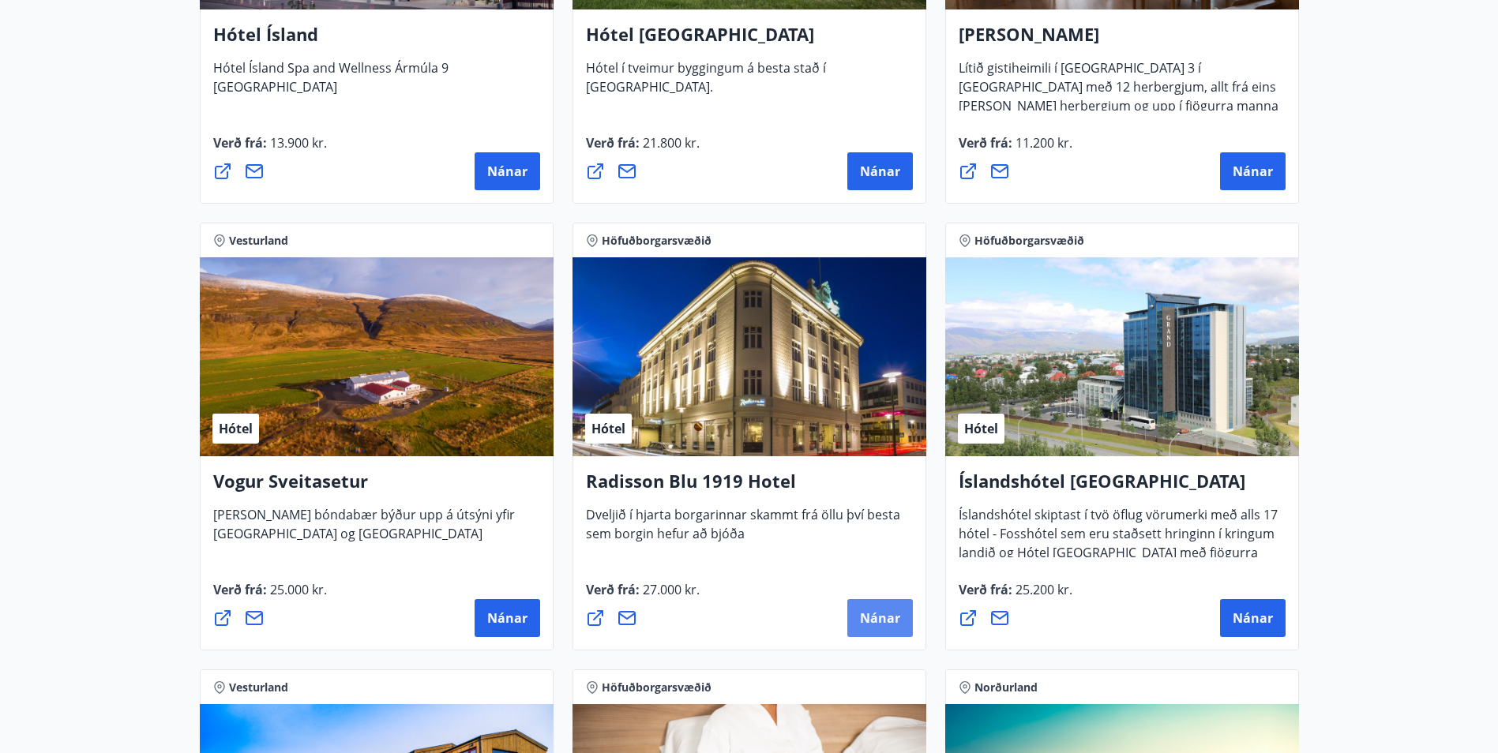
click at [883, 613] on span "Nánar" at bounding box center [880, 618] width 40 height 17
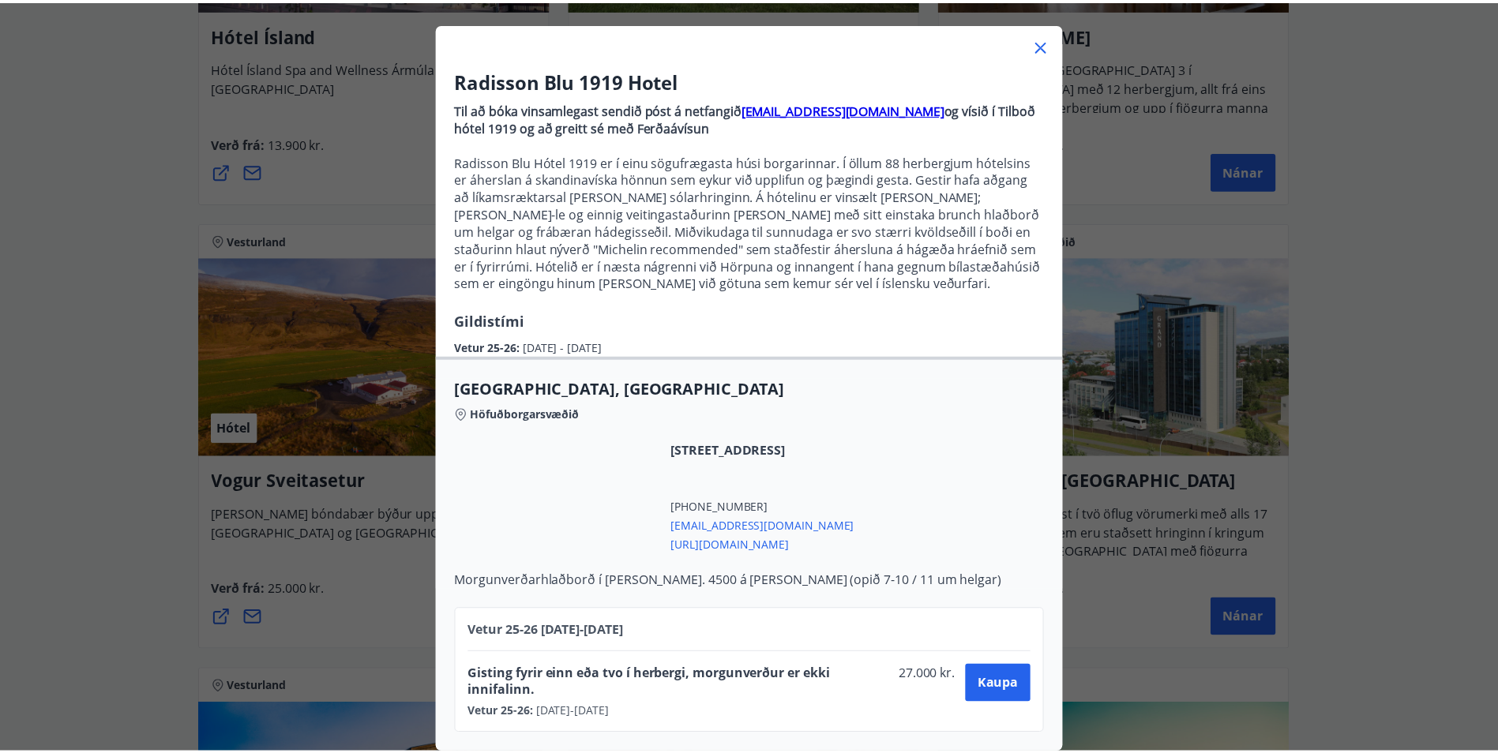
scroll to position [84, 0]
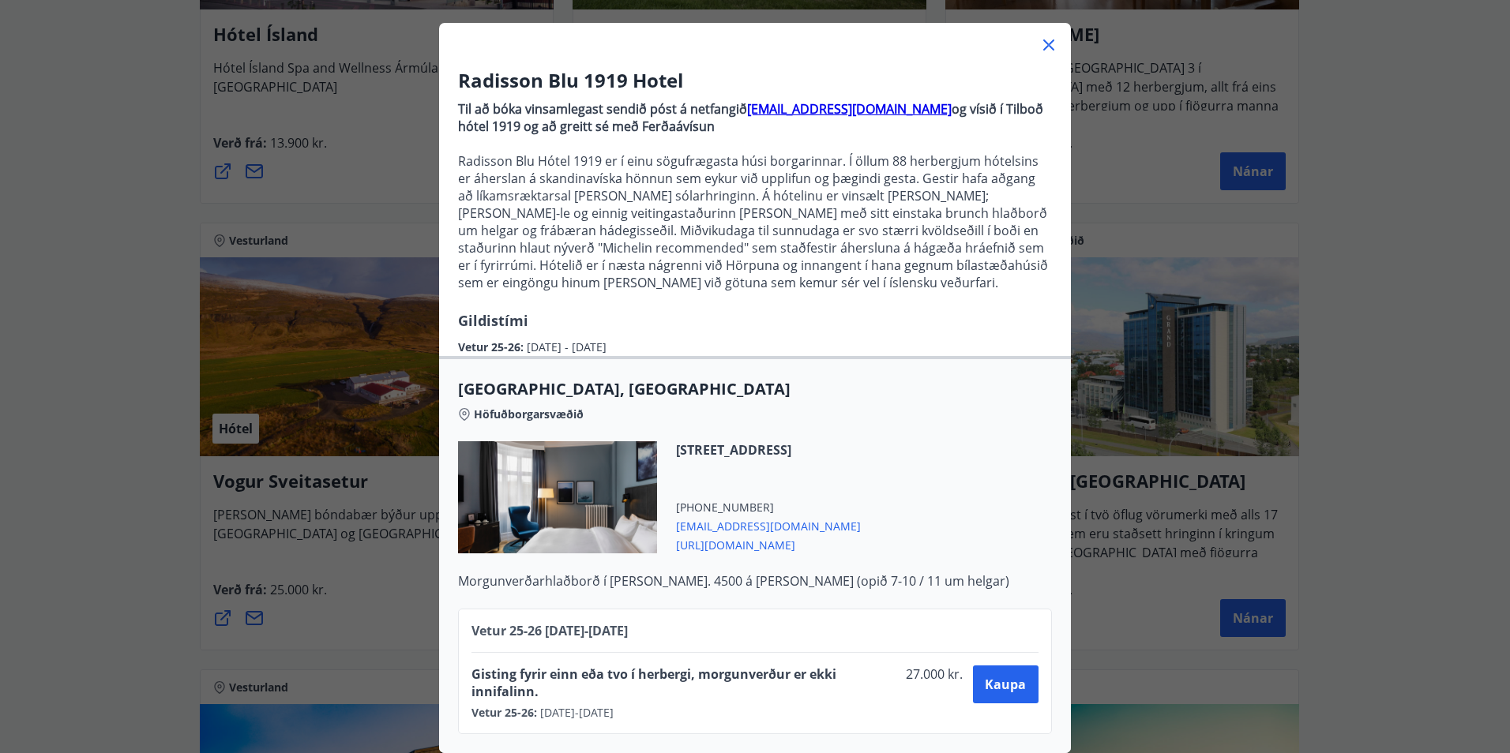
click at [126, 483] on div "Radisson Blu 1919 Hotel Til að bóka vinsamlegast sendið póst á netfangið [EMAIL…" at bounding box center [755, 304] width 1510 height 753
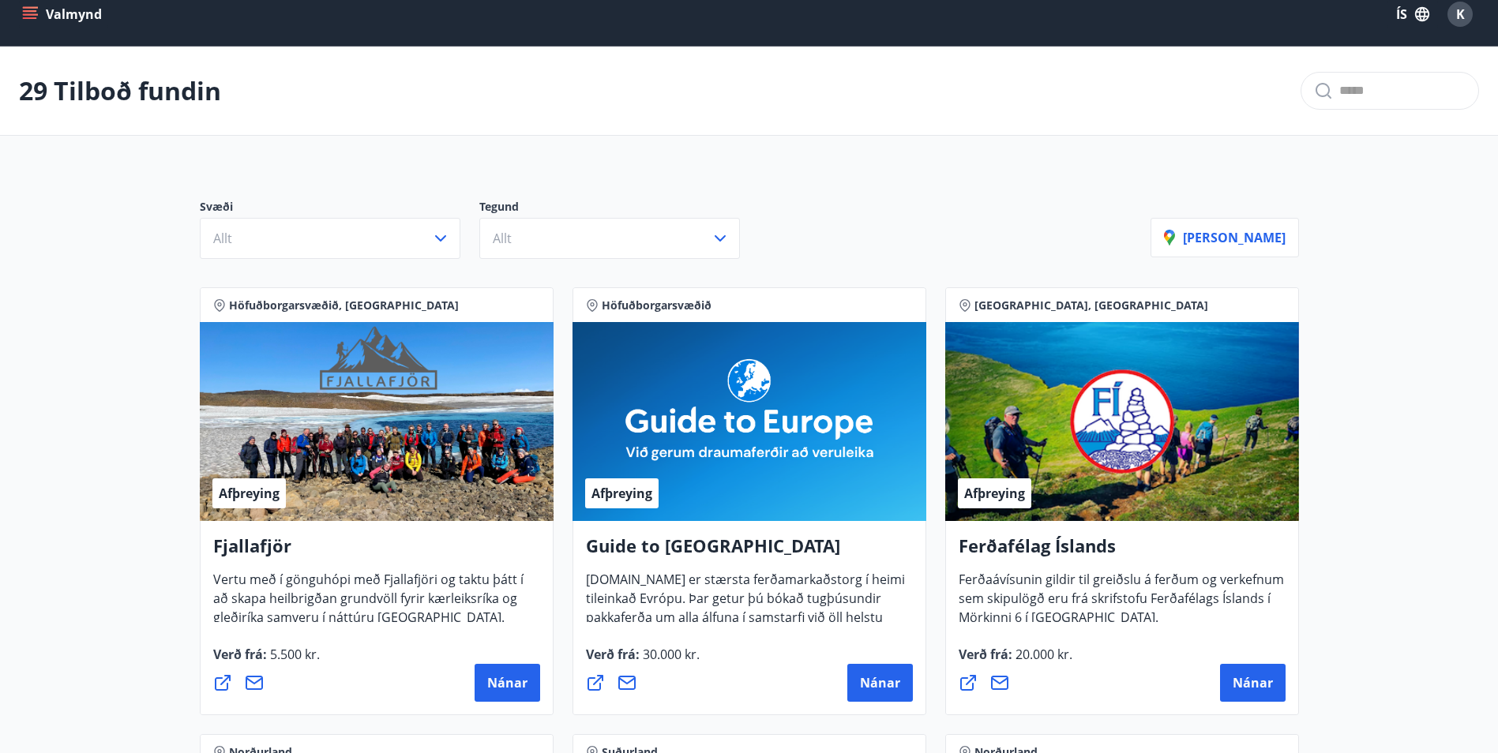
scroll to position [0, 0]
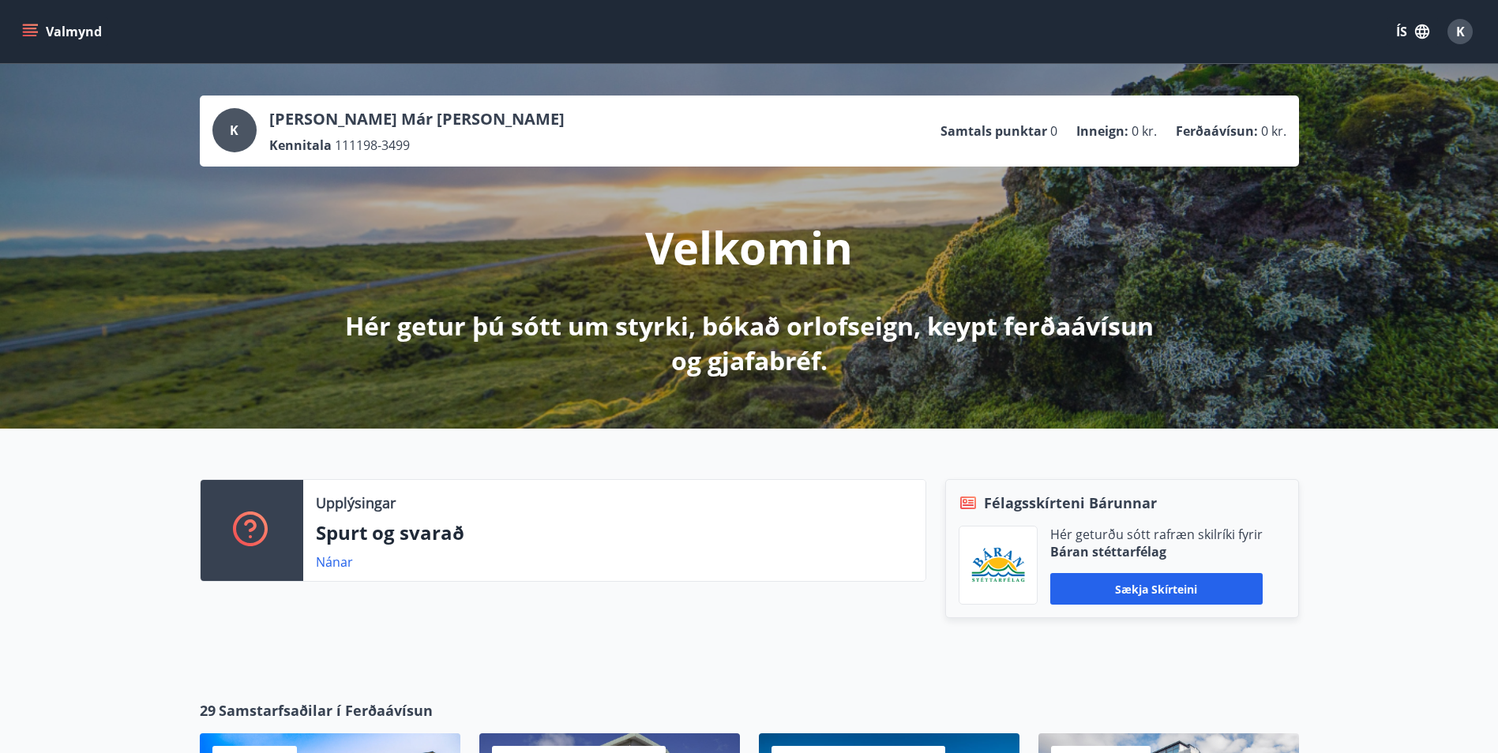
click at [63, 37] on button "Valmynd" at bounding box center [63, 31] width 89 height 28
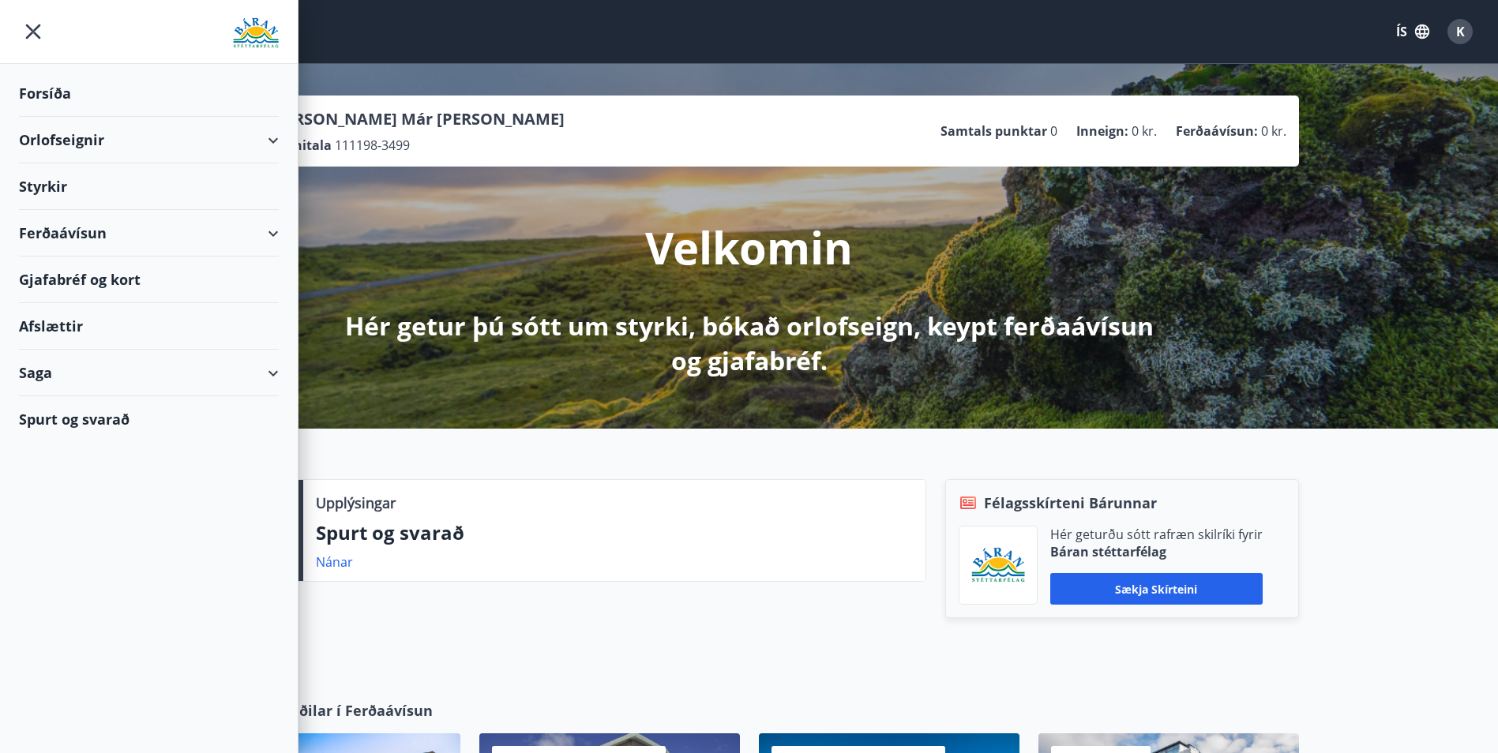
click at [102, 190] on div "Styrkir" at bounding box center [149, 186] width 260 height 47
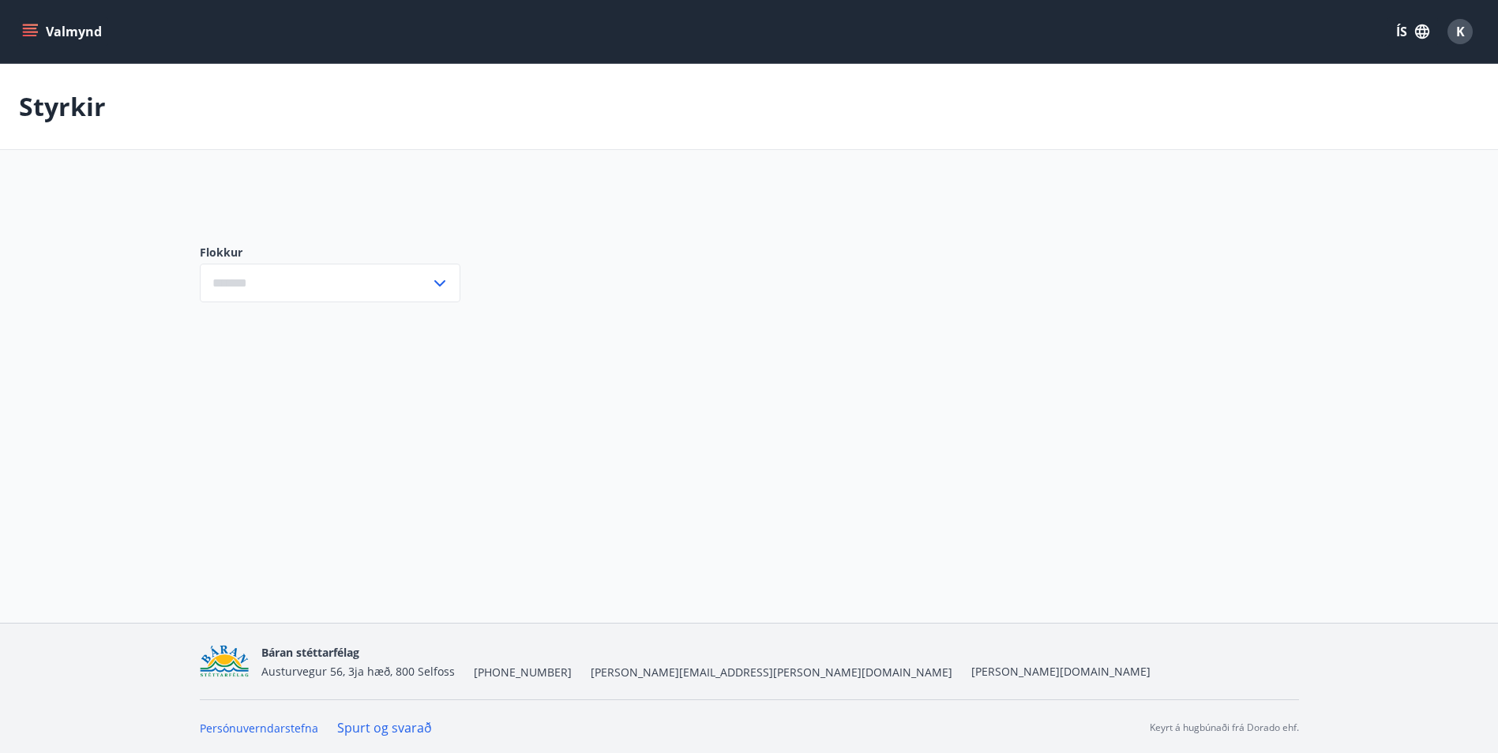
type input "***"
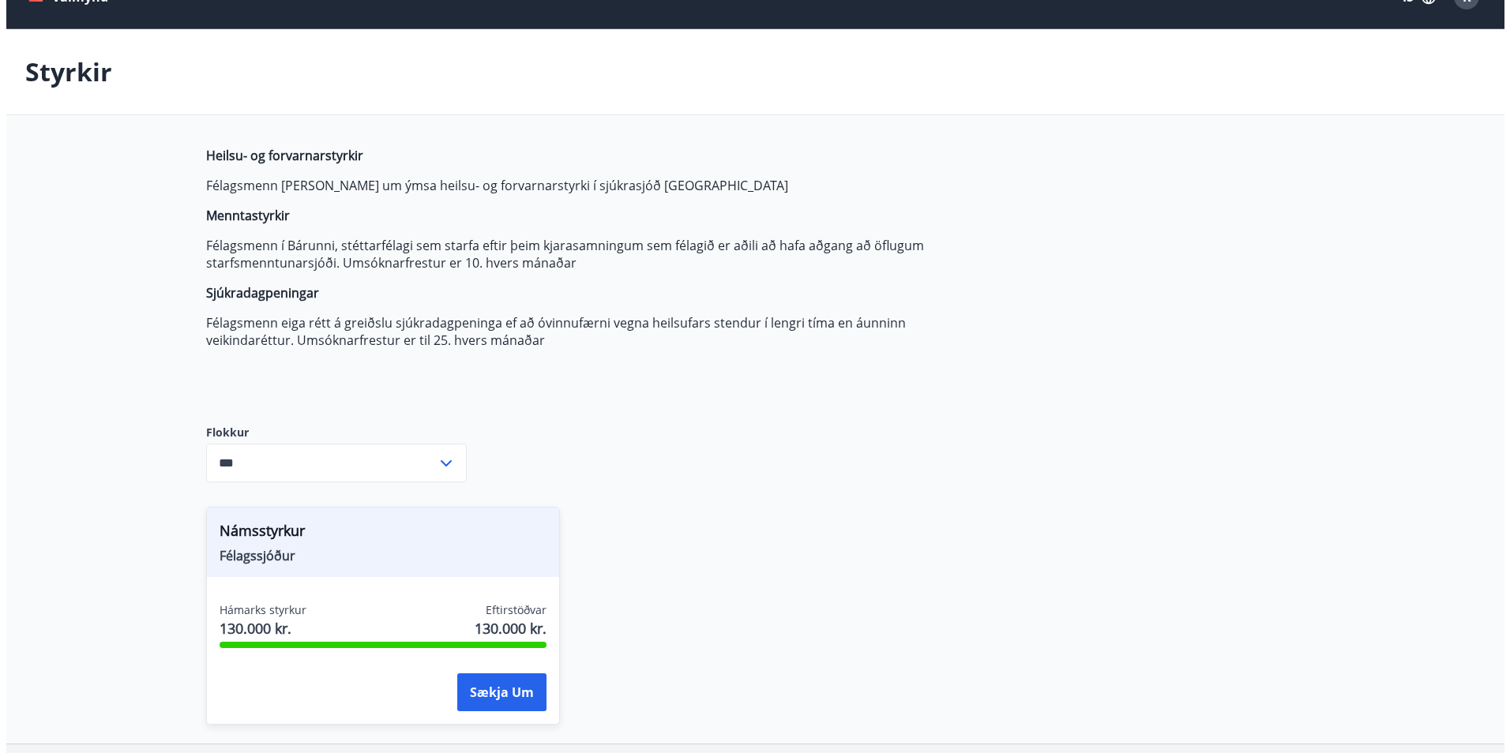
scroll to position [158, 0]
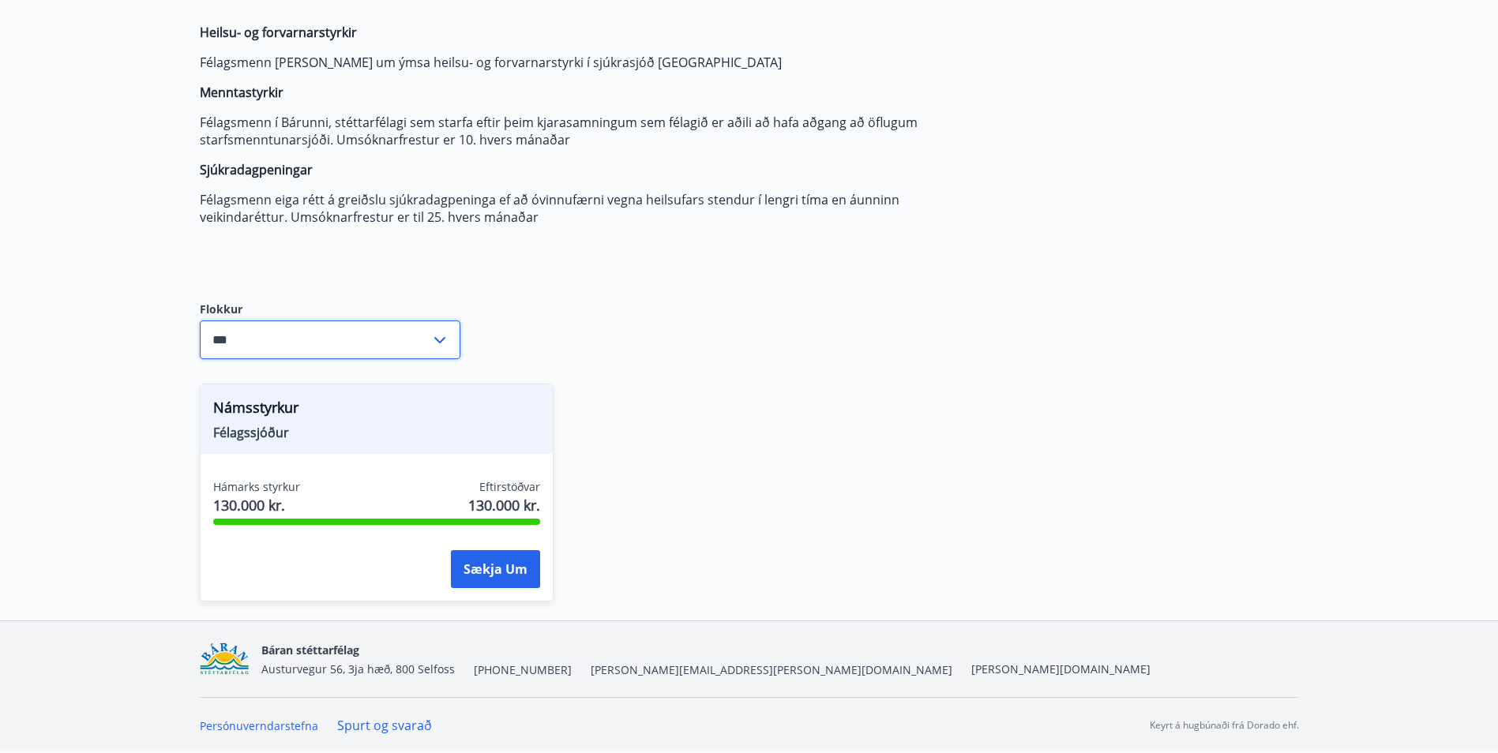
click at [337, 349] on input "***" at bounding box center [315, 340] width 231 height 39
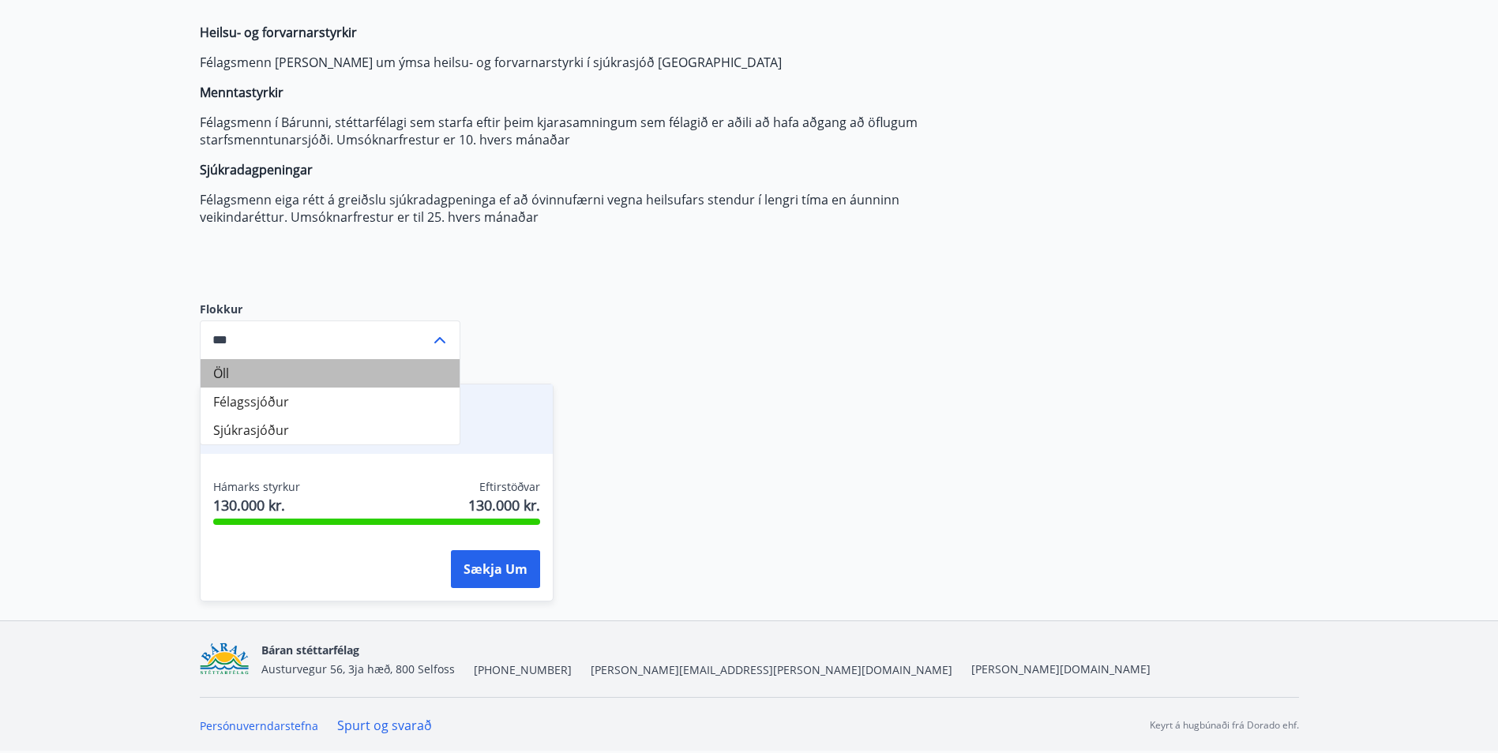
click at [309, 386] on li "Öll" at bounding box center [330, 373] width 259 height 28
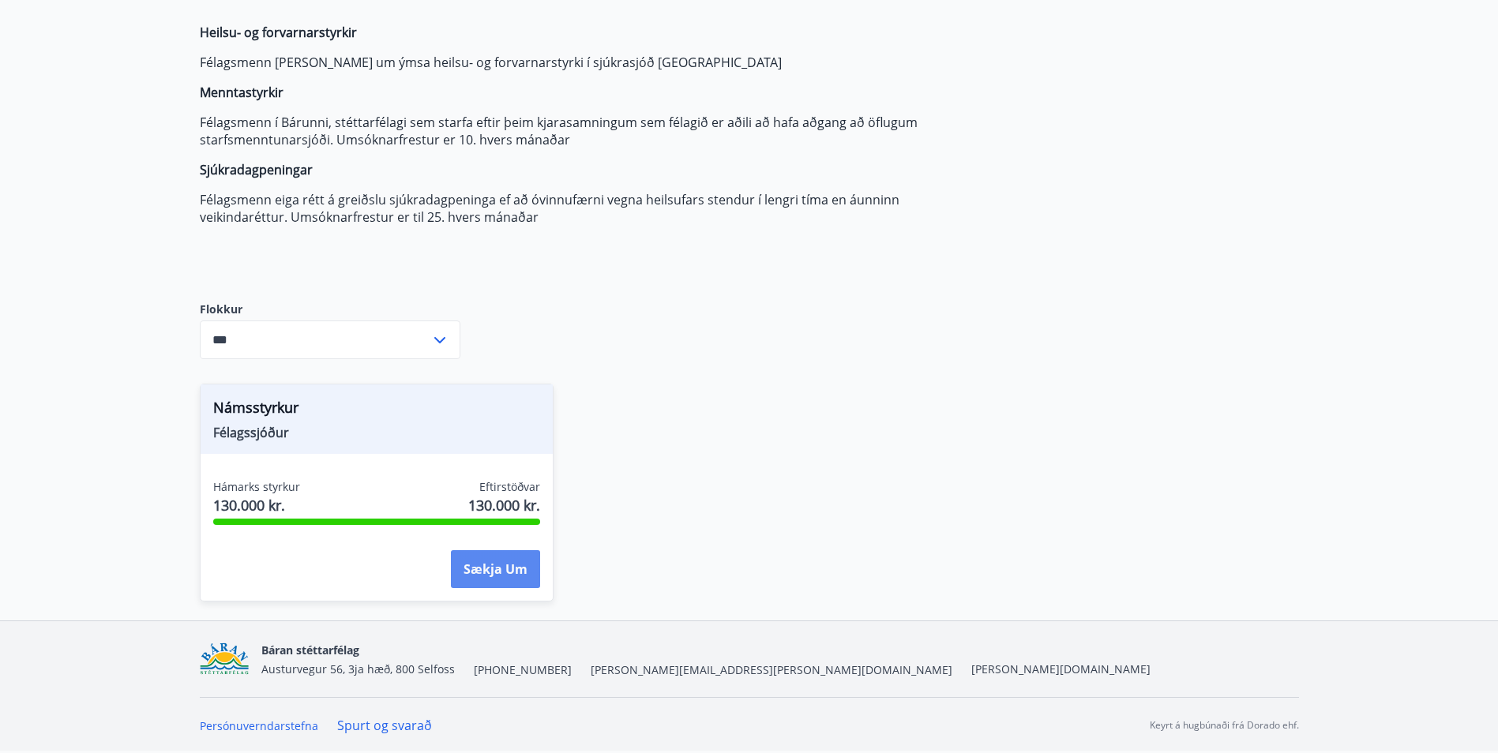
click at [482, 563] on button "Sækja um" at bounding box center [495, 569] width 89 height 38
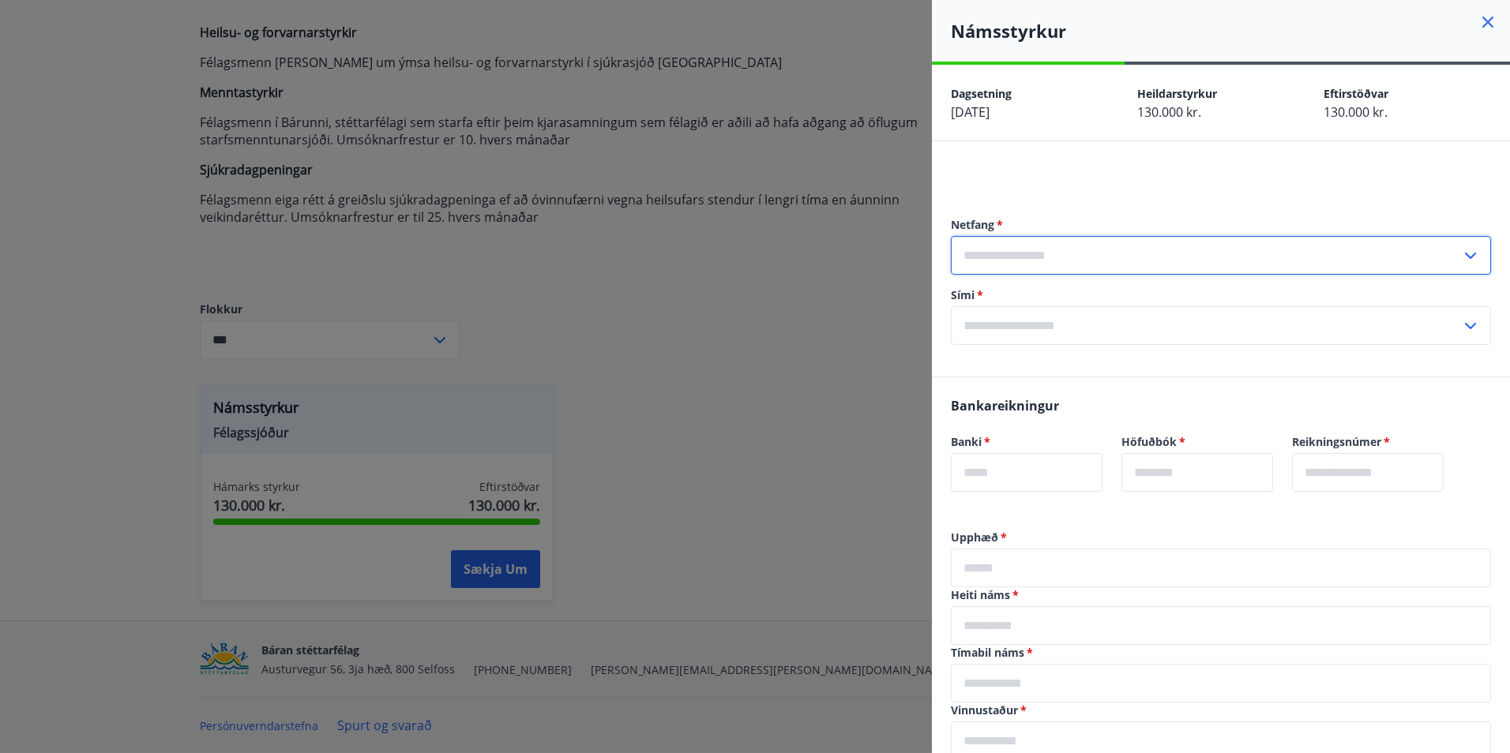
click at [1080, 261] on input "text" at bounding box center [1206, 255] width 510 height 39
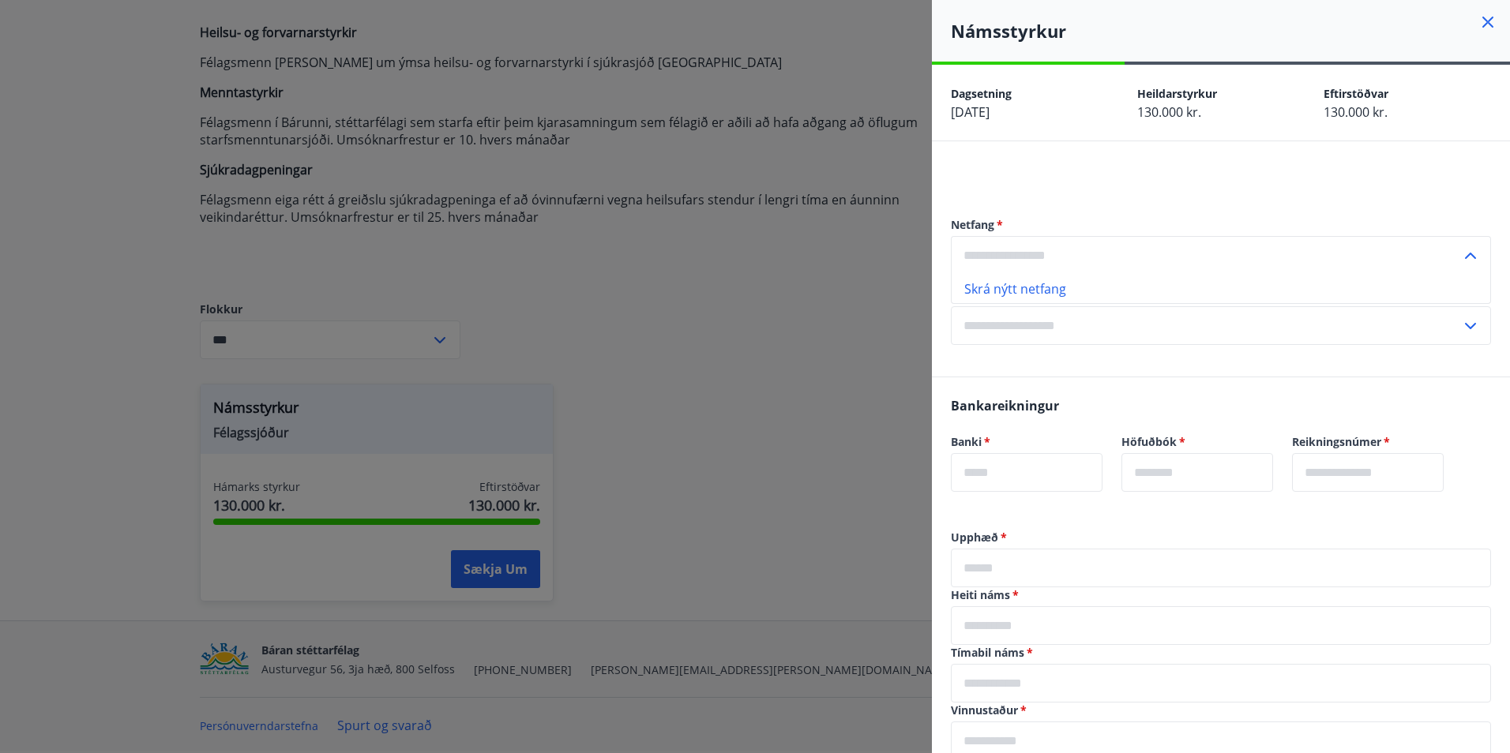
click at [1056, 247] on input "text" at bounding box center [1206, 255] width 510 height 39
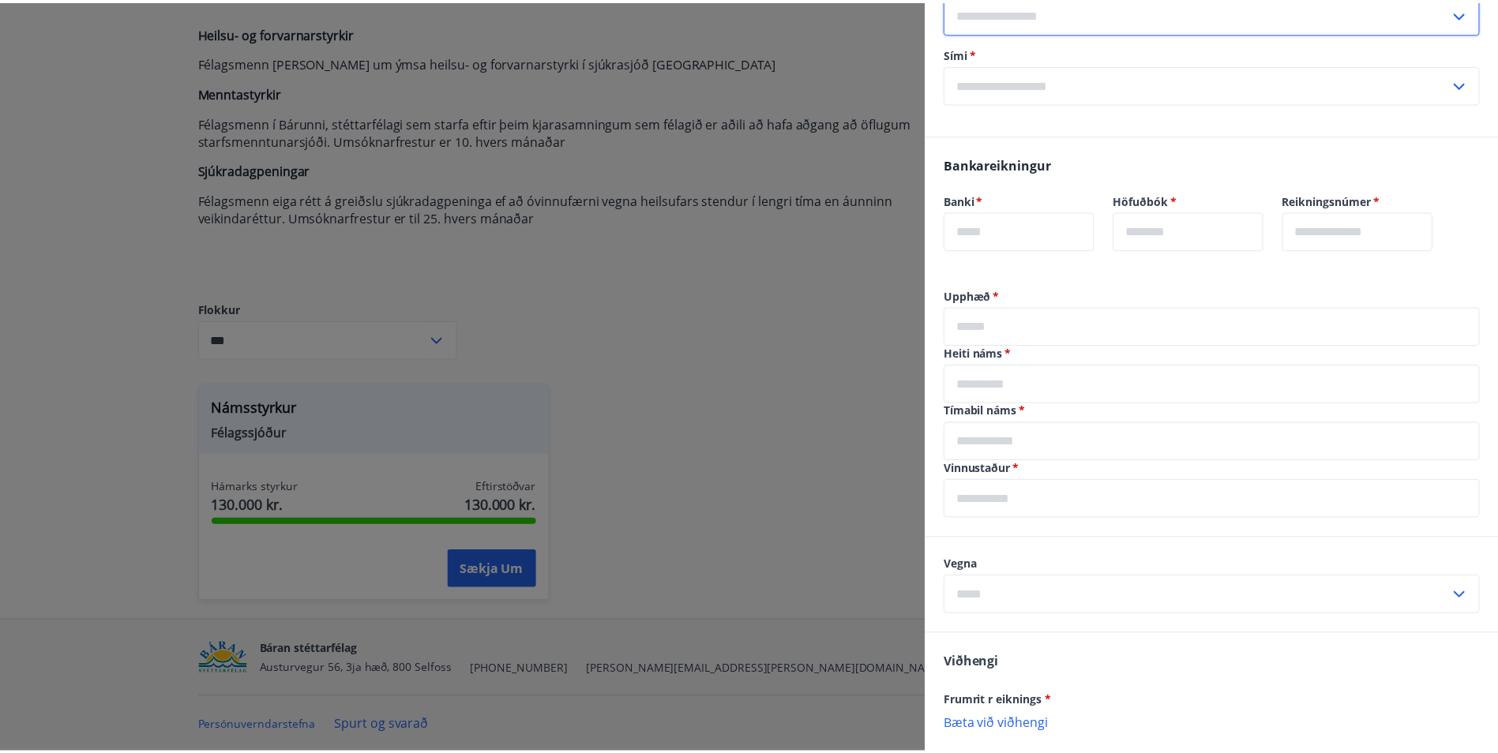
scroll to position [63, 0]
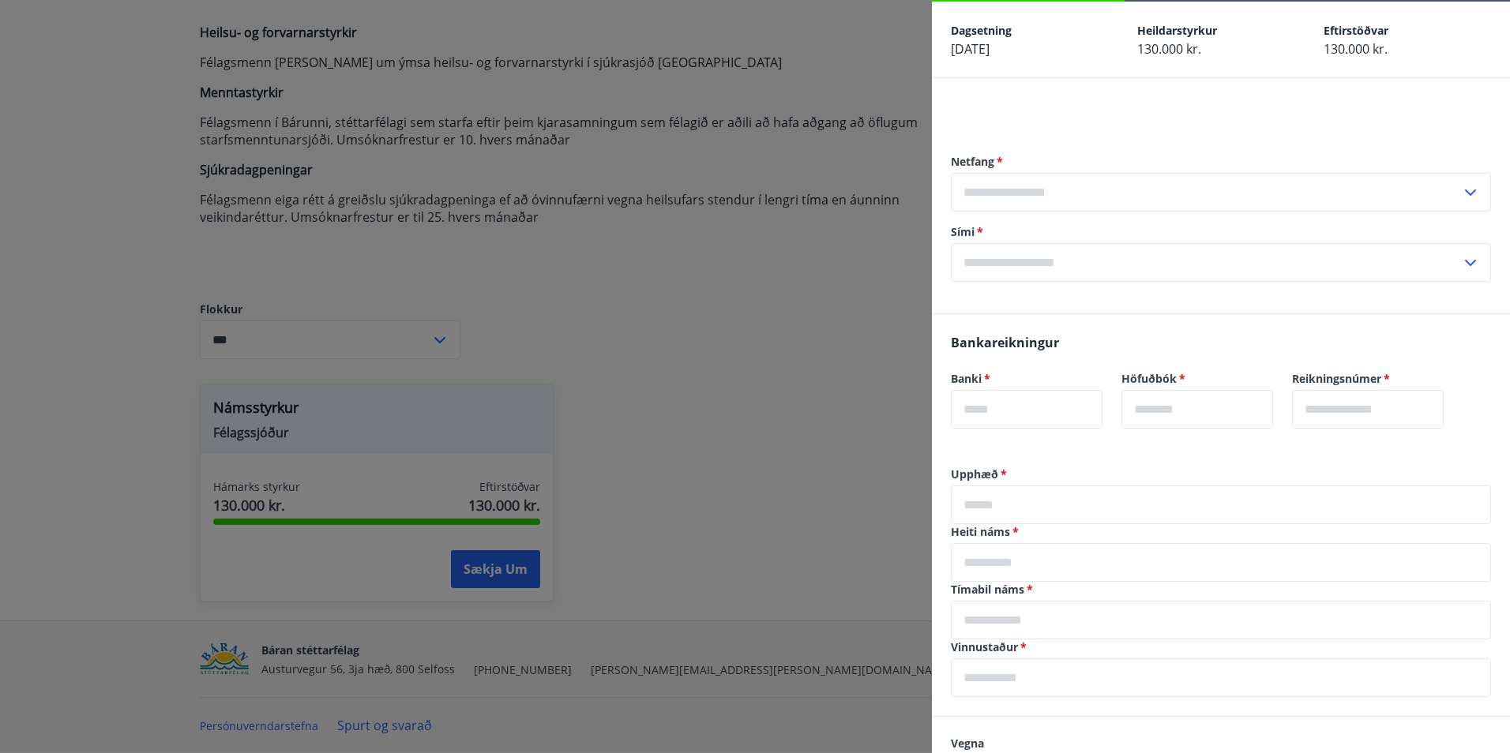
click at [854, 355] on div at bounding box center [755, 376] width 1510 height 753
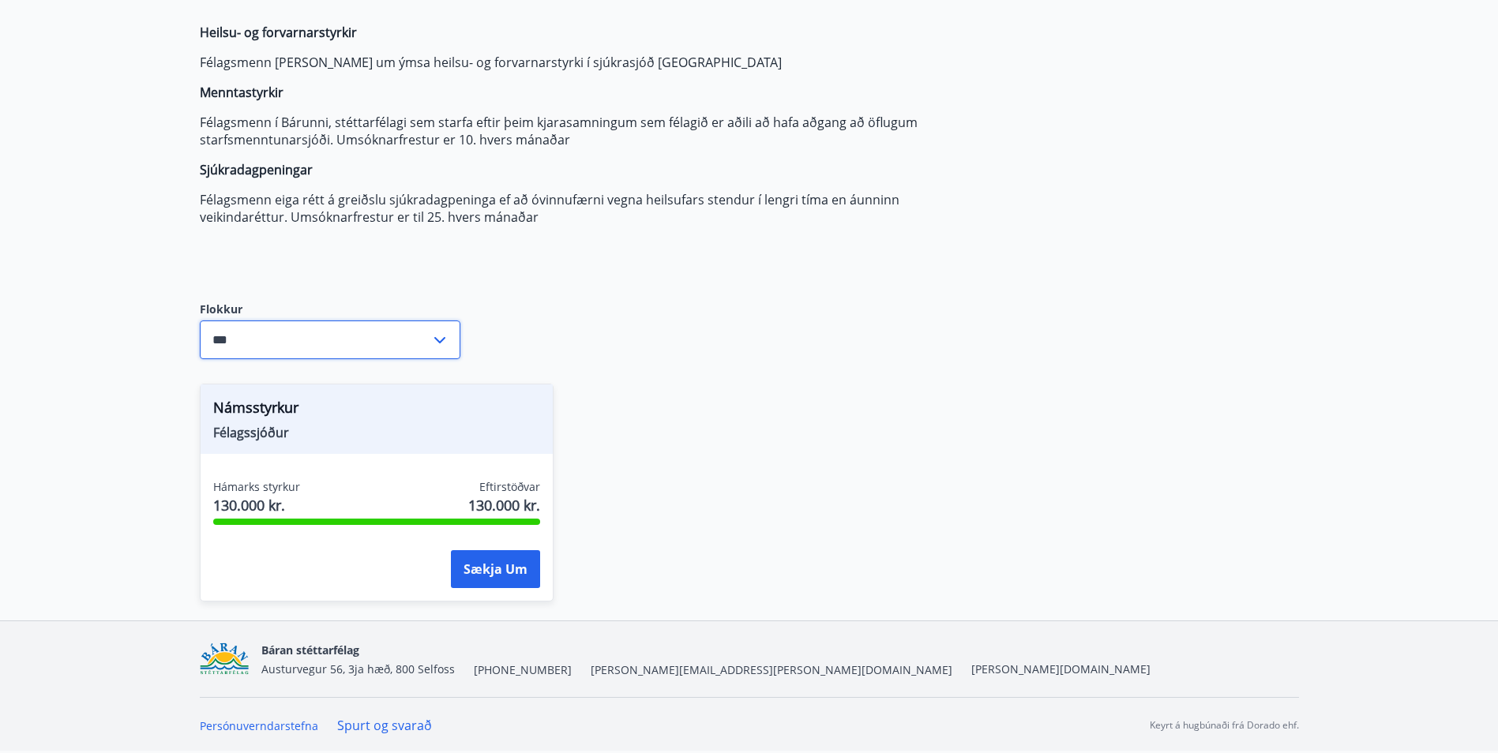
click at [390, 350] on input "***" at bounding box center [315, 340] width 231 height 39
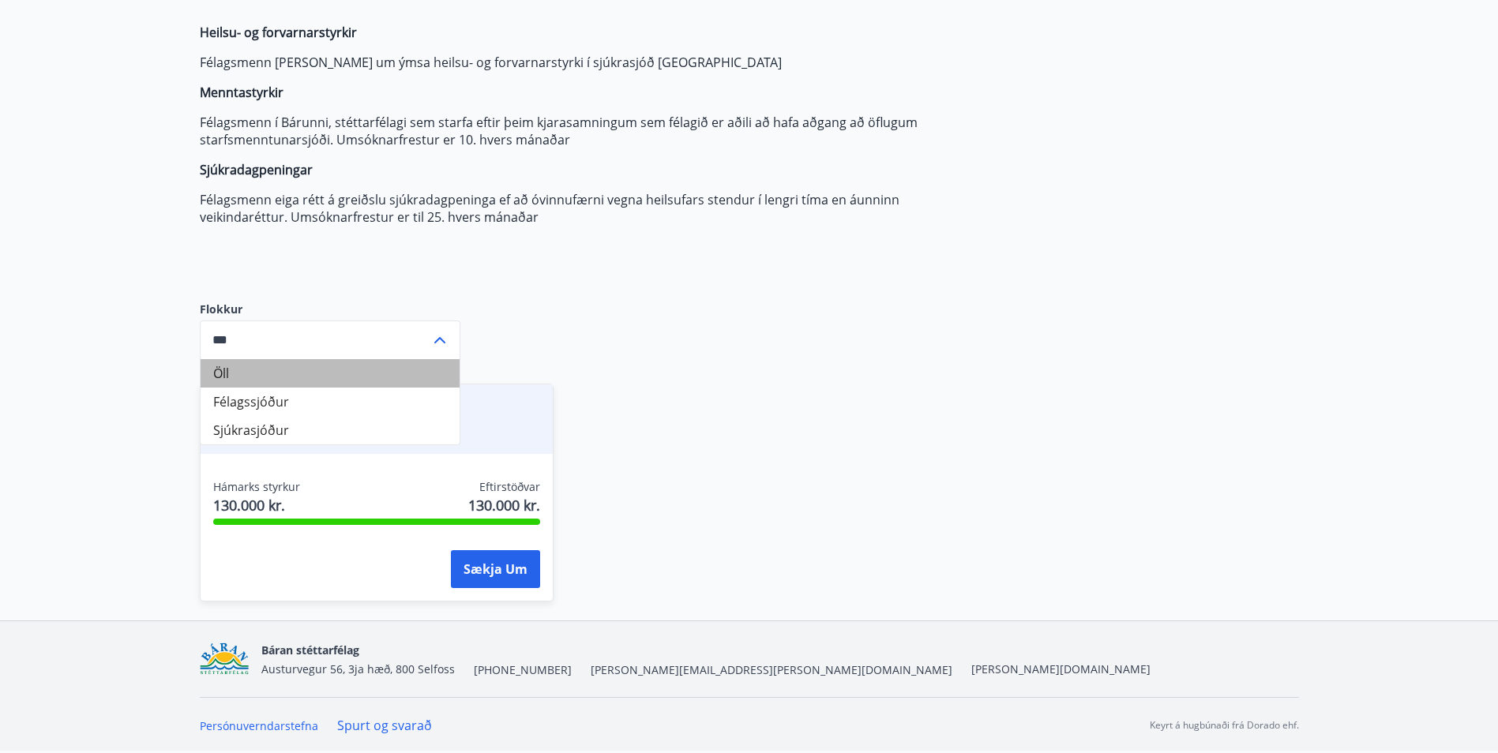
click at [381, 381] on li "Öll" at bounding box center [330, 373] width 259 height 28
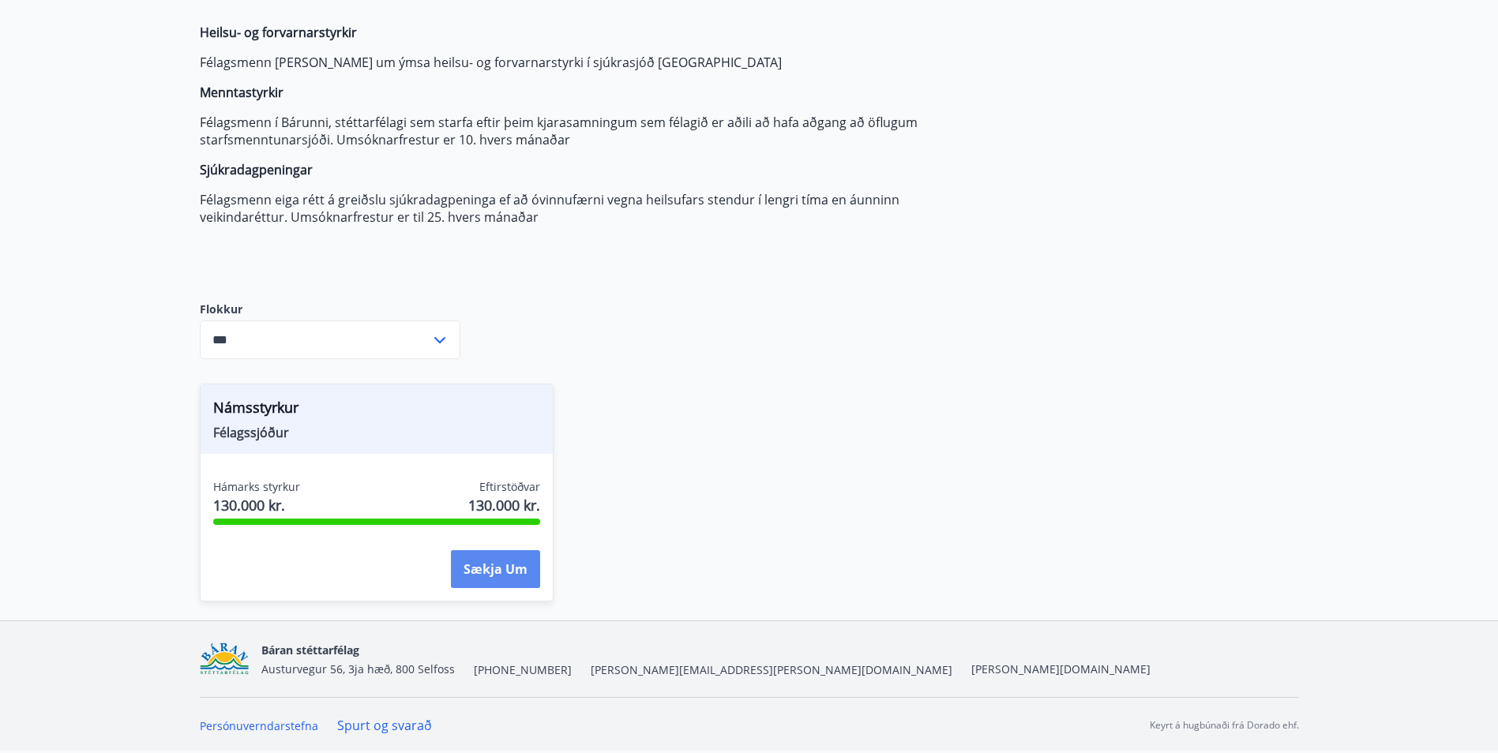
click at [489, 568] on button "Sækja um" at bounding box center [495, 569] width 89 height 38
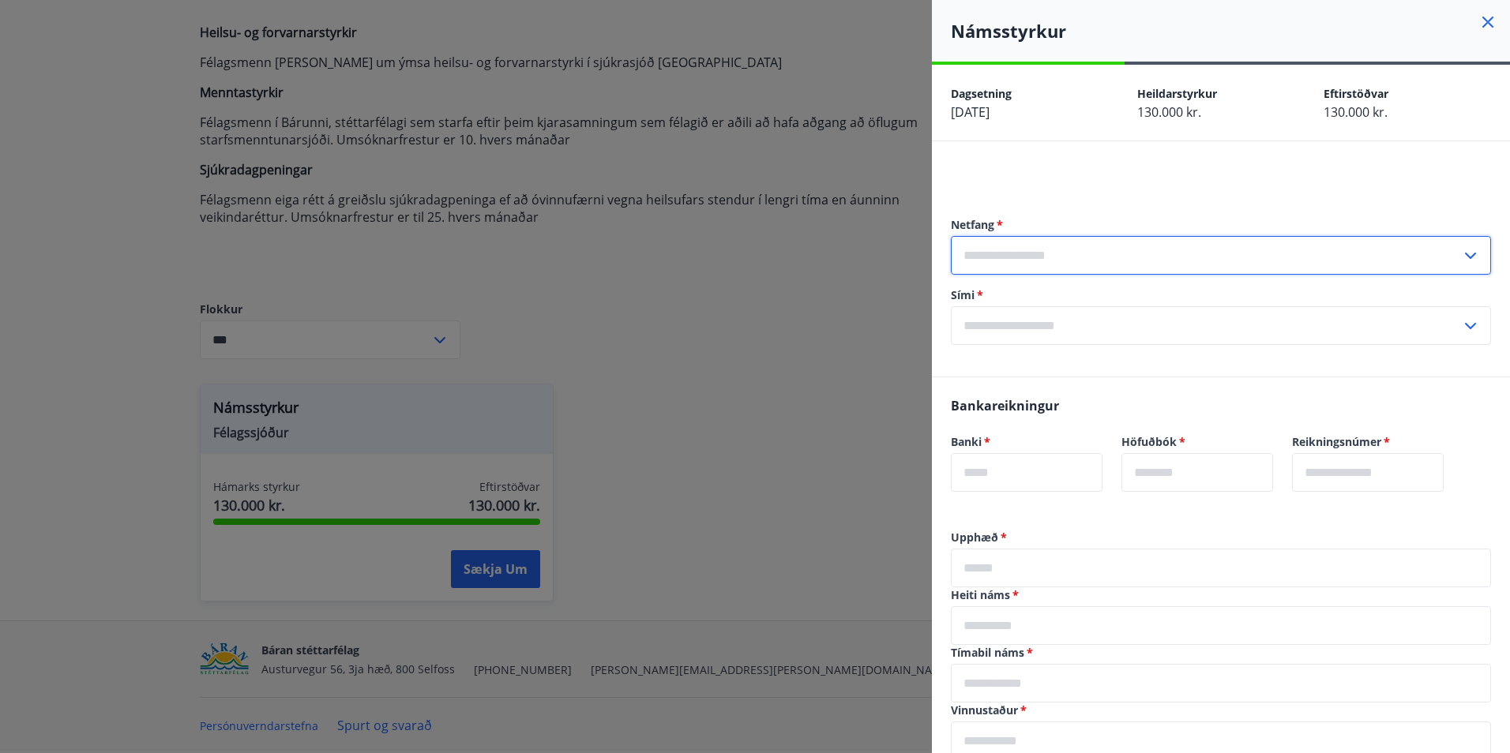
click at [1030, 261] on input "text" at bounding box center [1206, 255] width 510 height 39
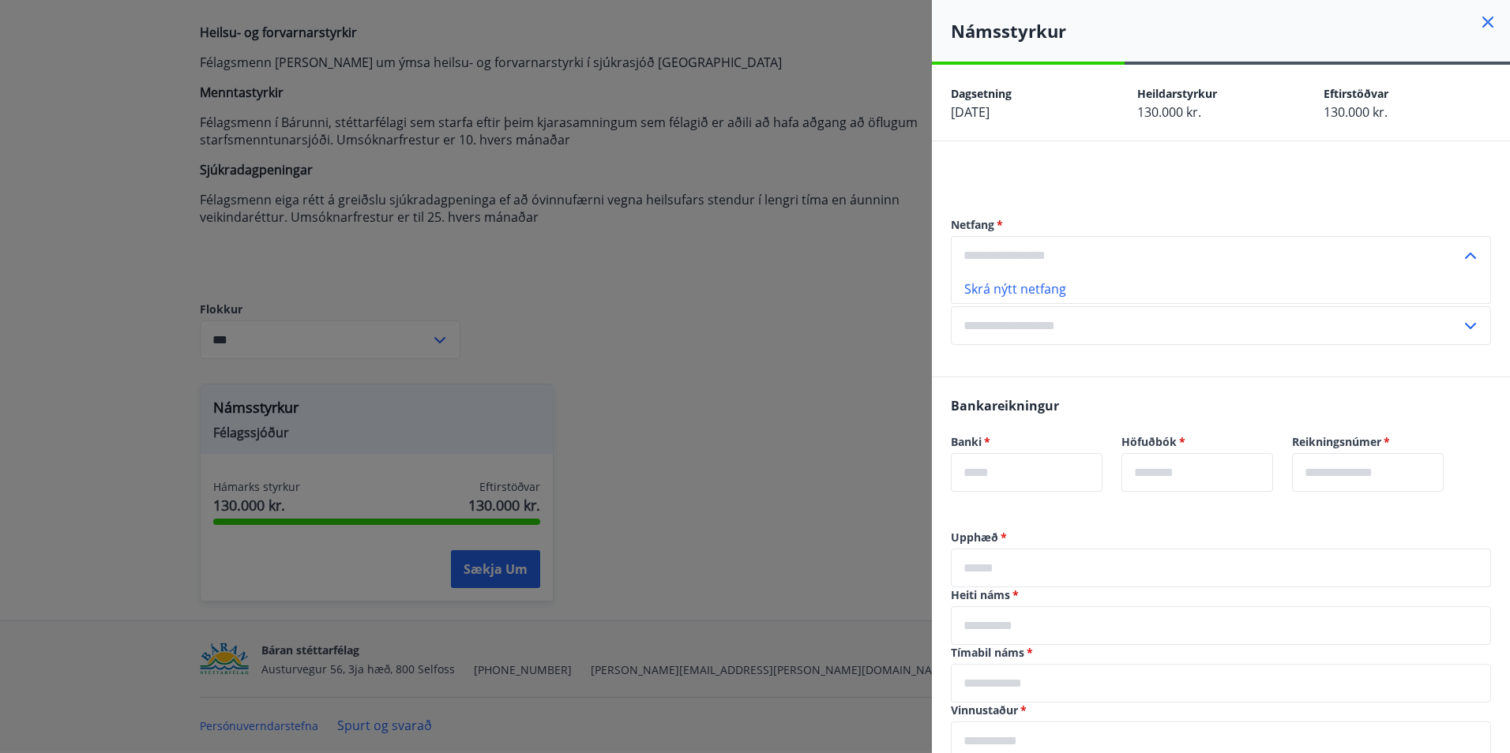
click at [1030, 260] on input "text" at bounding box center [1206, 255] width 510 height 39
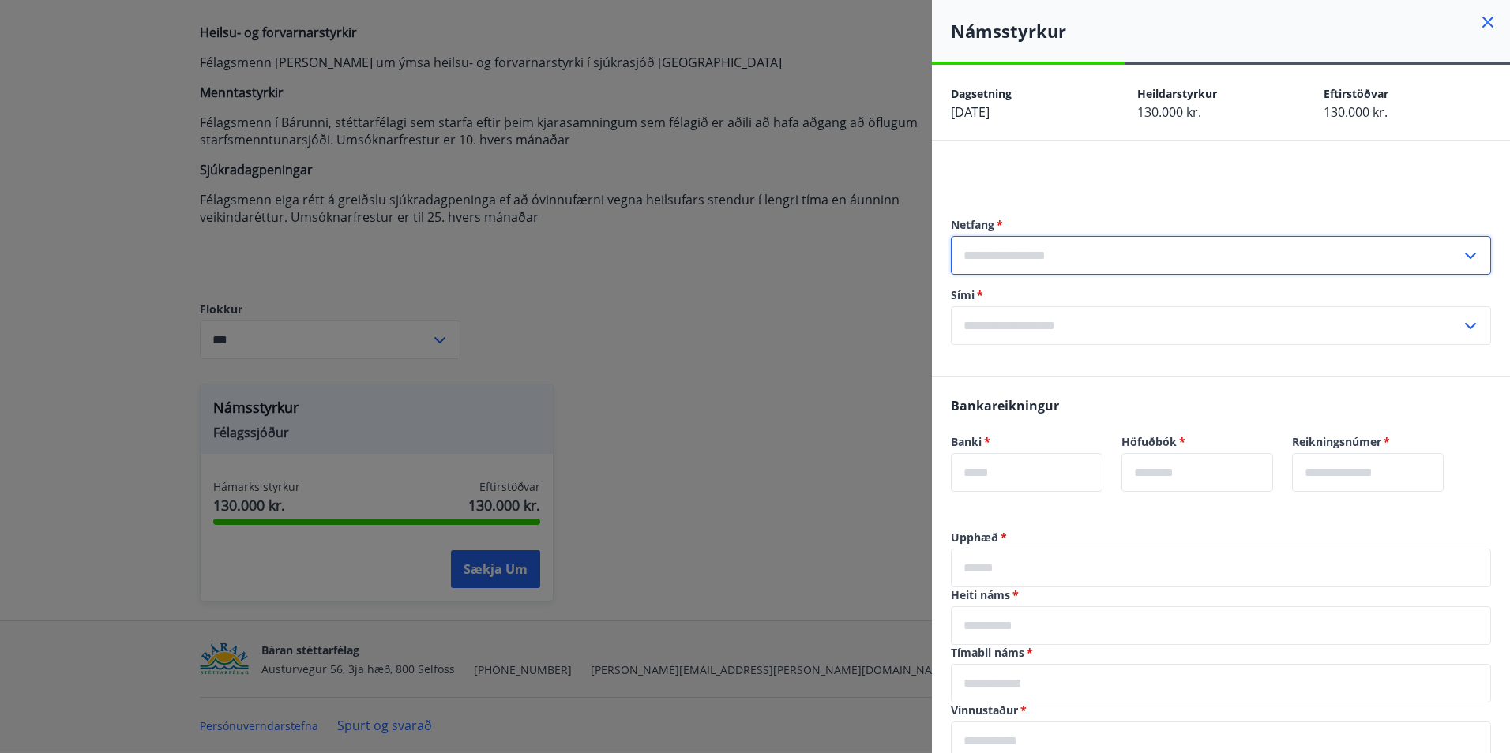
click at [1018, 242] on input "text" at bounding box center [1206, 255] width 510 height 39
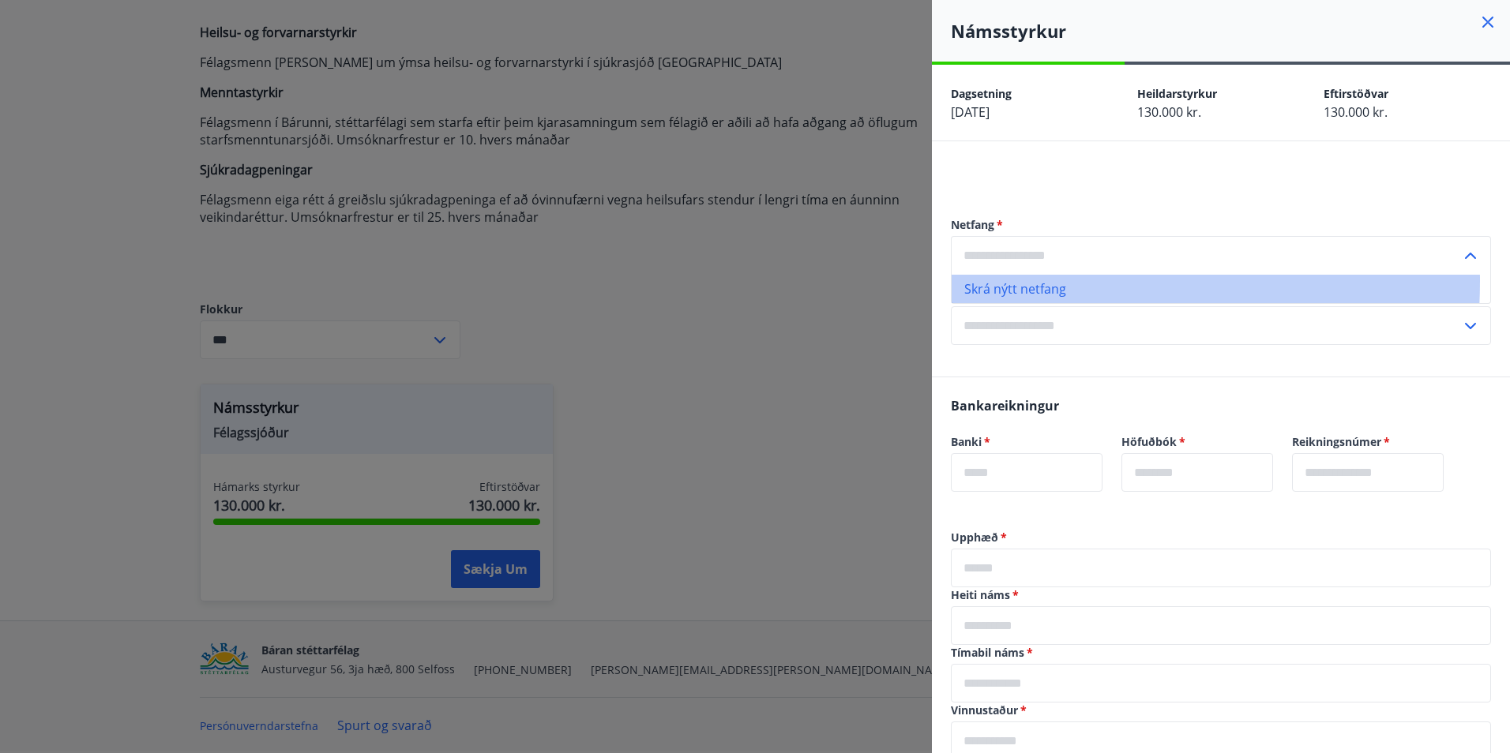
click at [1011, 281] on li "Skrá nýtt netfang" at bounding box center [1220, 289] width 538 height 28
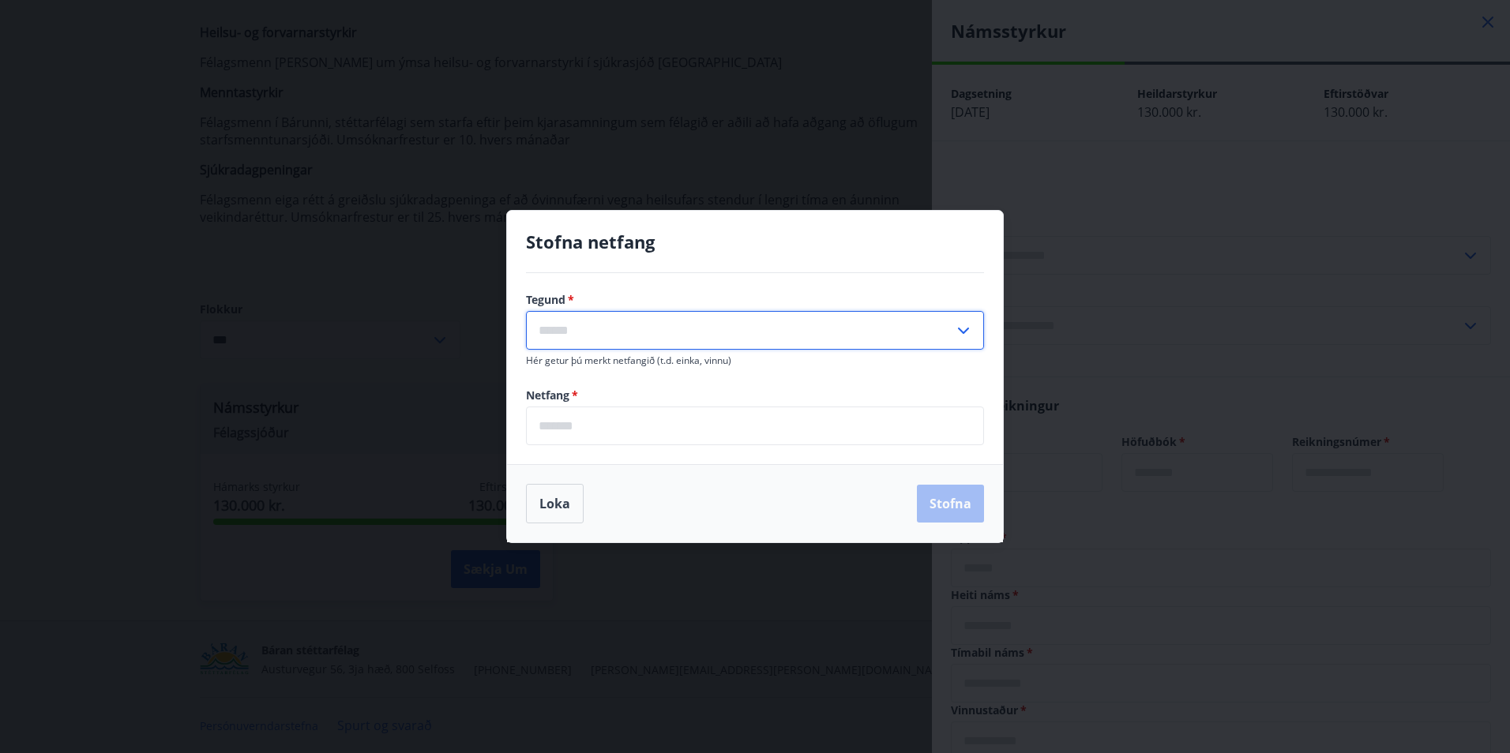
click at [683, 331] on input "text" at bounding box center [740, 330] width 428 height 39
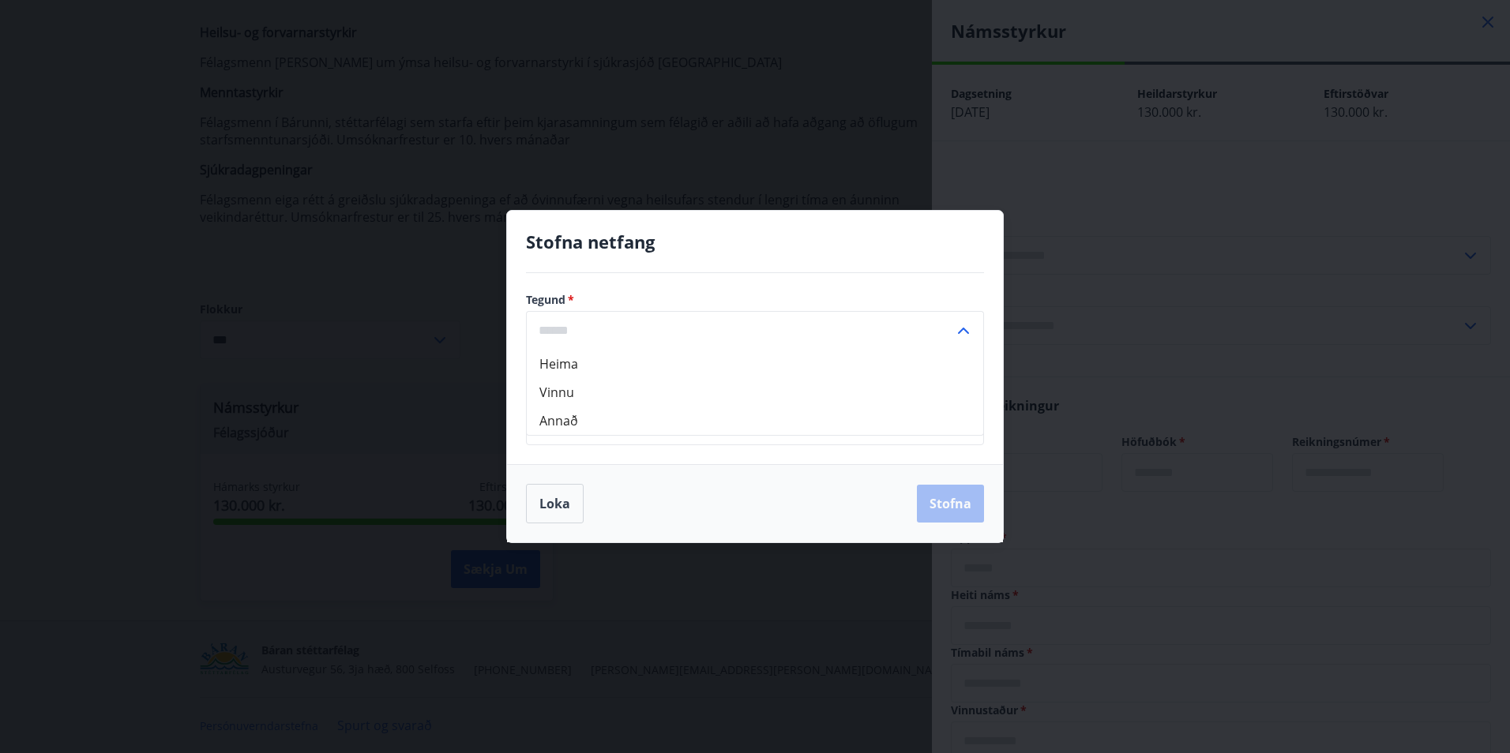
click at [658, 366] on li "Heima" at bounding box center [755, 364] width 456 height 28
type input "*****"
click at [637, 429] on input "email" at bounding box center [755, 426] width 458 height 39
type input "**********"
click at [955, 512] on button "Stofna" at bounding box center [950, 504] width 67 height 38
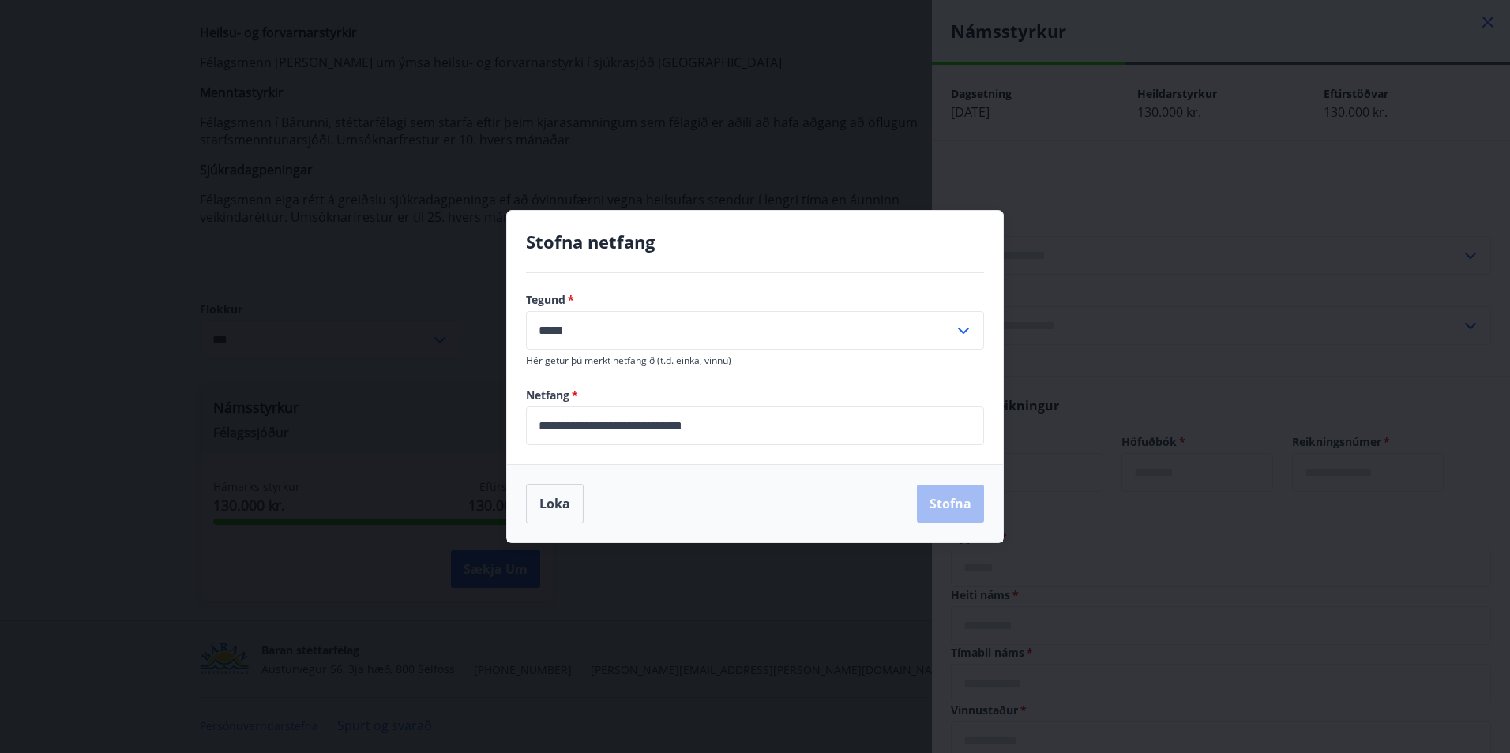
type input "**********"
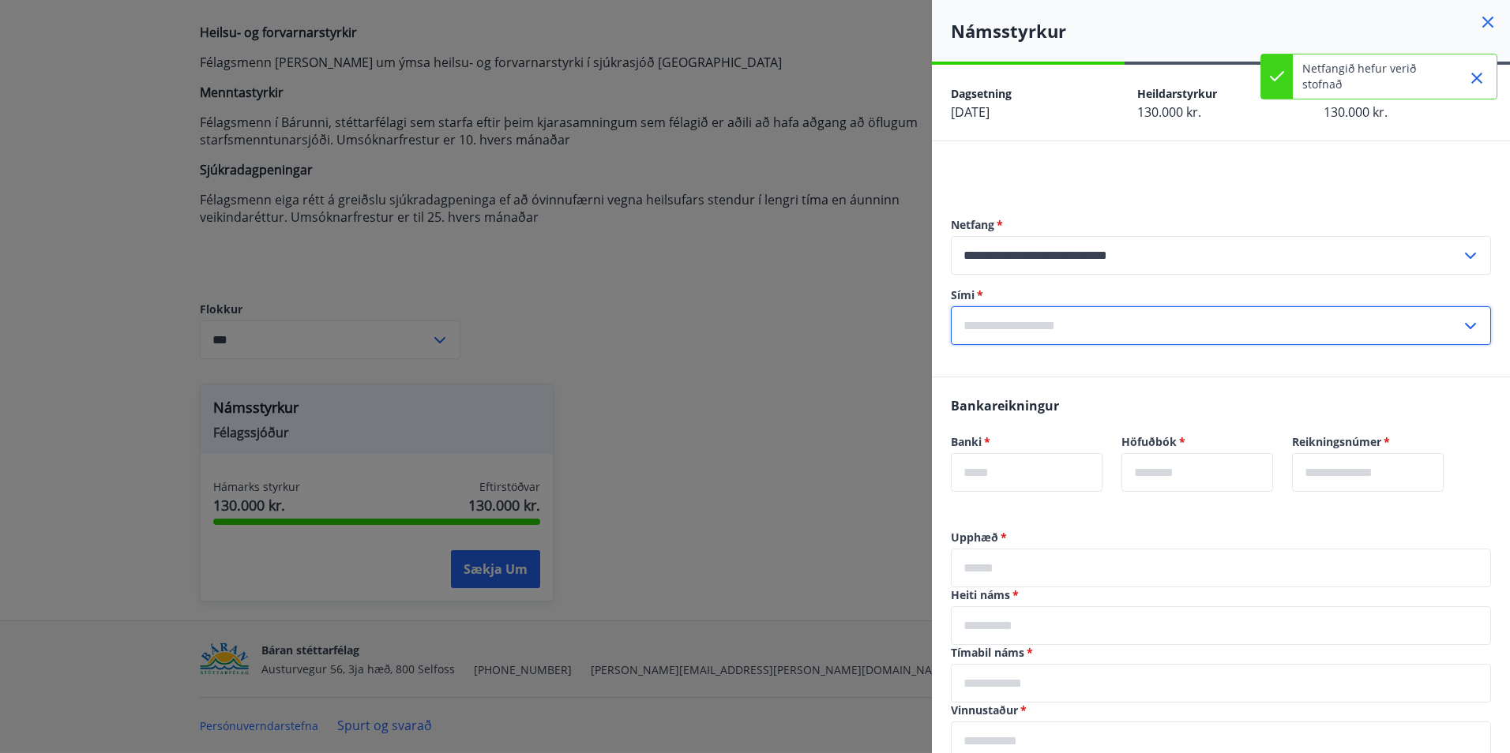
click at [1050, 319] on input "text" at bounding box center [1206, 325] width 510 height 39
click at [1036, 321] on input "text" at bounding box center [1206, 325] width 510 height 39
click at [1038, 327] on input "text" at bounding box center [1206, 325] width 510 height 39
click at [1036, 354] on li "Skrá nýtt símanúmer" at bounding box center [1220, 359] width 538 height 28
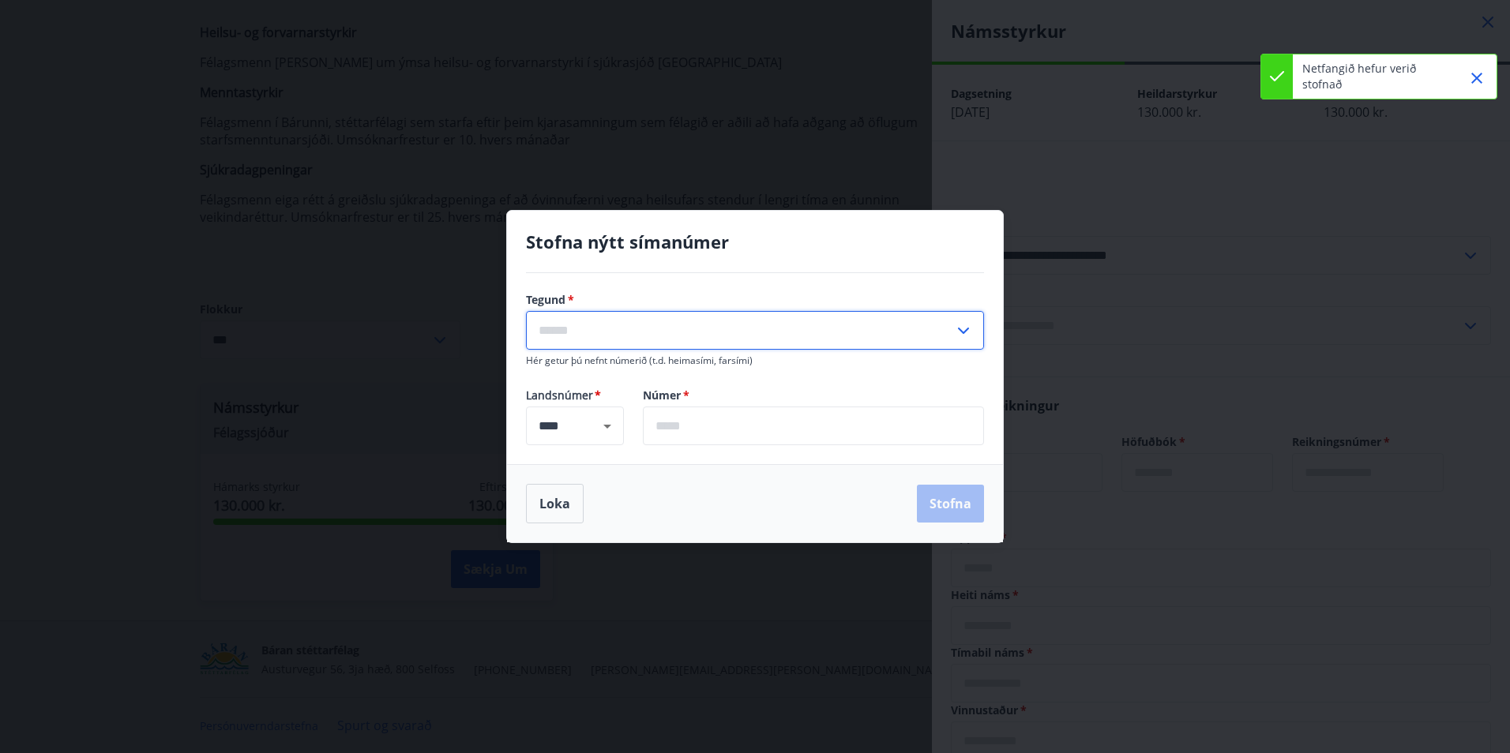
click at [710, 339] on input "text" at bounding box center [740, 330] width 428 height 39
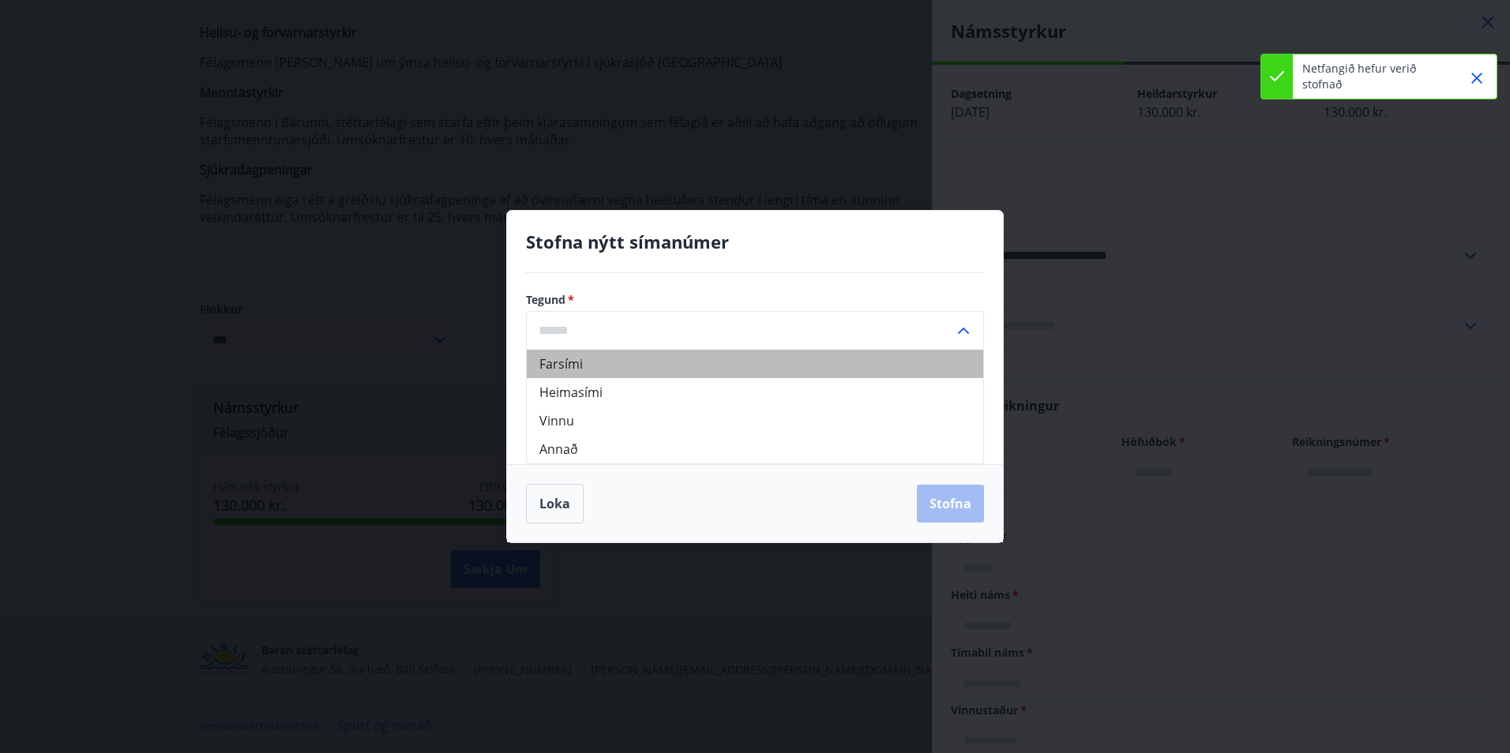
click at [553, 366] on li "Farsími" at bounding box center [755, 364] width 456 height 28
type input "*******"
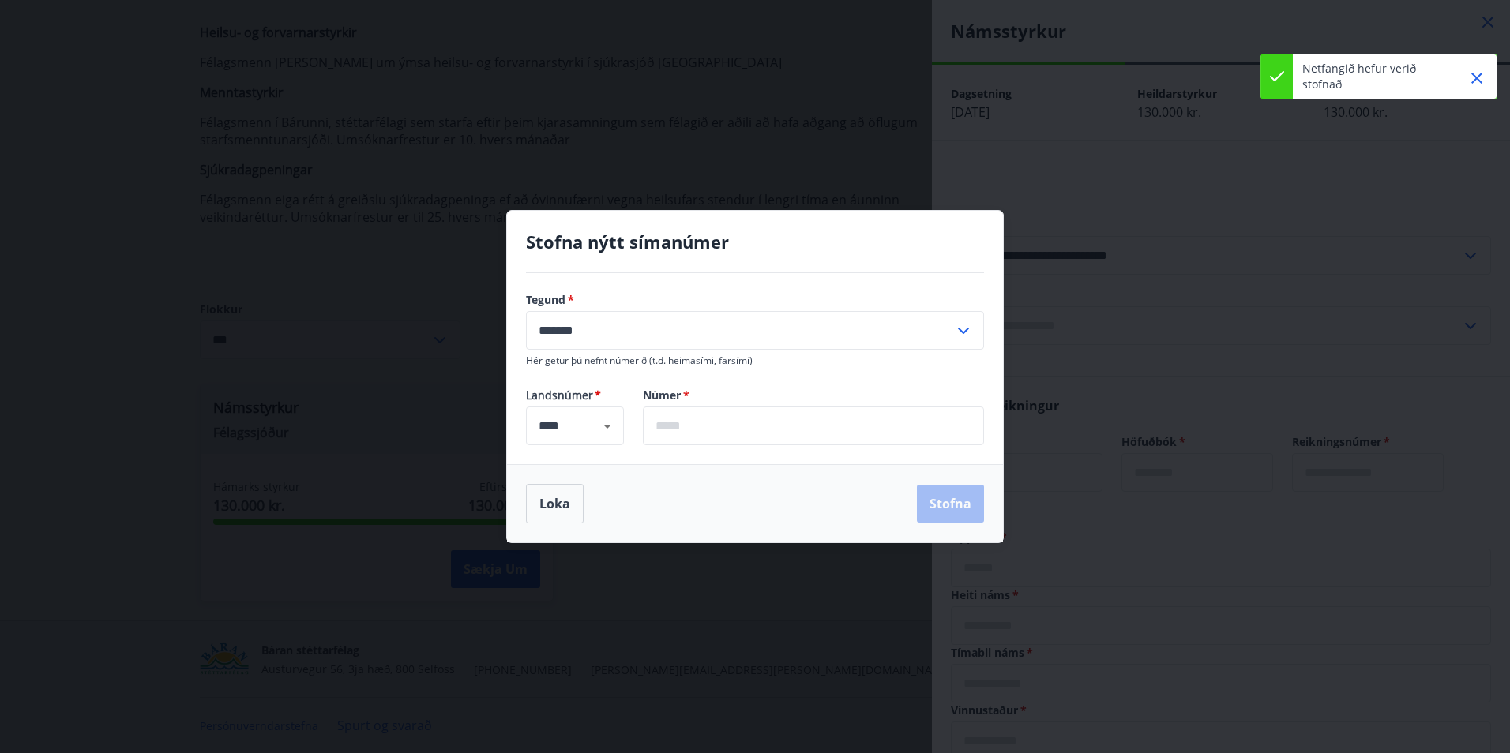
click at [688, 423] on input "text" at bounding box center [813, 426] width 341 height 39
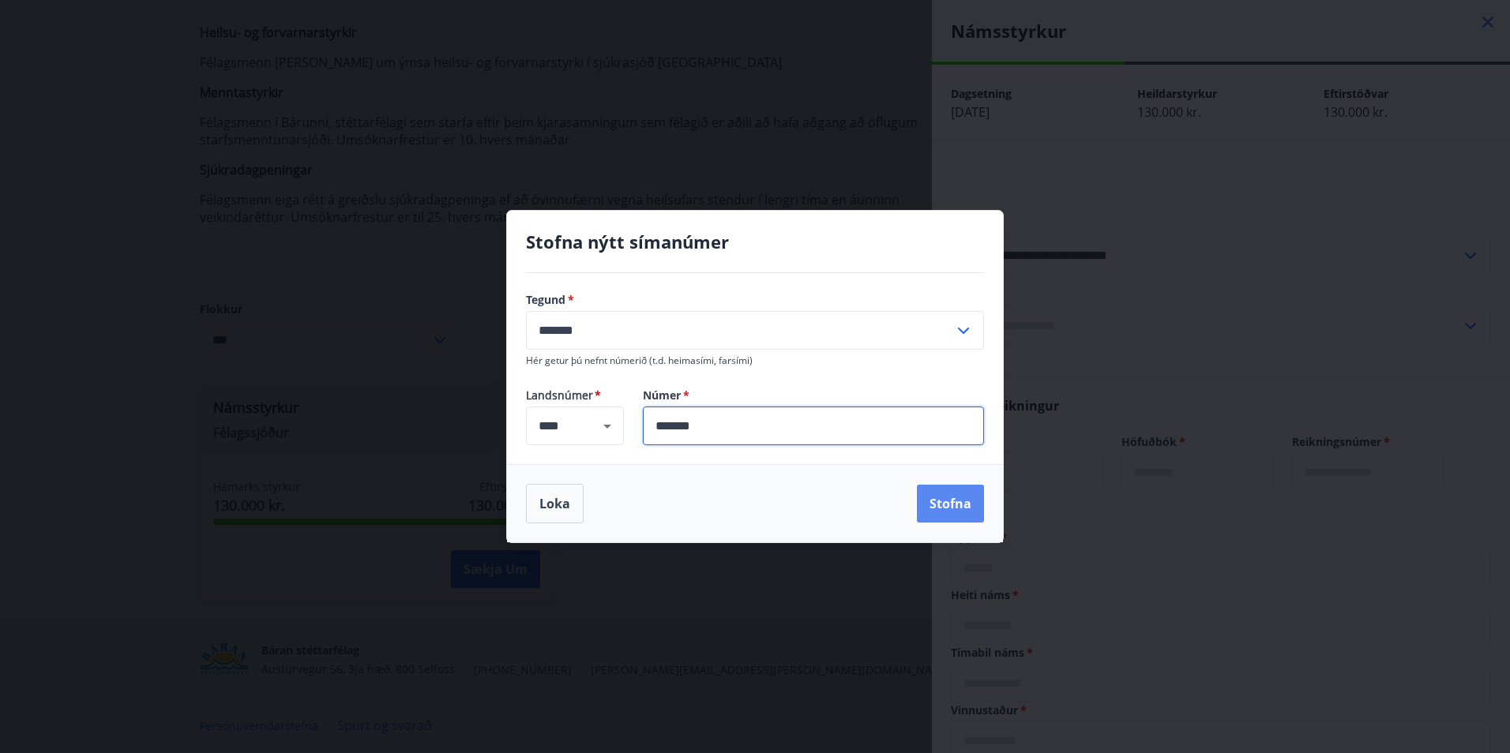
type input "*******"
click at [956, 508] on button "Stofna" at bounding box center [950, 504] width 67 height 38
type input "**********"
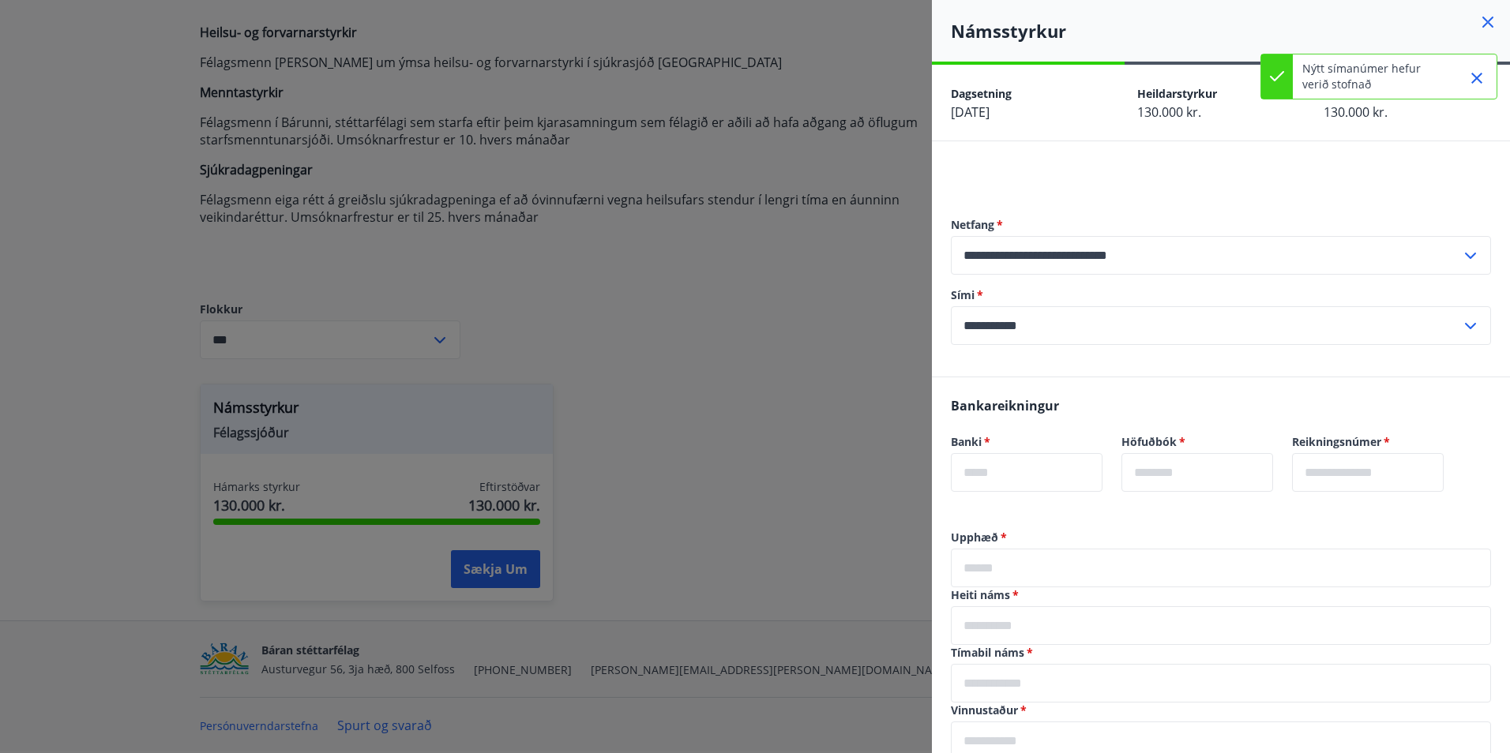
click at [1028, 467] on input "text" at bounding box center [1027, 472] width 152 height 39
type input "****"
click at [1198, 475] on input "text" at bounding box center [1197, 472] width 152 height 39
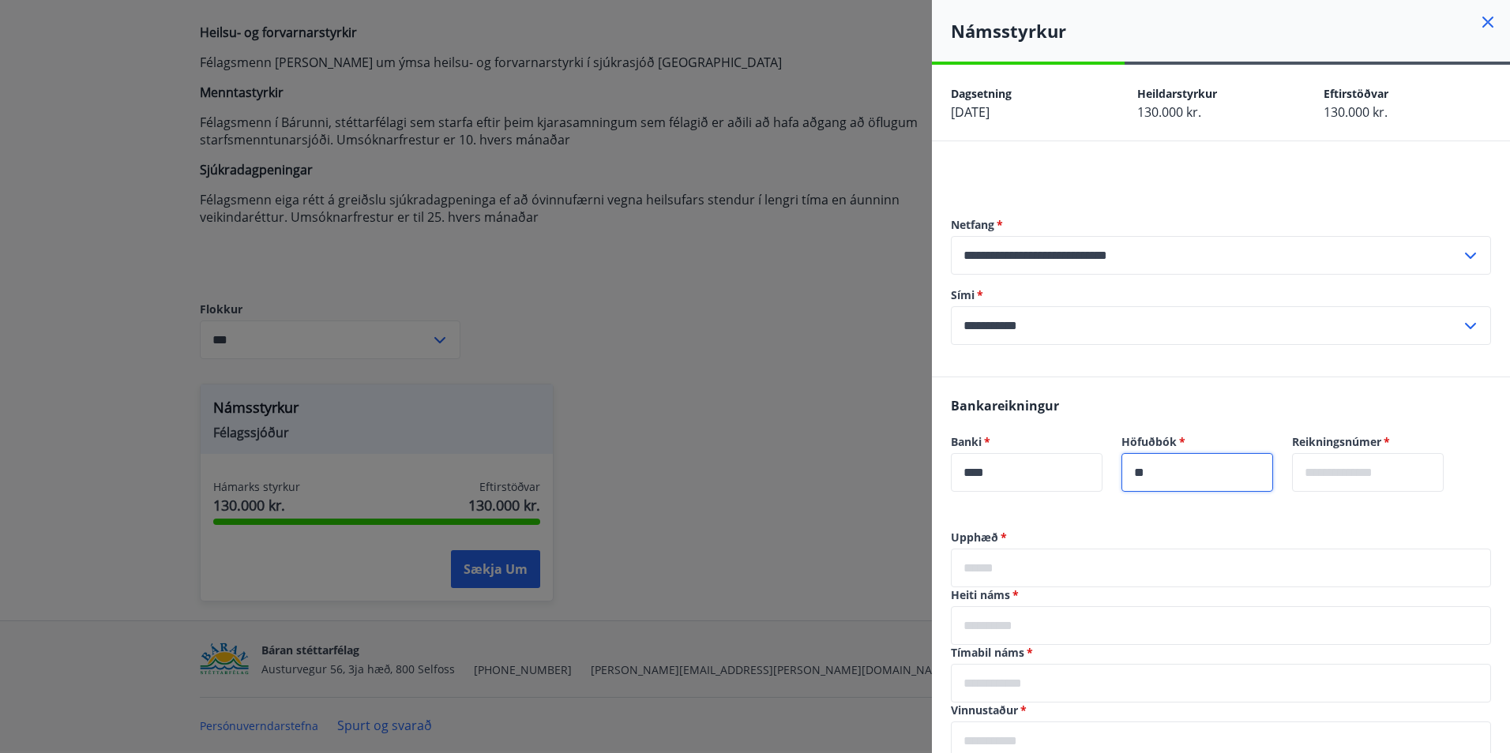
type input "**"
click at [1345, 475] on input "text" at bounding box center [1368, 472] width 152 height 39
type input "******"
click at [1086, 575] on input "text" at bounding box center [1221, 568] width 540 height 39
click at [1058, 619] on div "Heiti náms   * ​" at bounding box center [1221, 616] width 540 height 58
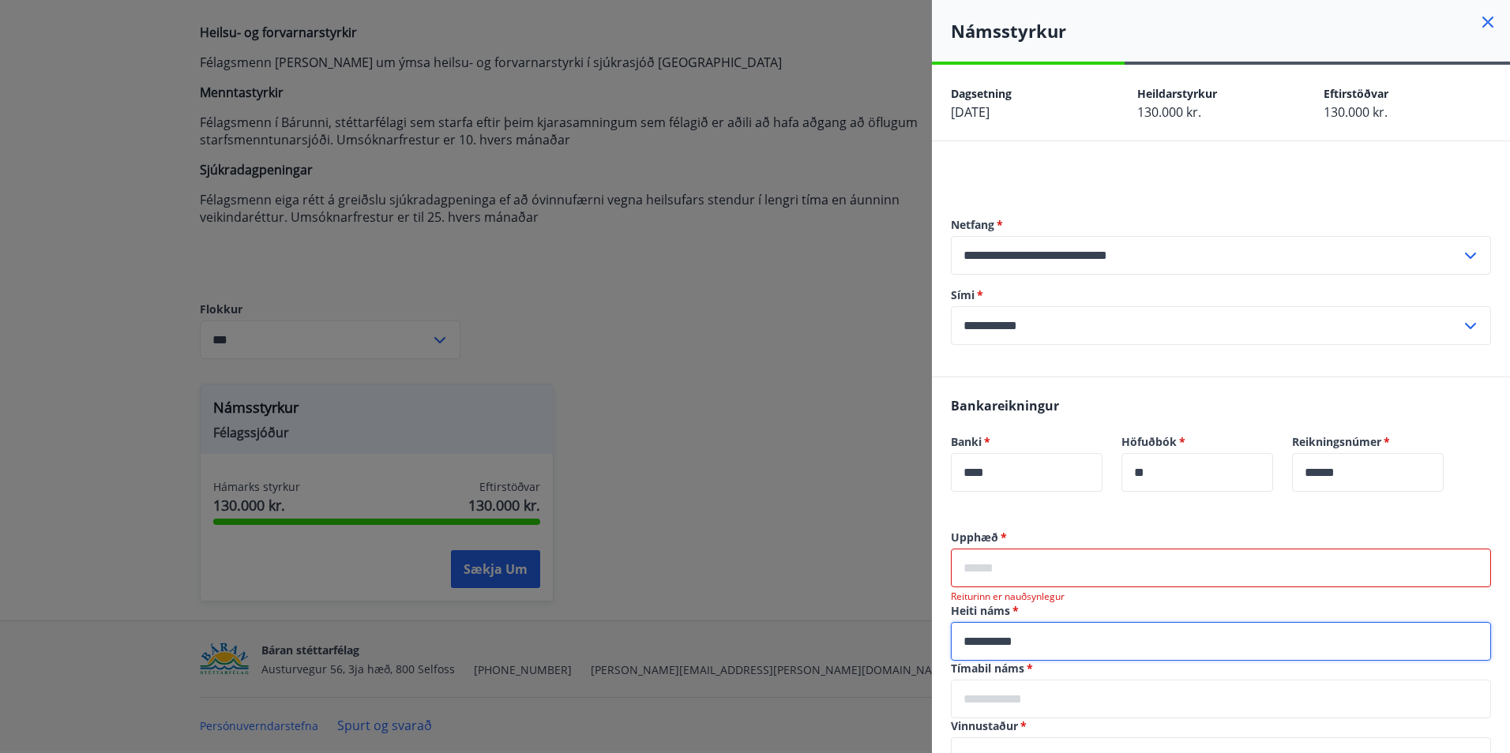
type input "**********"
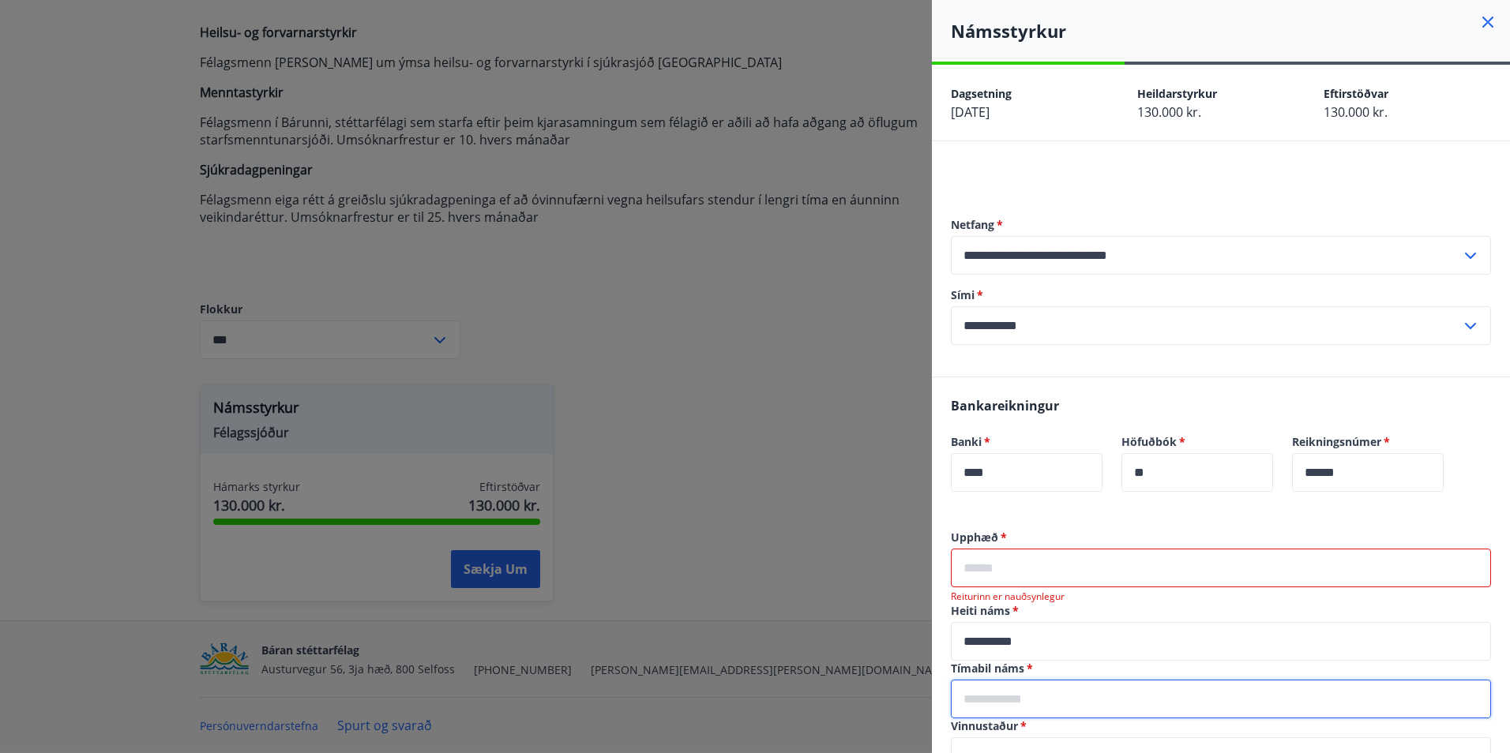
click at [1039, 696] on input "text" at bounding box center [1221, 699] width 540 height 39
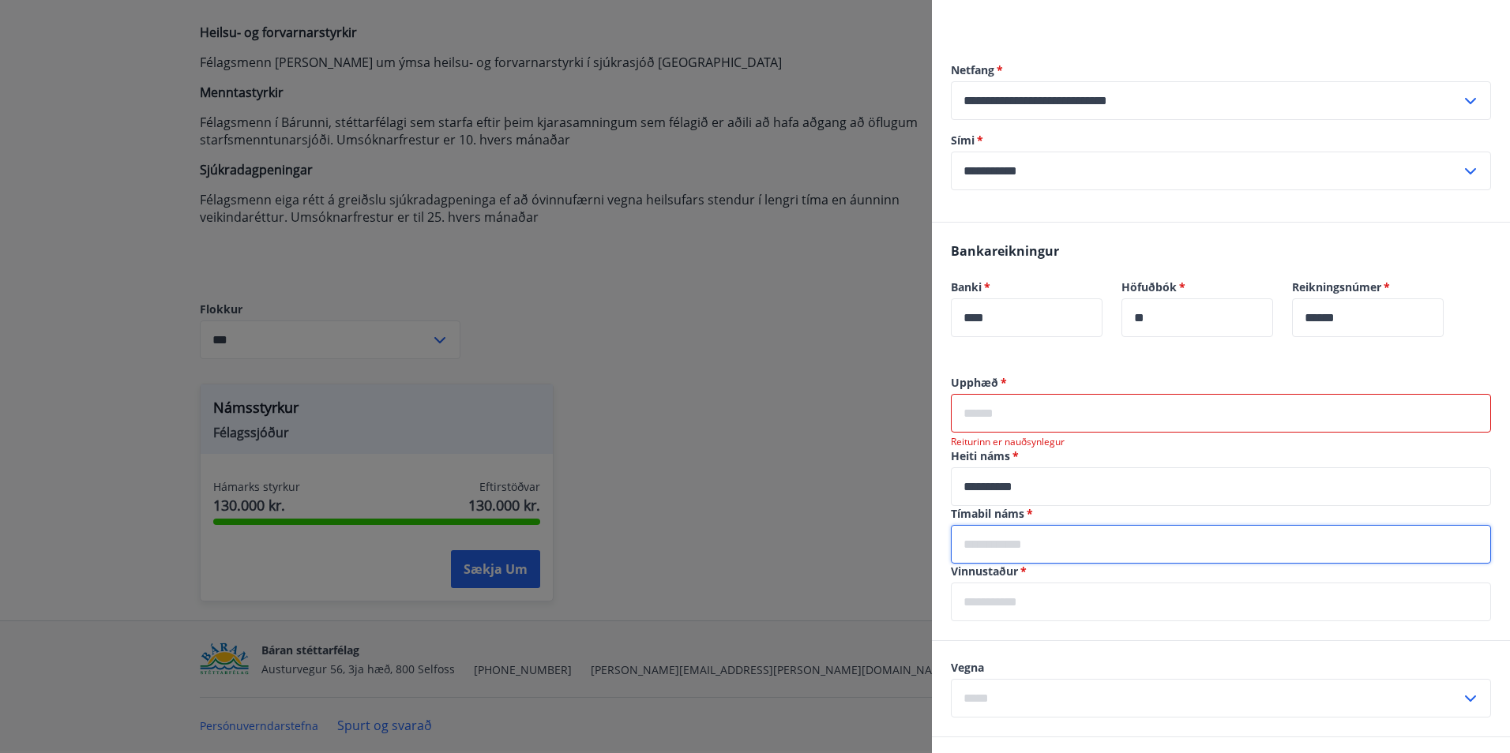
scroll to position [158, 0]
click at [1031, 544] on input "text" at bounding box center [1221, 541] width 540 height 39
drag, startPoint x: 1050, startPoint y: 550, endPoint x: 946, endPoint y: 542, distance: 104.5
click at [946, 543] on div "**********" at bounding box center [1221, 504] width 578 height 265
click at [1030, 510] on span "*" at bounding box center [1028, 510] width 9 height 15
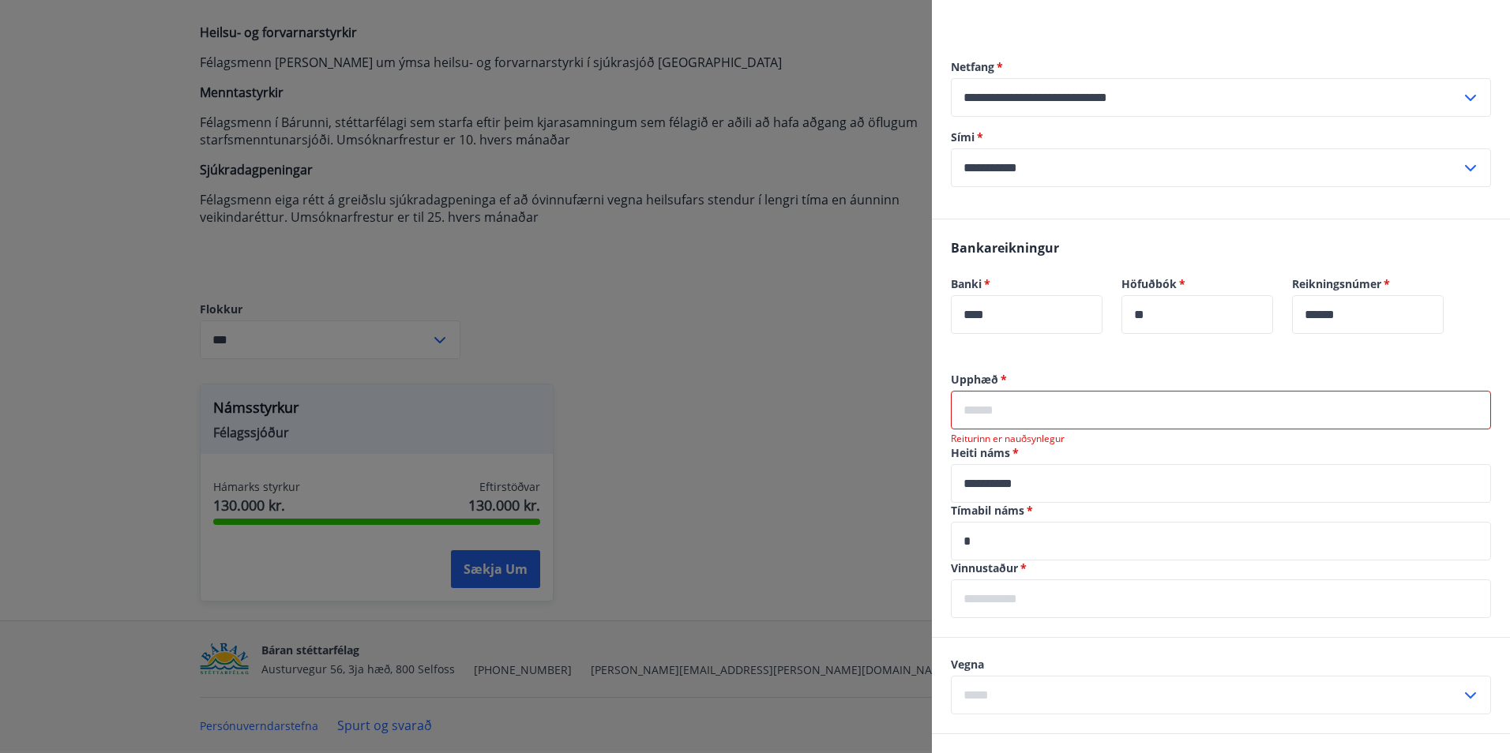
drag, startPoint x: 1003, startPoint y: 537, endPoint x: 965, endPoint y: 538, distance: 38.7
click at [965, 539] on input "*" at bounding box center [1221, 541] width 540 height 39
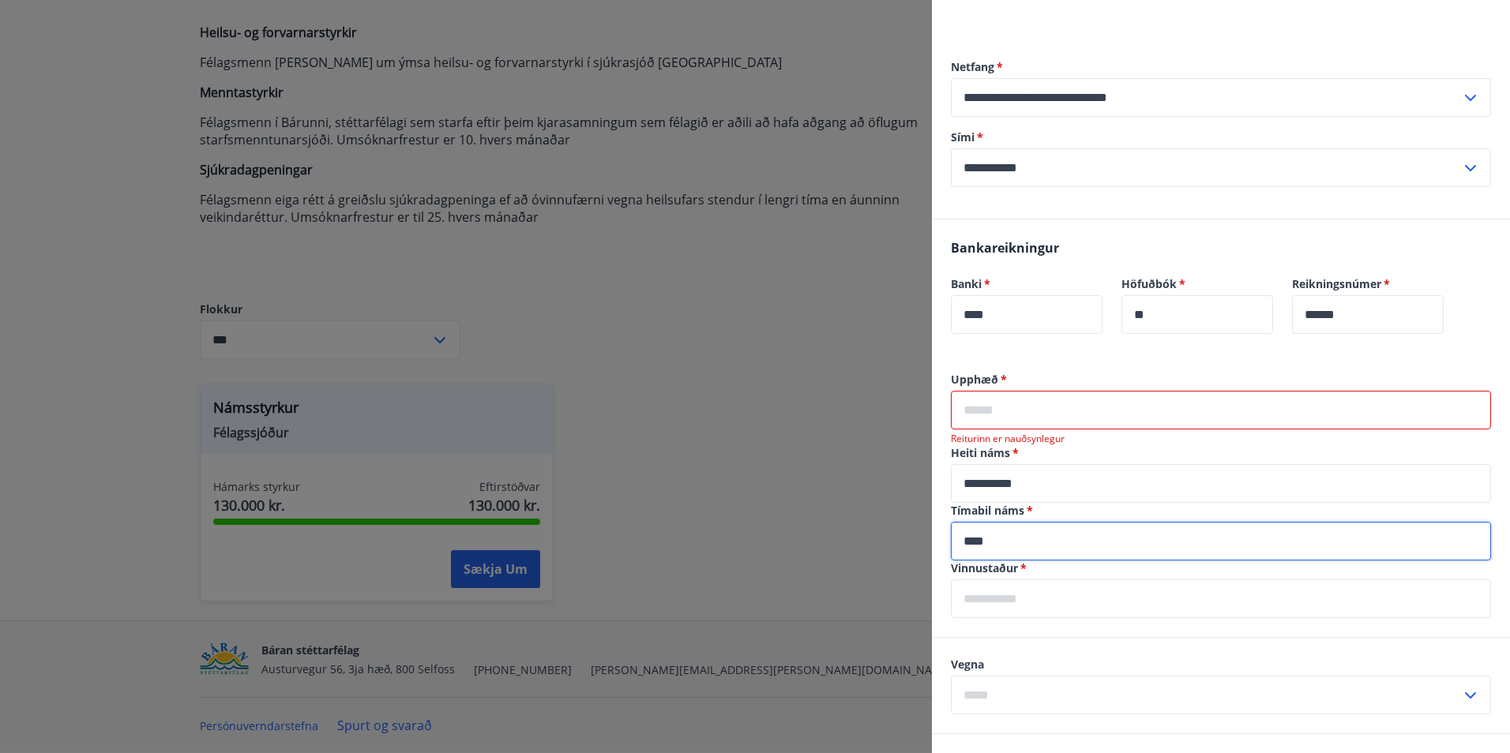
type input "****"
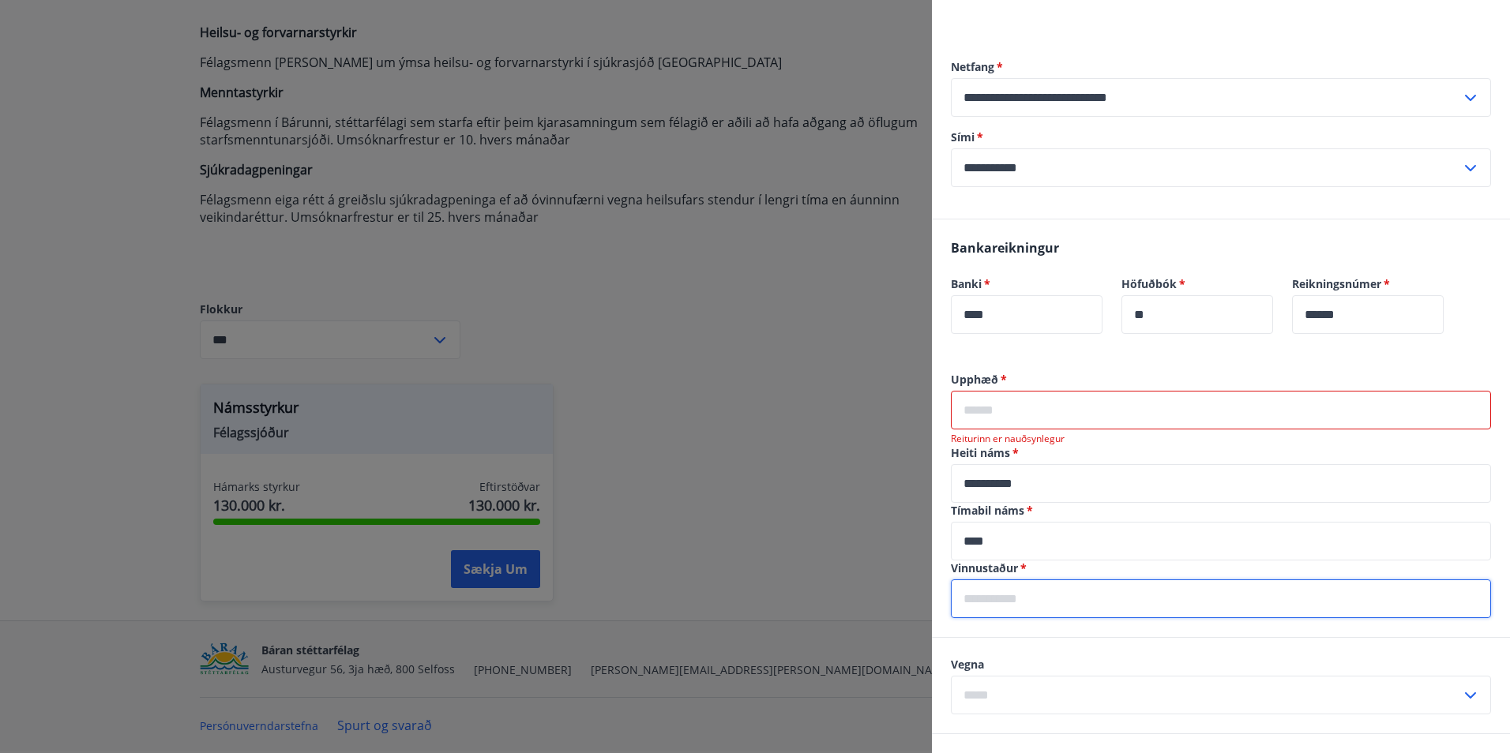
drag, startPoint x: 1058, startPoint y: 614, endPoint x: 1059, endPoint y: 598, distance: 16.6
click at [1059, 608] on input "text" at bounding box center [1221, 599] width 540 height 39
click at [1039, 422] on input "text" at bounding box center [1221, 410] width 540 height 39
click at [1063, 585] on input "text" at bounding box center [1221, 599] width 540 height 39
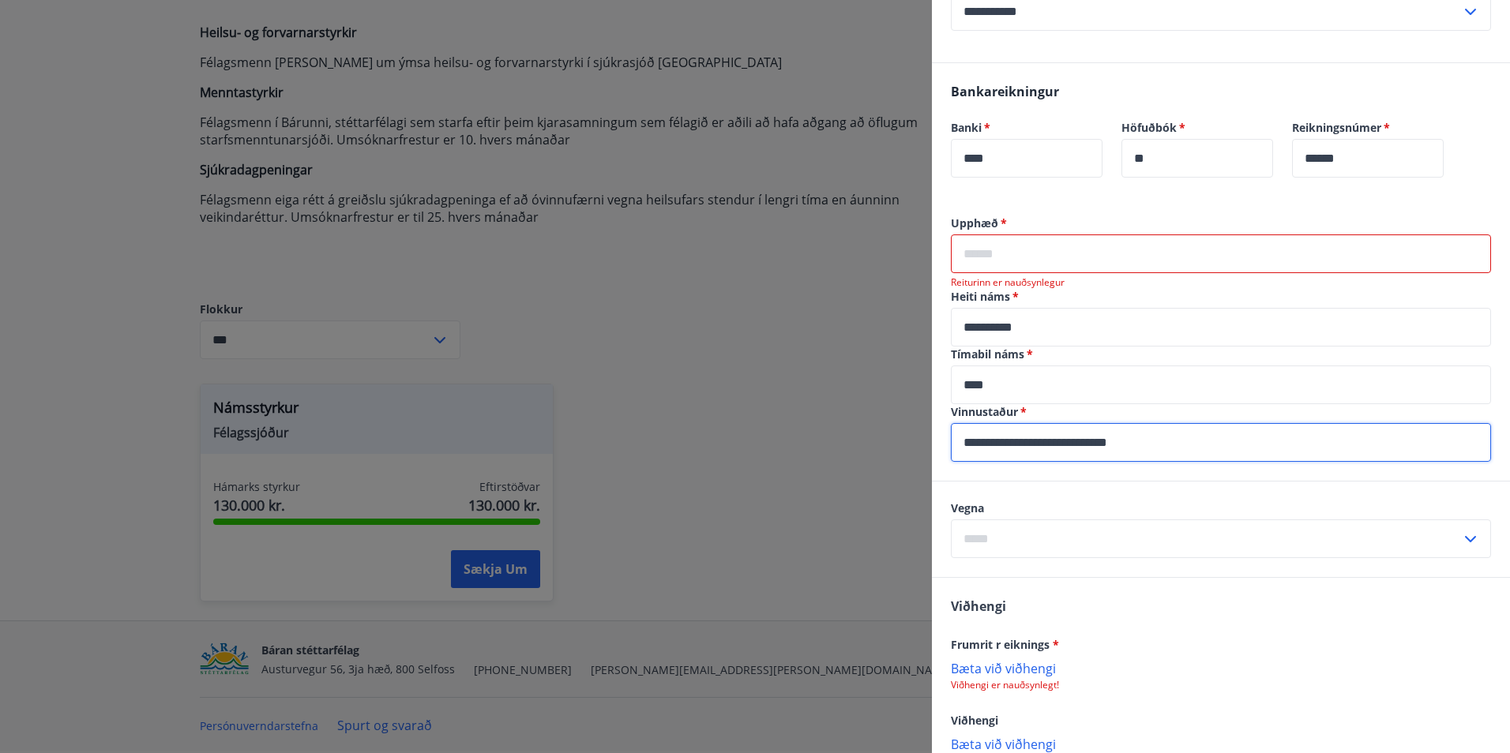
scroll to position [316, 0]
type input "**********"
click at [1059, 531] on input "text" at bounding box center [1206, 537] width 510 height 39
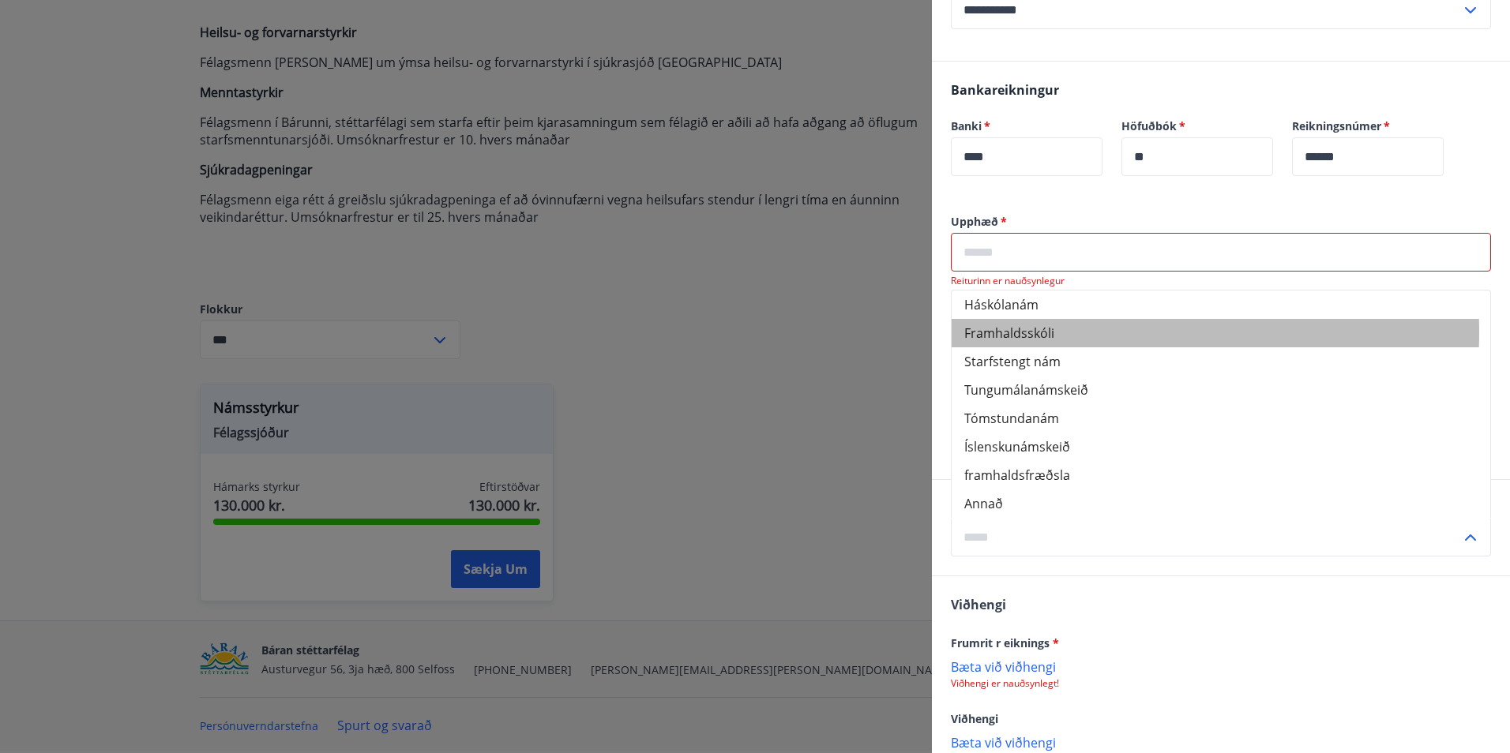
click at [1015, 332] on li "Framhaldsskóli" at bounding box center [1220, 333] width 538 height 28
type input "**********"
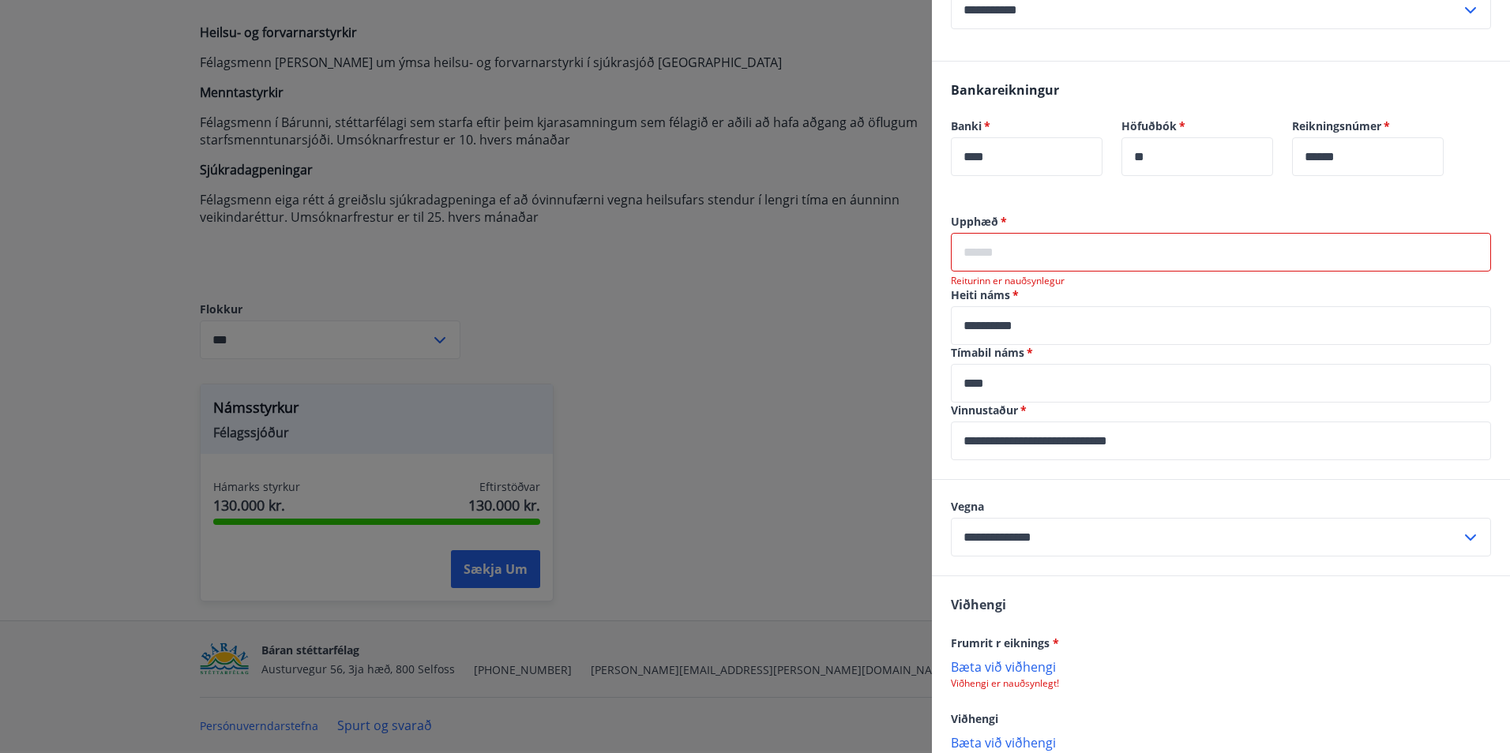
click at [1038, 255] on input "text" at bounding box center [1221, 252] width 540 height 39
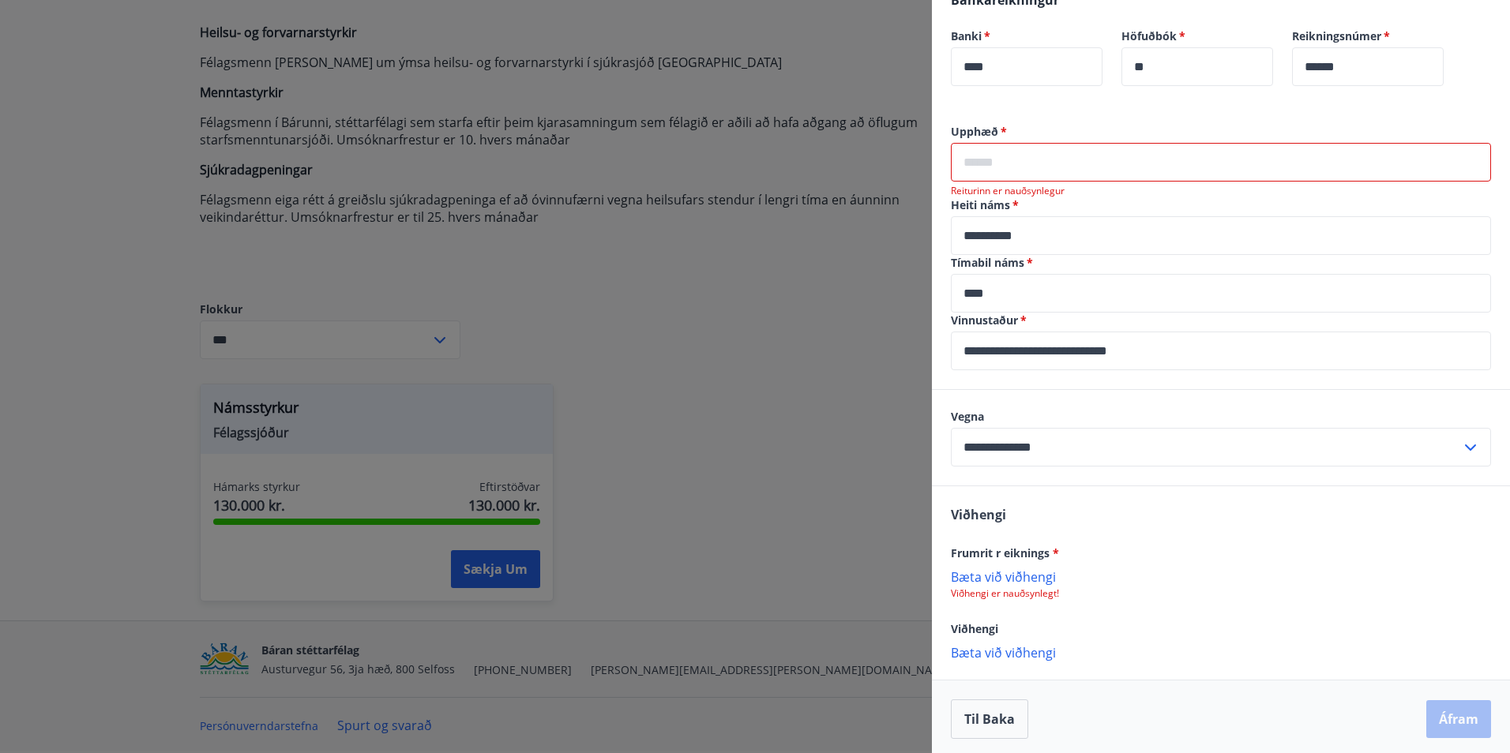
scroll to position [411, 0]
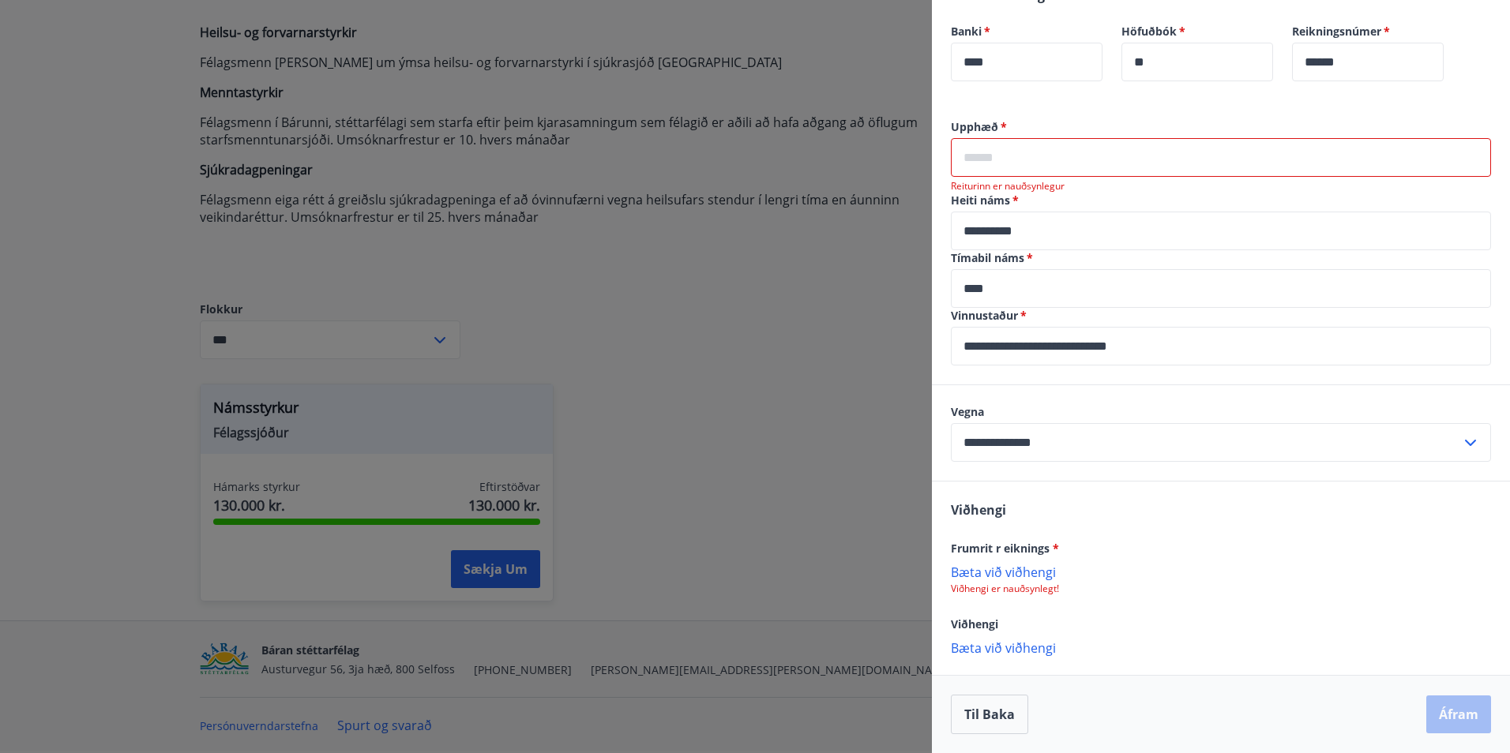
drag, startPoint x: 1357, startPoint y: 0, endPoint x: 1009, endPoint y: 571, distance: 668.6
click at [1009, 571] on p "Bæta við viðhengi" at bounding box center [1221, 572] width 540 height 16
click at [1186, 581] on div "fjolbra-kreditreik-19-11-2024.pdf" at bounding box center [1221, 578] width 540 height 33
click at [1141, 572] on p "fjolbra-kreditreik-19-11-2024.pdf" at bounding box center [1053, 578] width 191 height 19
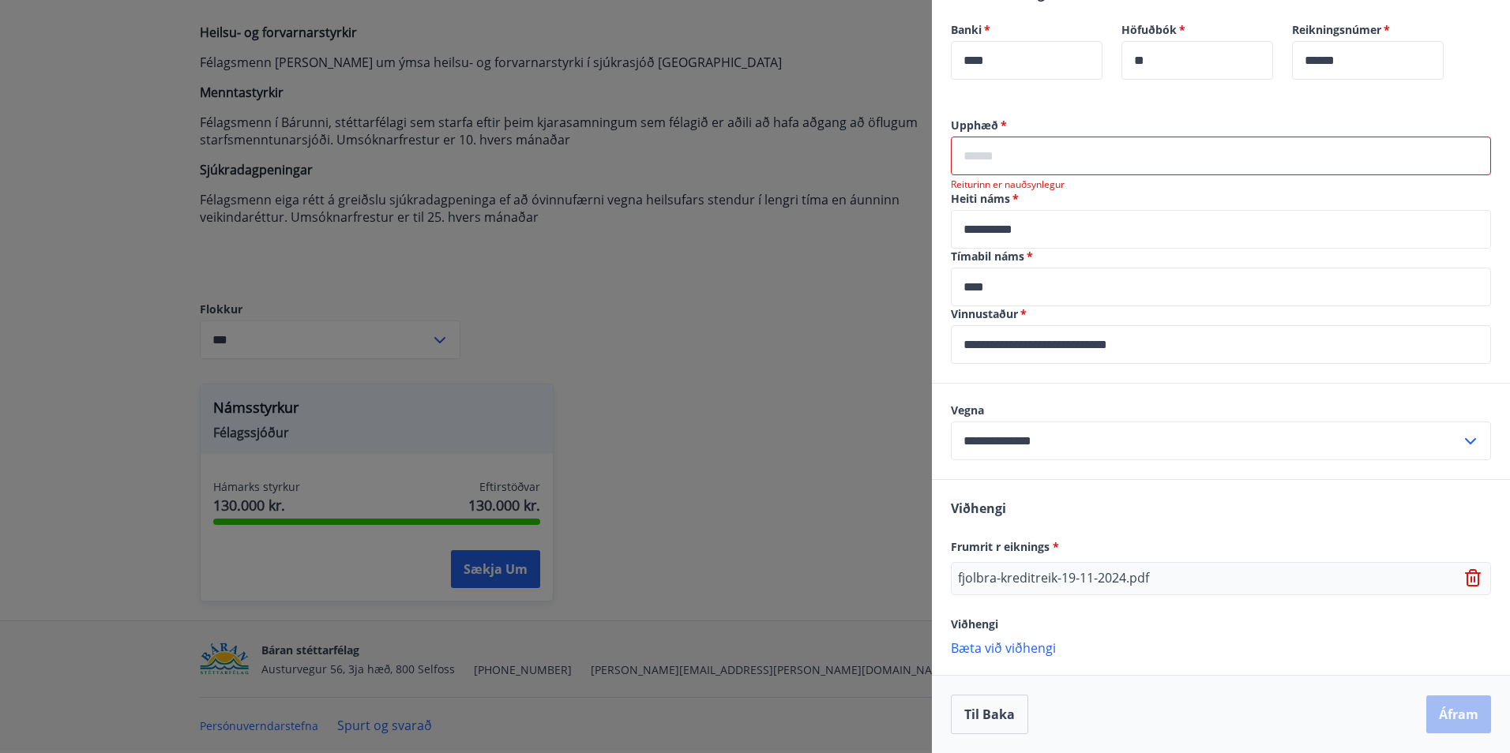
drag, startPoint x: 1021, startPoint y: 536, endPoint x: 1037, endPoint y: 576, distance: 42.5
click at [1022, 537] on div "Viðhengi Frumrit r eiknings * fjolbra-kreditreik-19-11-2024.pdf Viðhengi [PERSO…" at bounding box center [1221, 577] width 578 height 194
click at [1150, 570] on div "fjolbra-kreditreik-19-11-2024.pdf" at bounding box center [1221, 578] width 540 height 33
click at [1466, 574] on icon at bounding box center [1472, 573] width 13 height 2
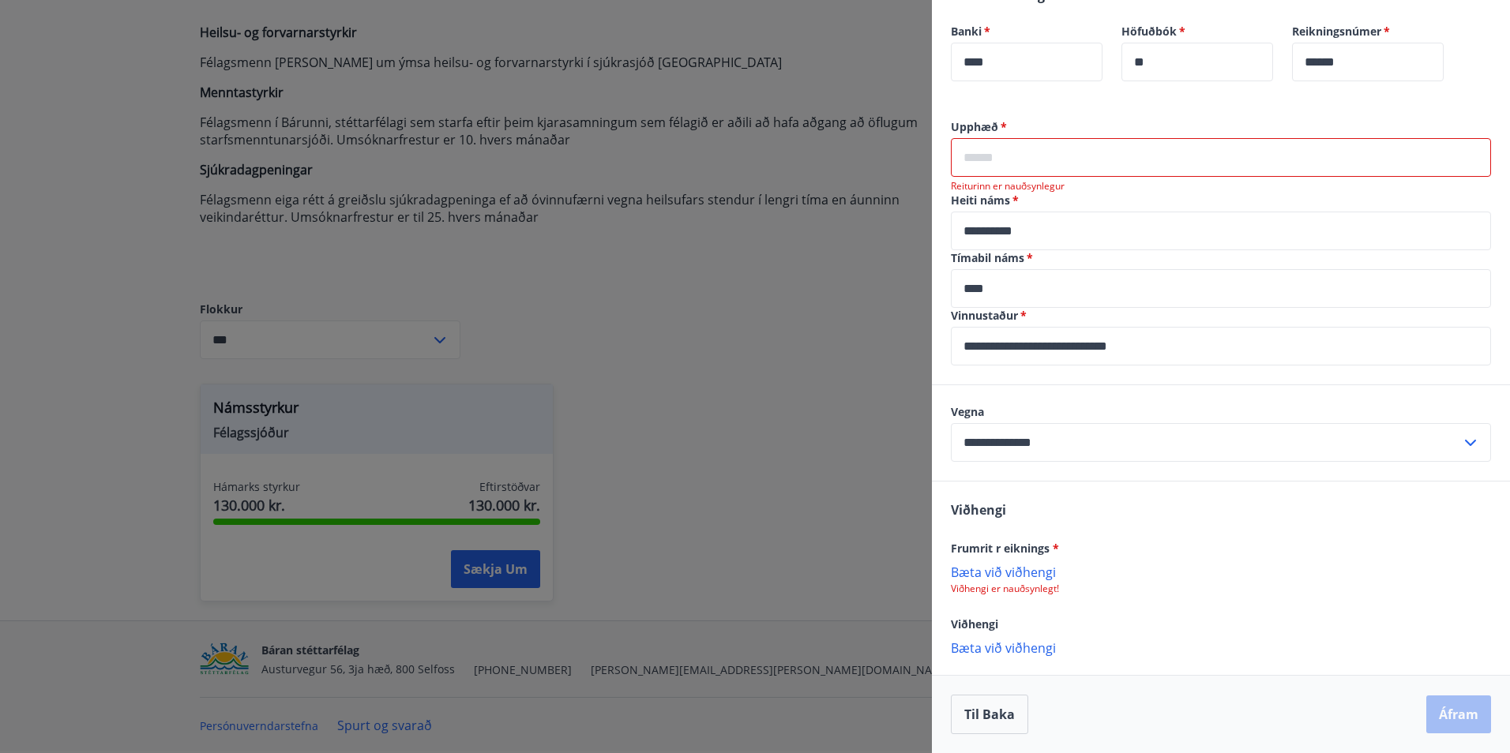
click at [1027, 571] on p "Bæta við viðhengi" at bounding box center [1221, 572] width 540 height 16
drag, startPoint x: 1019, startPoint y: 290, endPoint x: 942, endPoint y: 287, distance: 77.4
click at [942, 287] on div "**********" at bounding box center [1221, 251] width 578 height 265
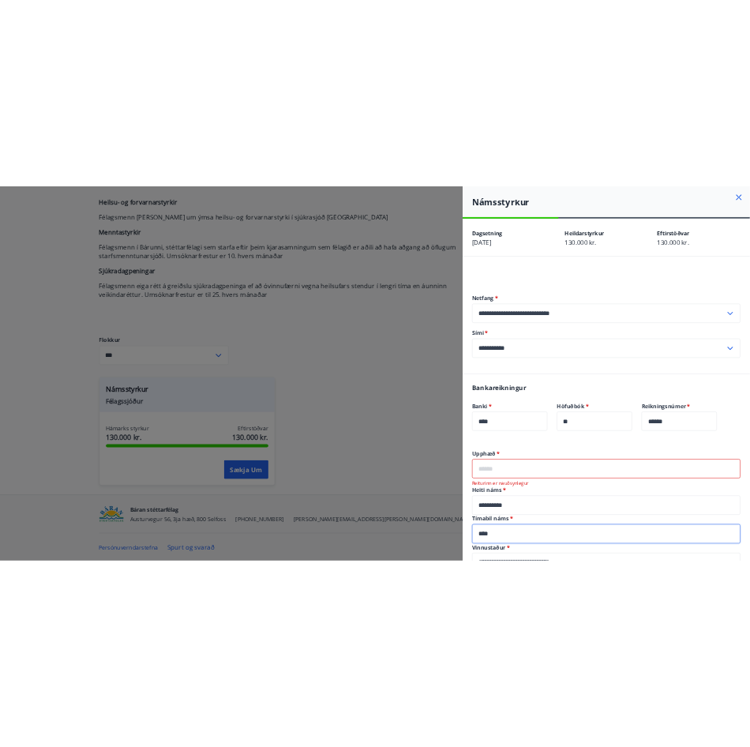
scroll to position [144, 0]
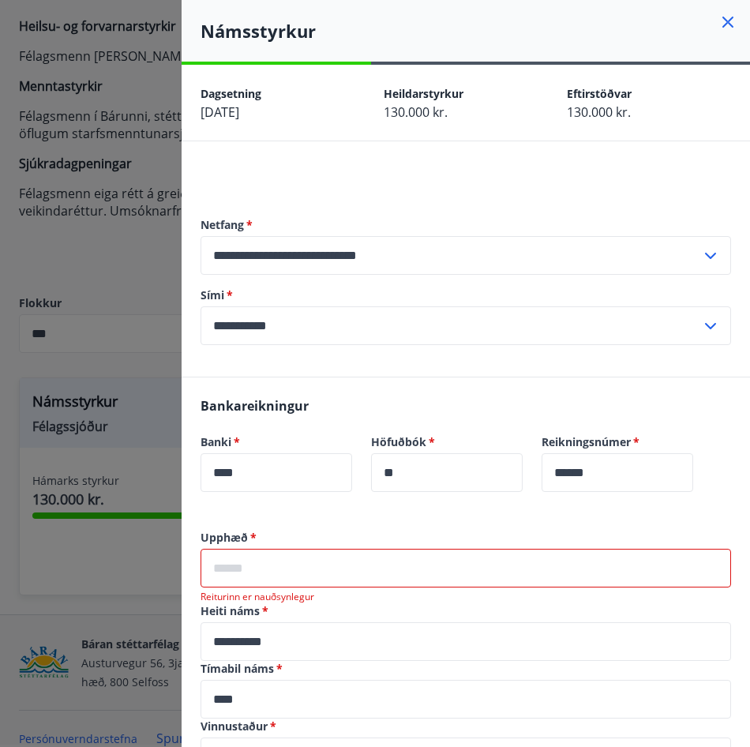
click at [271, 568] on input "text" at bounding box center [466, 568] width 531 height 39
click at [288, 578] on input "text" at bounding box center [466, 568] width 531 height 39
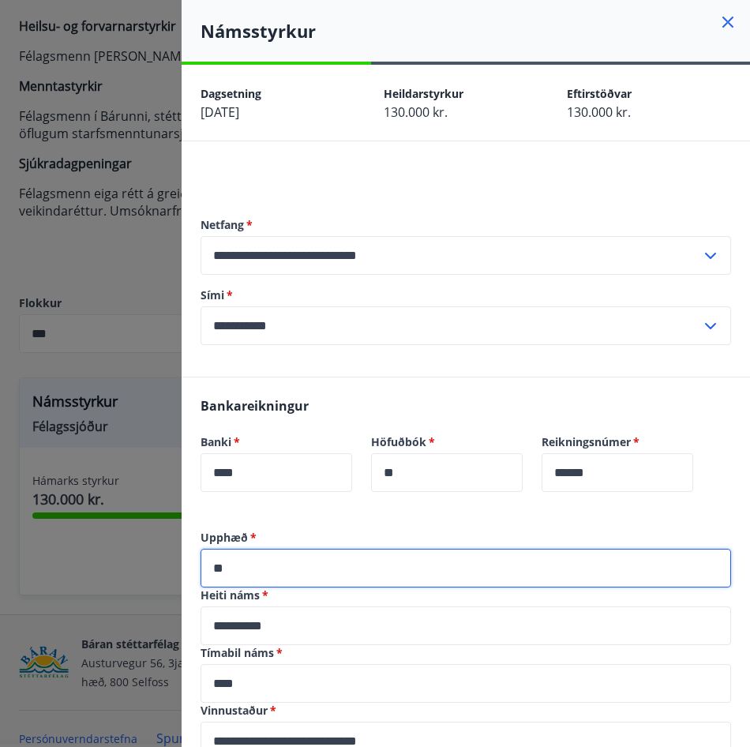
type input "*"
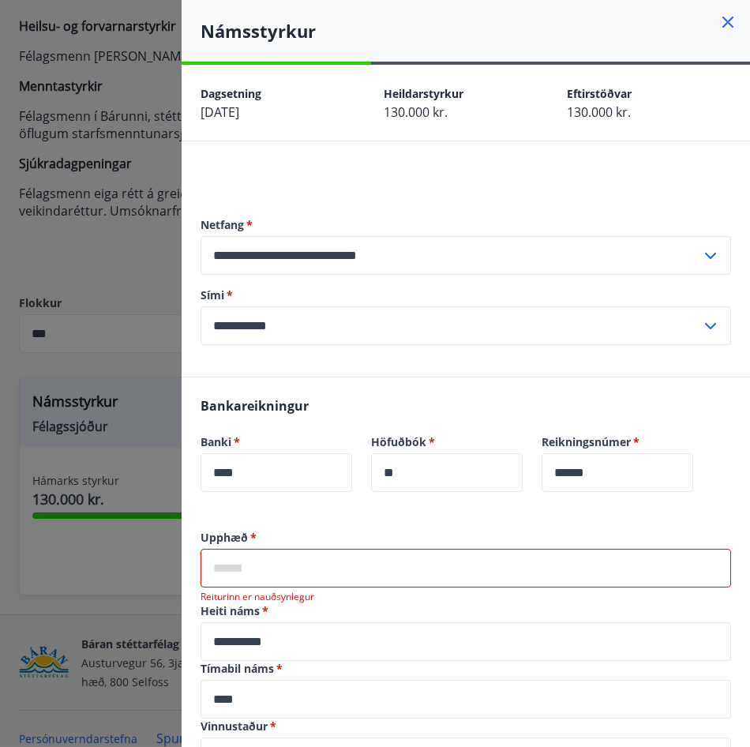
type input "*"
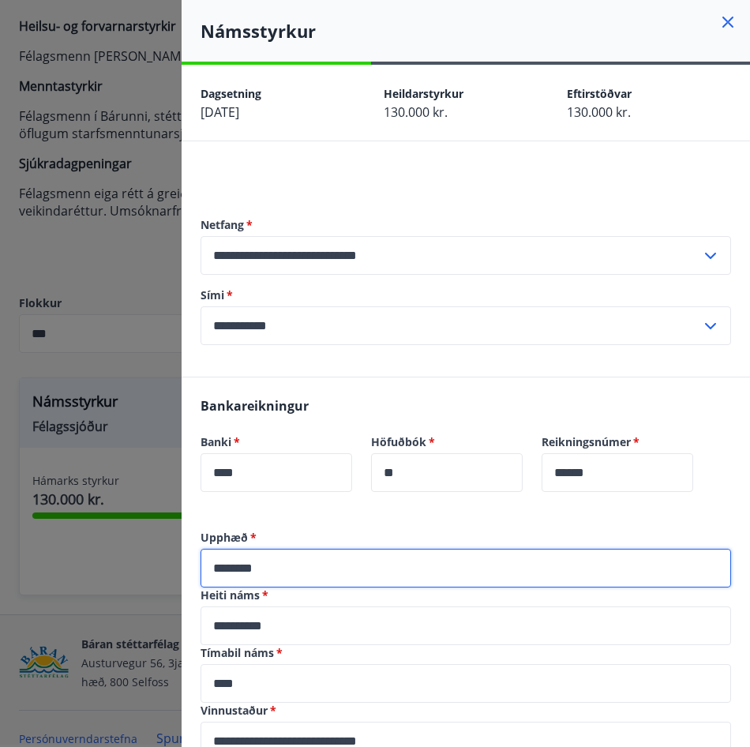
type input "*********"
drag, startPoint x: 330, startPoint y: 572, endPoint x: 78, endPoint y: 550, distance: 252.8
click at [74, 551] on div "**********" at bounding box center [375, 373] width 750 height 747
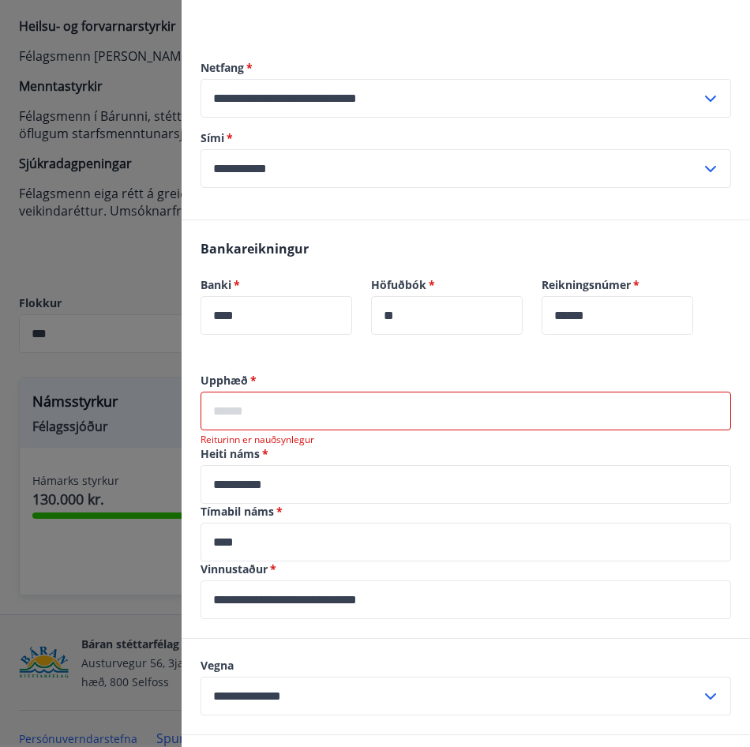
scroll to position [158, 0]
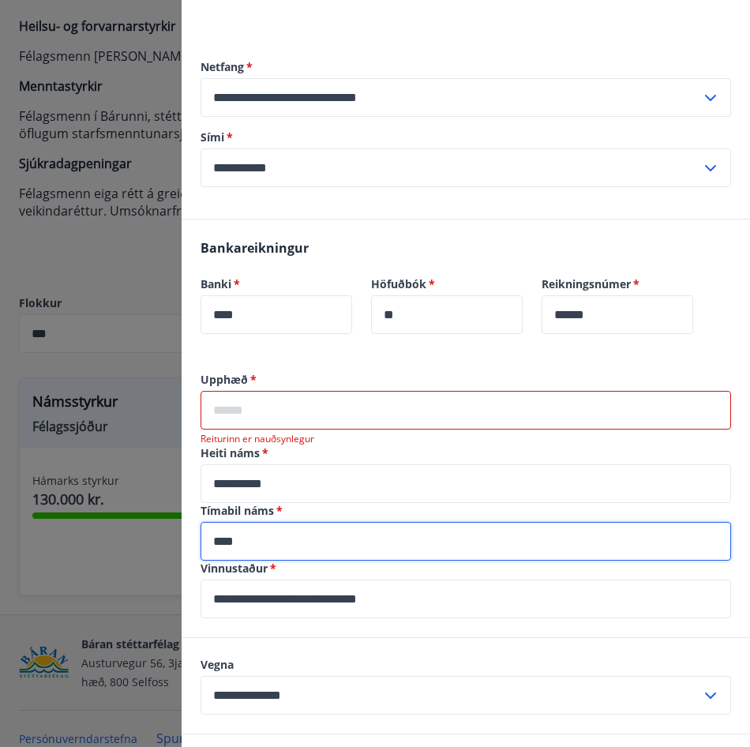
drag, startPoint x: 263, startPoint y: 548, endPoint x: 167, endPoint y: 548, distance: 95.5
click at [167, 548] on div "**********" at bounding box center [375, 373] width 750 height 747
type input "**********"
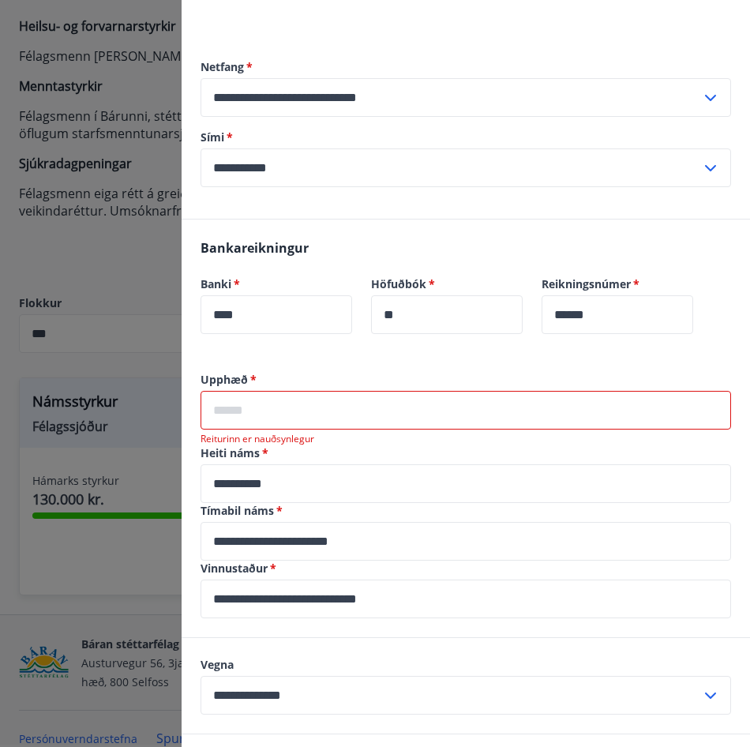
click at [334, 407] on input "text" at bounding box center [466, 410] width 531 height 39
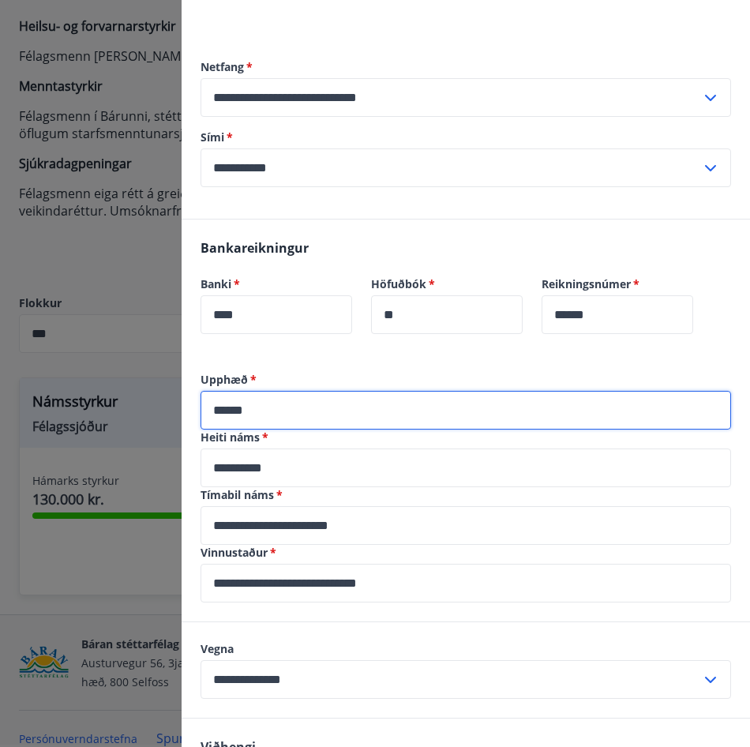
click at [232, 411] on input "******" at bounding box center [466, 410] width 531 height 39
type input "*****"
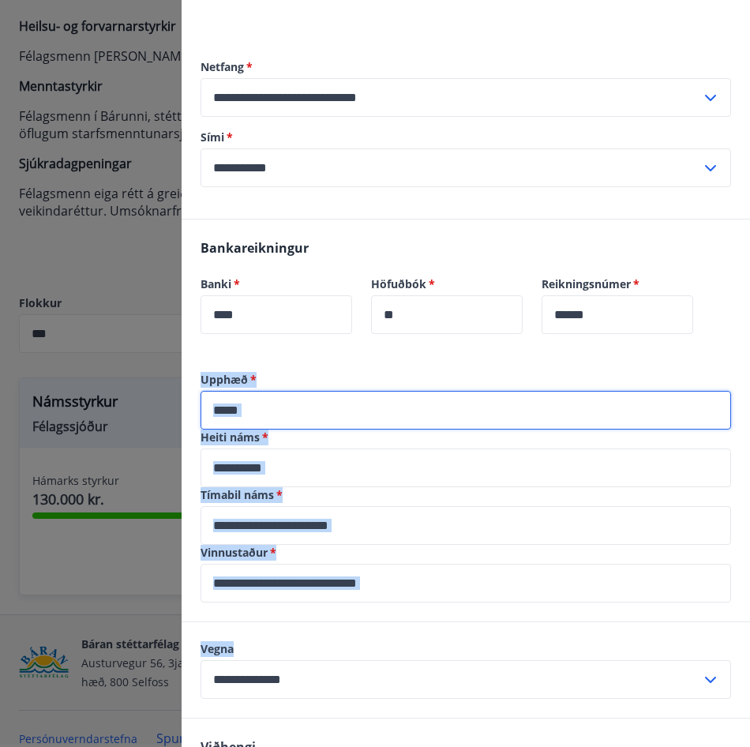
click at [302, 622] on div "**********" at bounding box center [466, 681] width 568 height 618
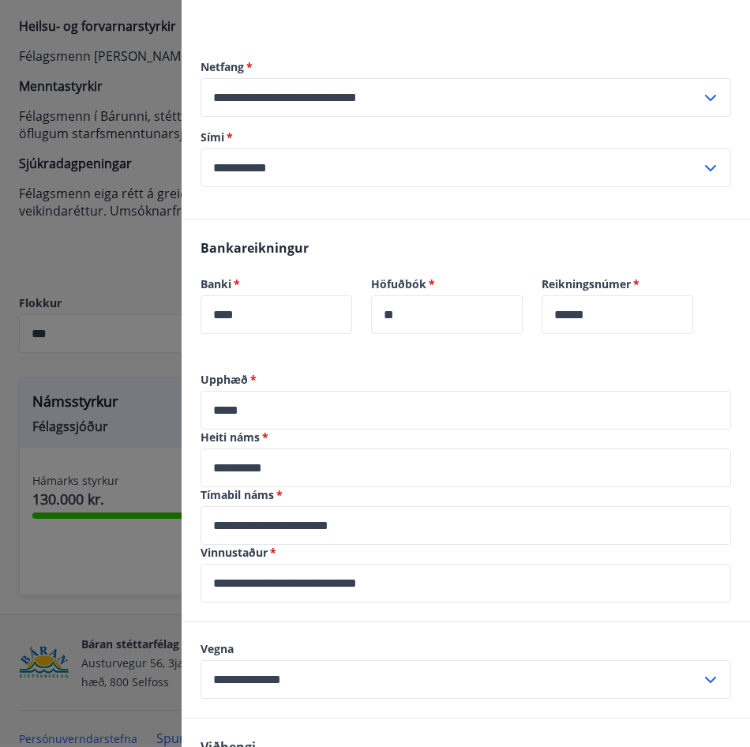
drag, startPoint x: 302, startPoint y: 622, endPoint x: 257, endPoint y: 619, distance: 45.1
click at [257, 619] on div "**********" at bounding box center [466, 496] width 568 height 249
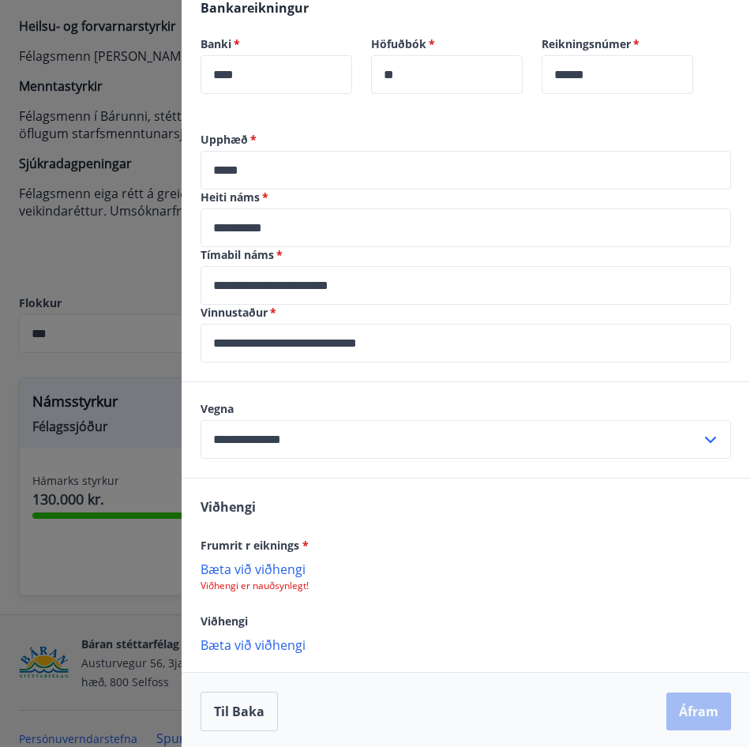
scroll to position [401, 0]
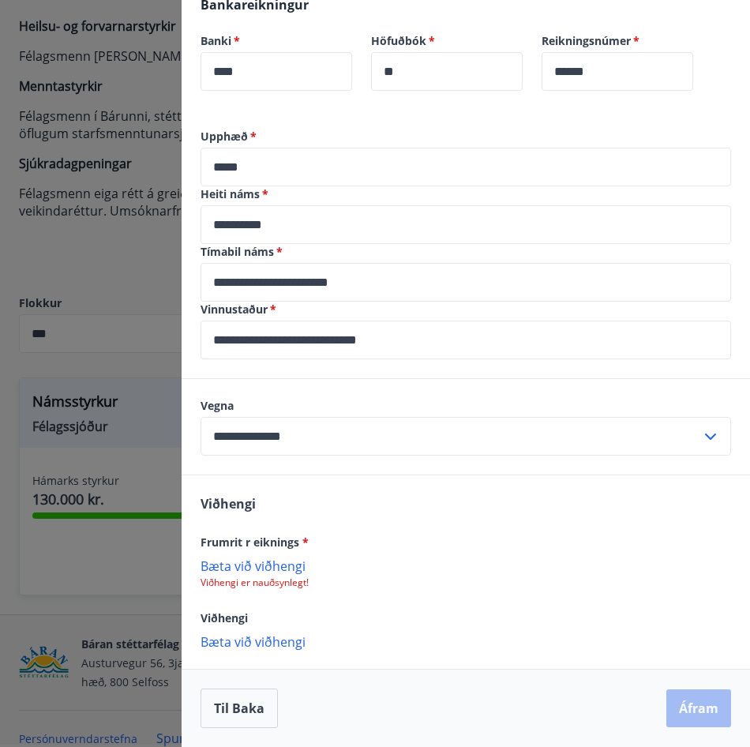
click at [273, 573] on p "Bæta við viðhengi" at bounding box center [466, 565] width 531 height 16
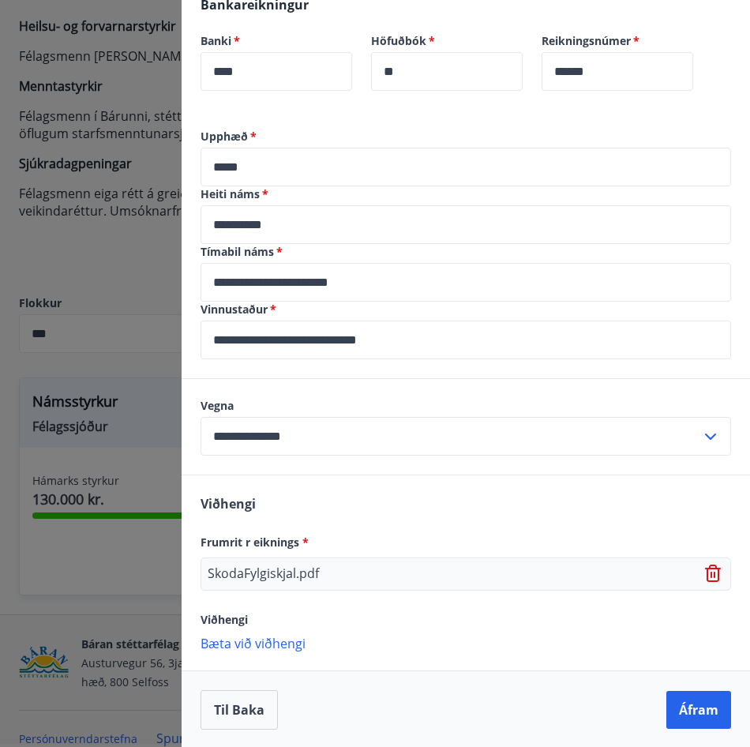
scroll to position [403, 0]
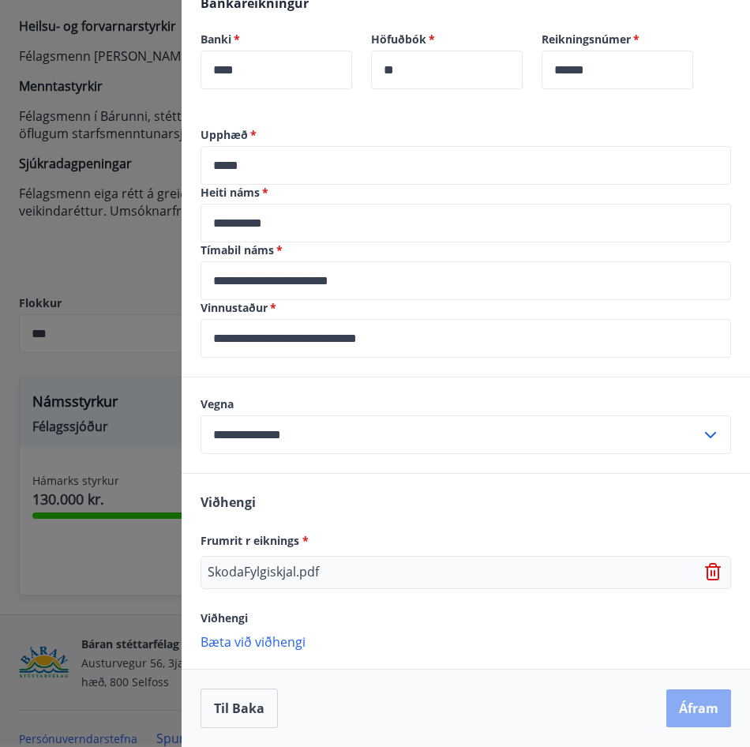
click at [674, 703] on button "Áfram" at bounding box center [698, 708] width 65 height 38
click at [671, 719] on button "Áfram" at bounding box center [698, 708] width 65 height 38
